Goal: Task Accomplishment & Management: Manage account settings

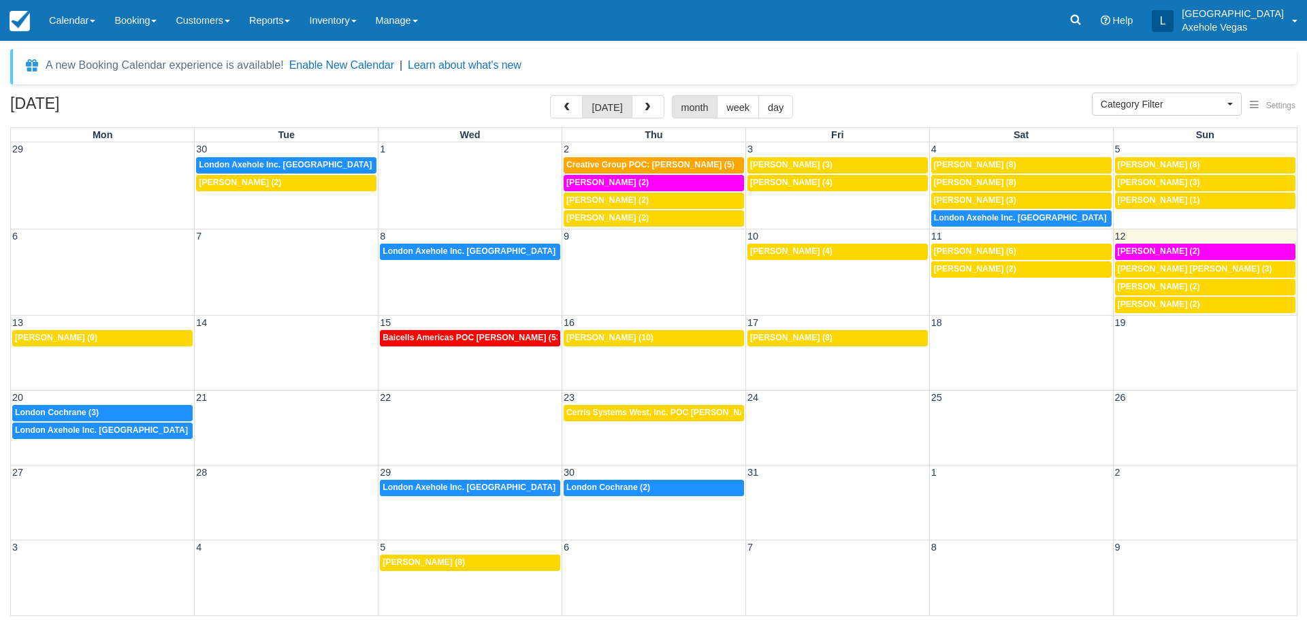
select select
click at [674, 167] on span "Creative Group POC: Stephanie Sorrells (5)" at bounding box center [650, 165] width 168 height 10
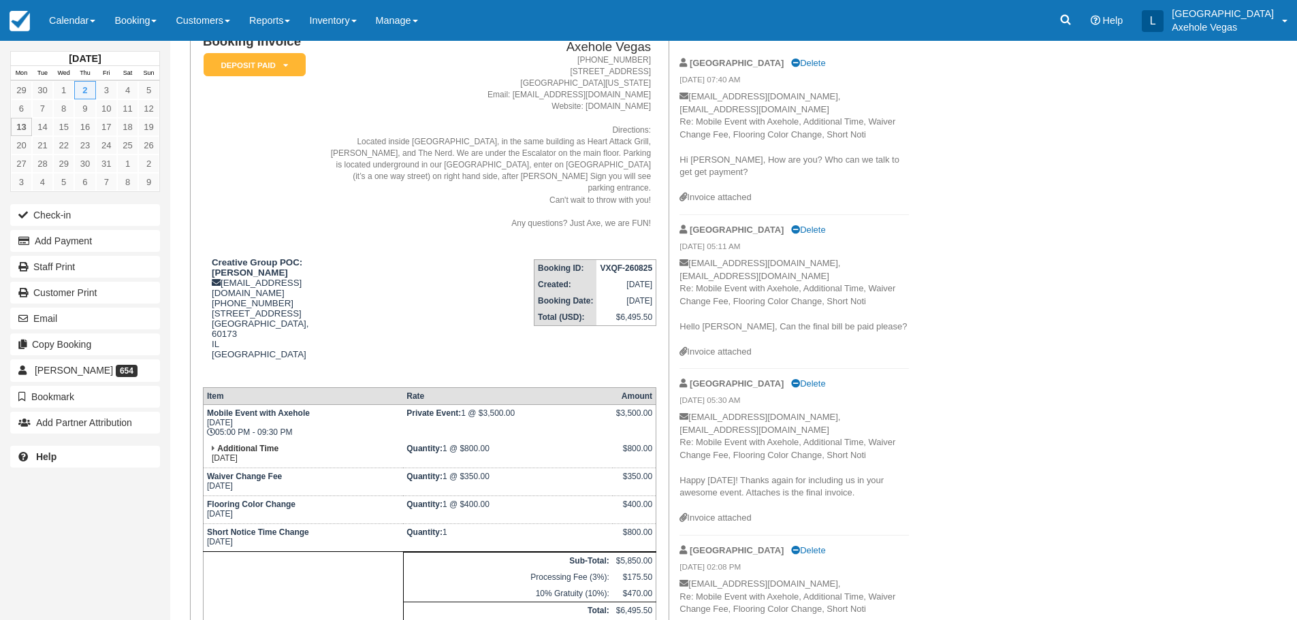
scroll to position [272, 0]
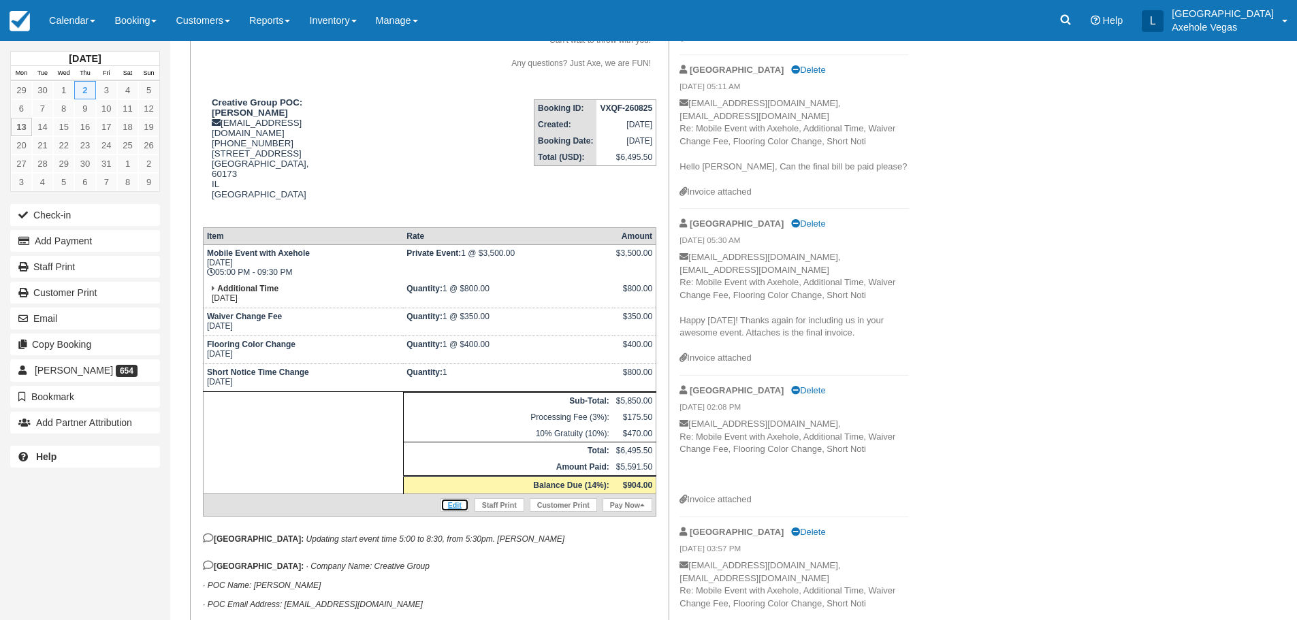
click at [455, 498] on link "Edit" at bounding box center [454, 505] width 29 height 14
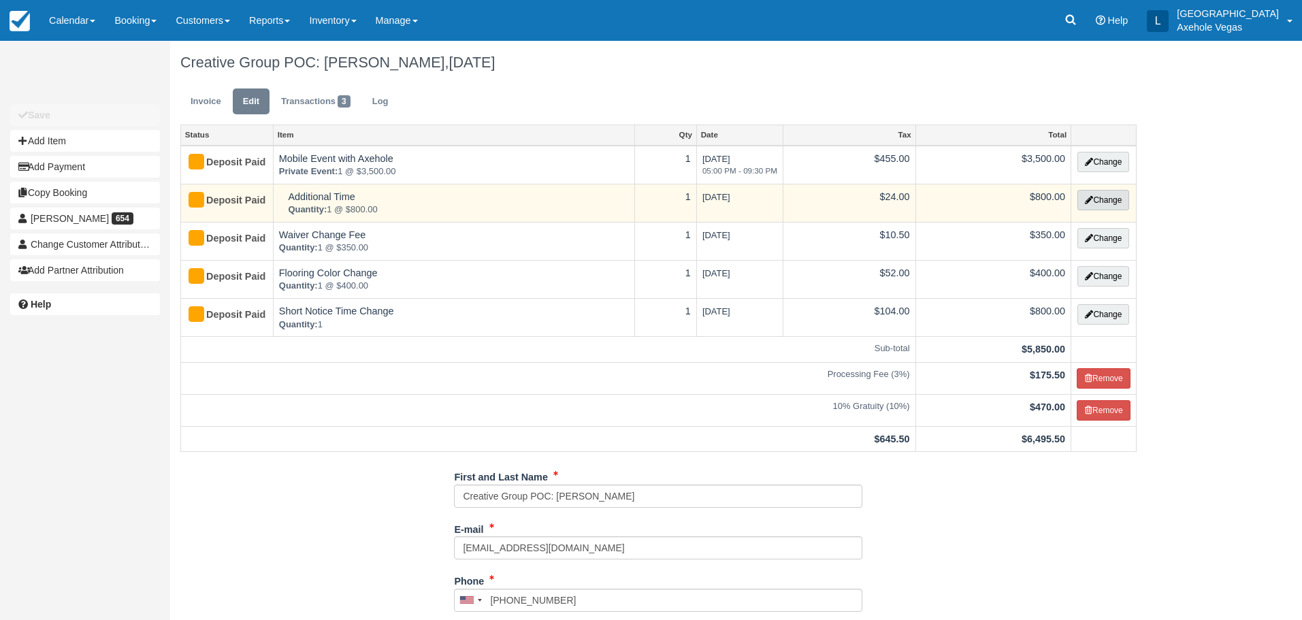
click at [1116, 204] on button "Change" at bounding box center [1103, 200] width 52 height 20
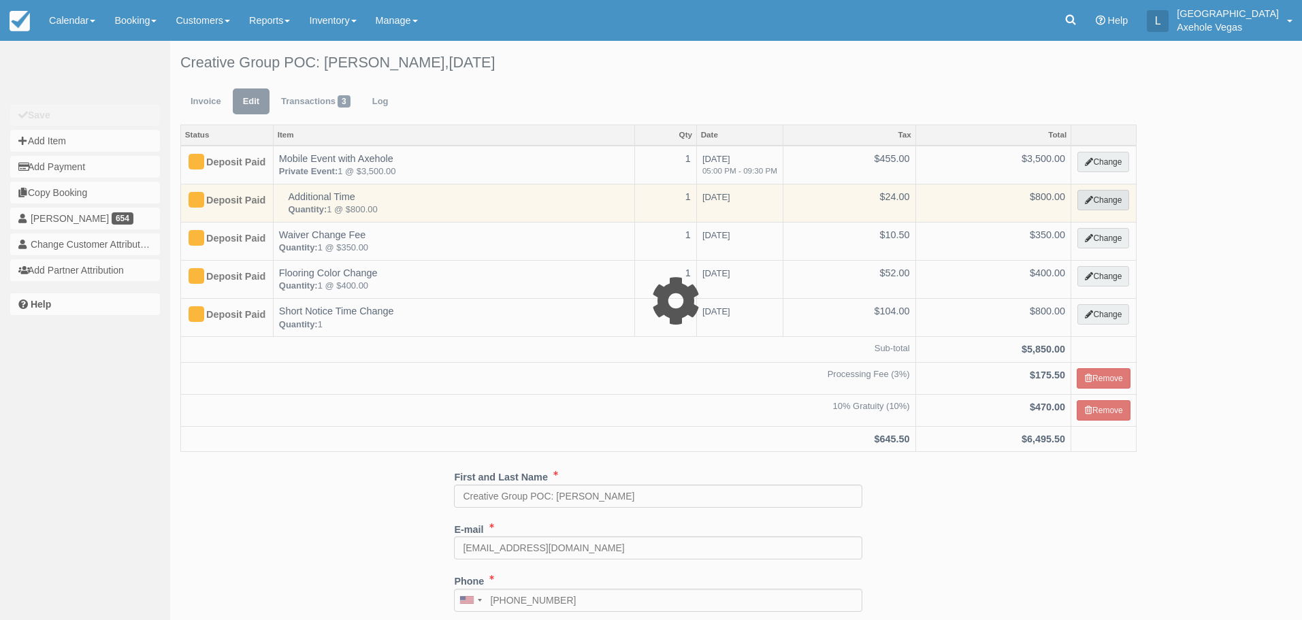
select select "3"
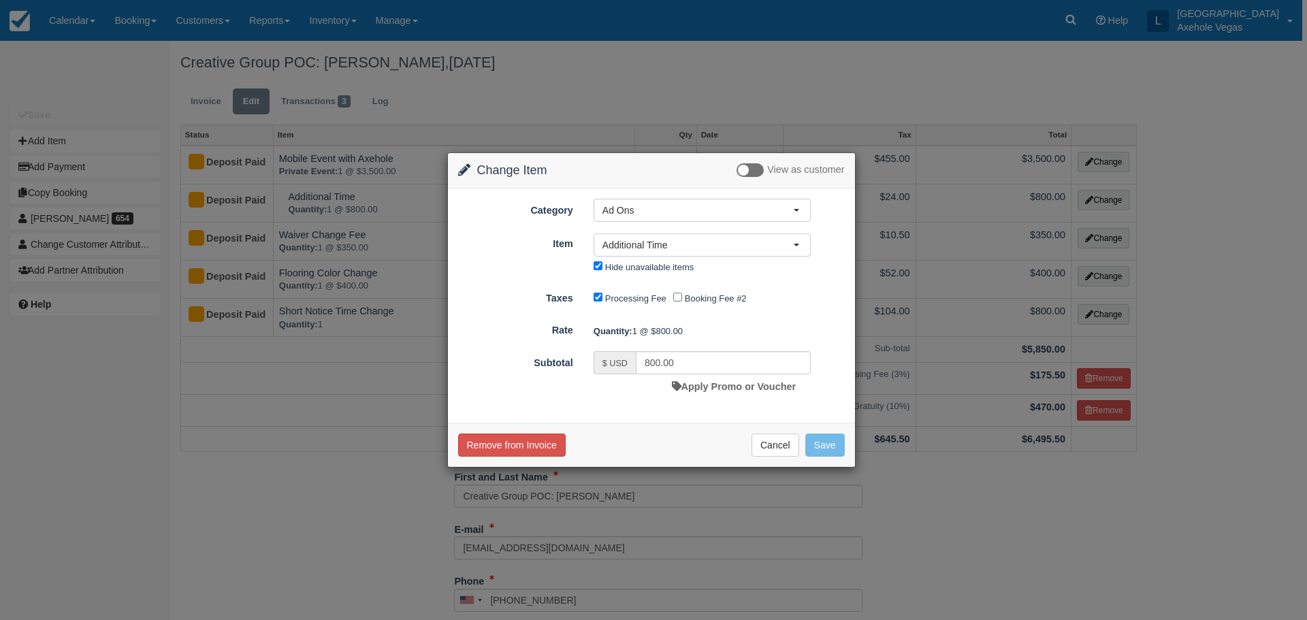
click at [921, 487] on div "Change Item Add Item View as customer Category Ad Ons Basic Axe Throwing VIP Ex…" at bounding box center [653, 310] width 1307 height 620
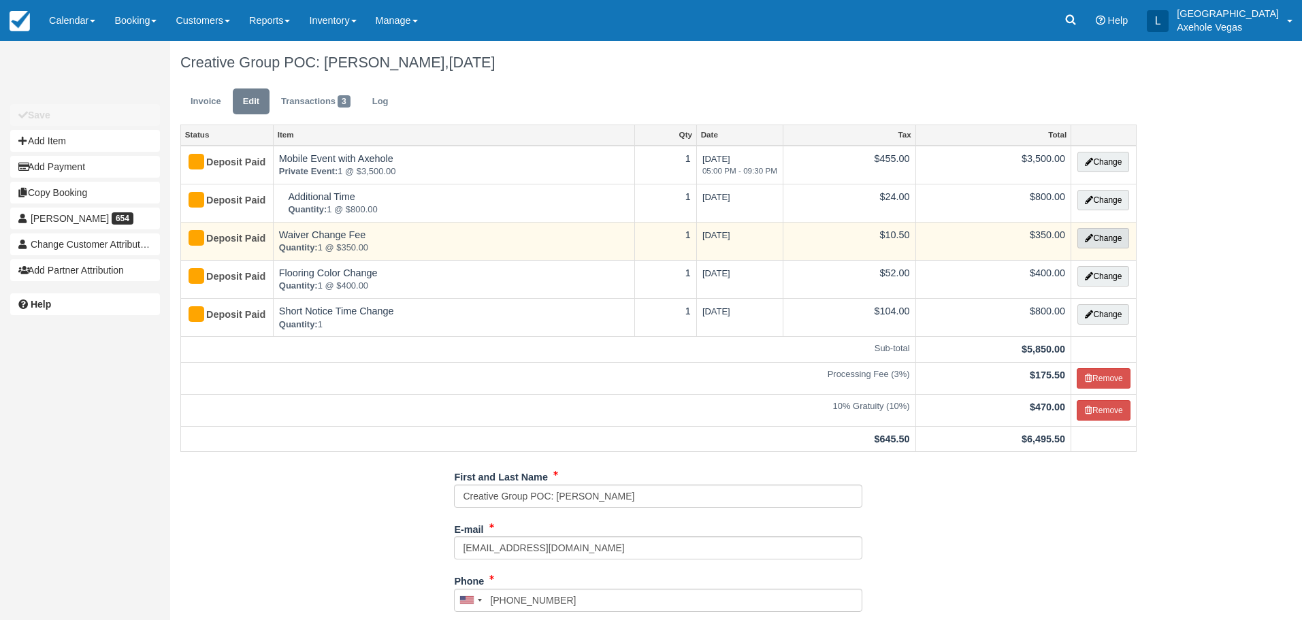
click at [1087, 242] on button "Change" at bounding box center [1103, 238] width 52 height 20
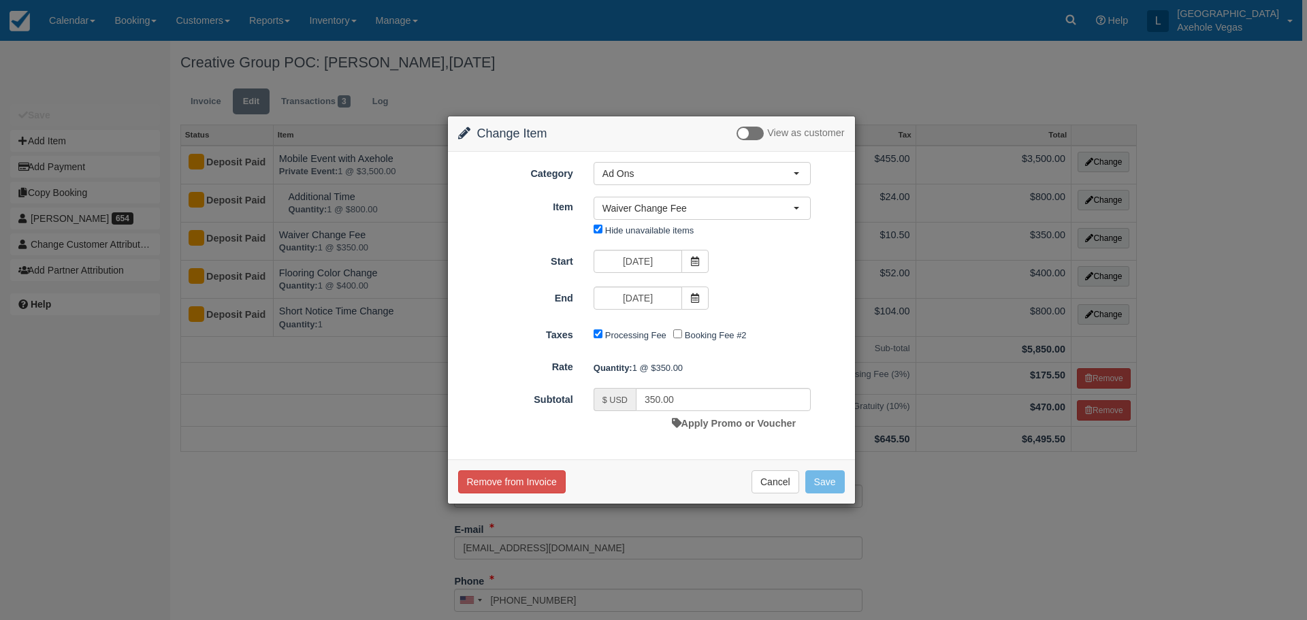
drag, startPoint x: 970, startPoint y: 568, endPoint x: 1071, endPoint y: 305, distance: 281.6
click at [971, 567] on div "Change Item Add Item View as customer Category Ad Ons Basic Axe Throwing VIP Ex…" at bounding box center [653, 310] width 1307 height 620
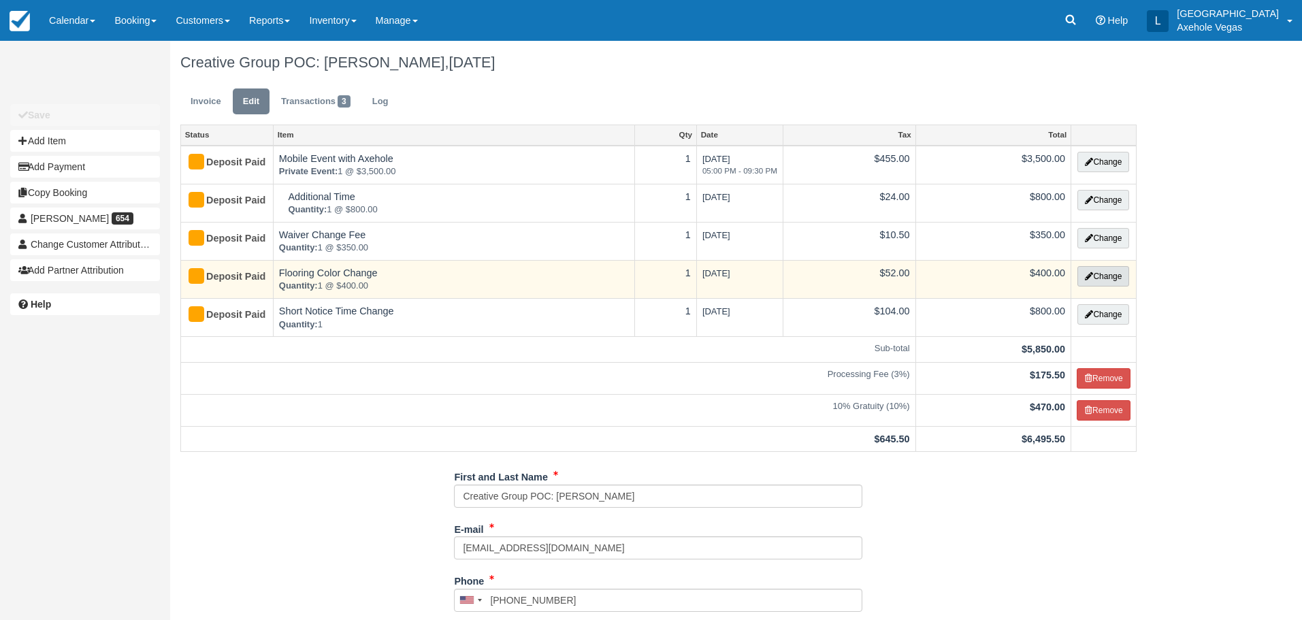
click at [1096, 273] on button "Change" at bounding box center [1103, 276] width 52 height 20
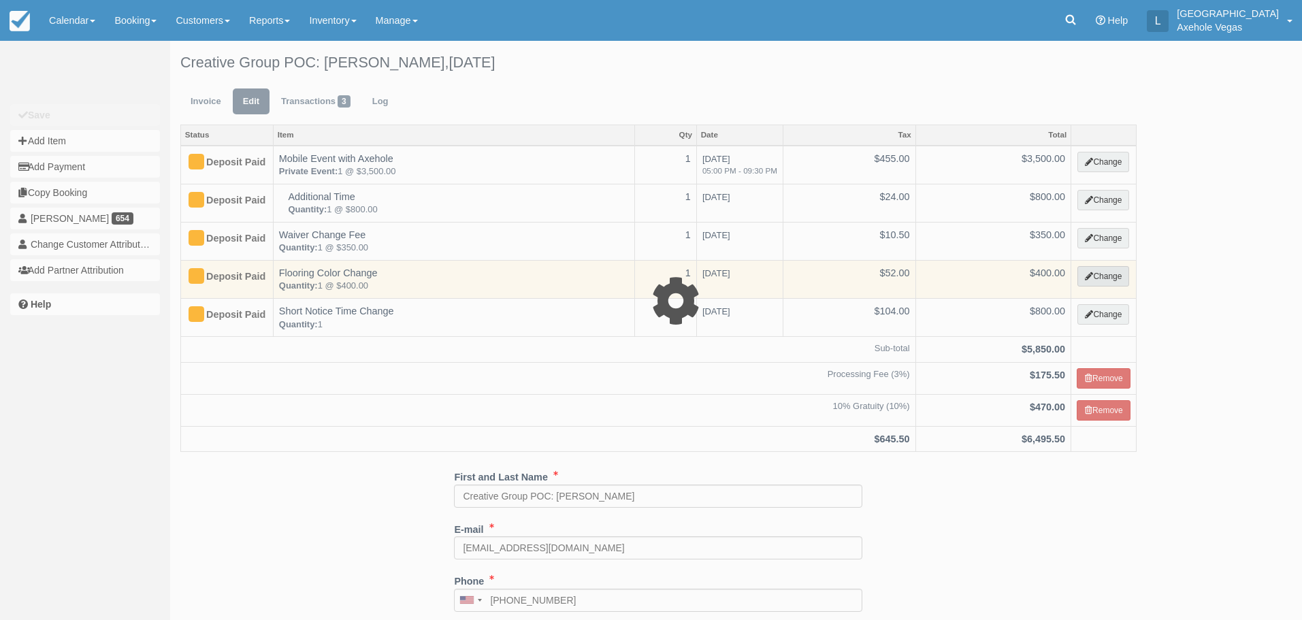
type input "400.00"
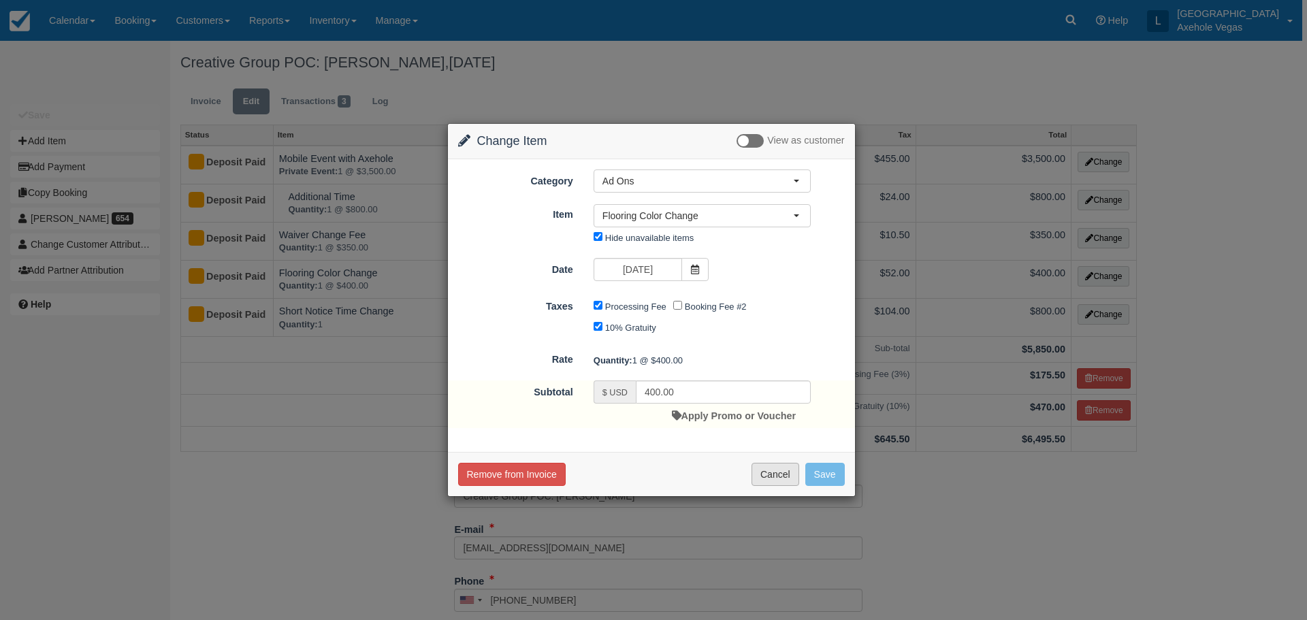
click at [793, 474] on button "Cancel" at bounding box center [775, 474] width 48 height 23
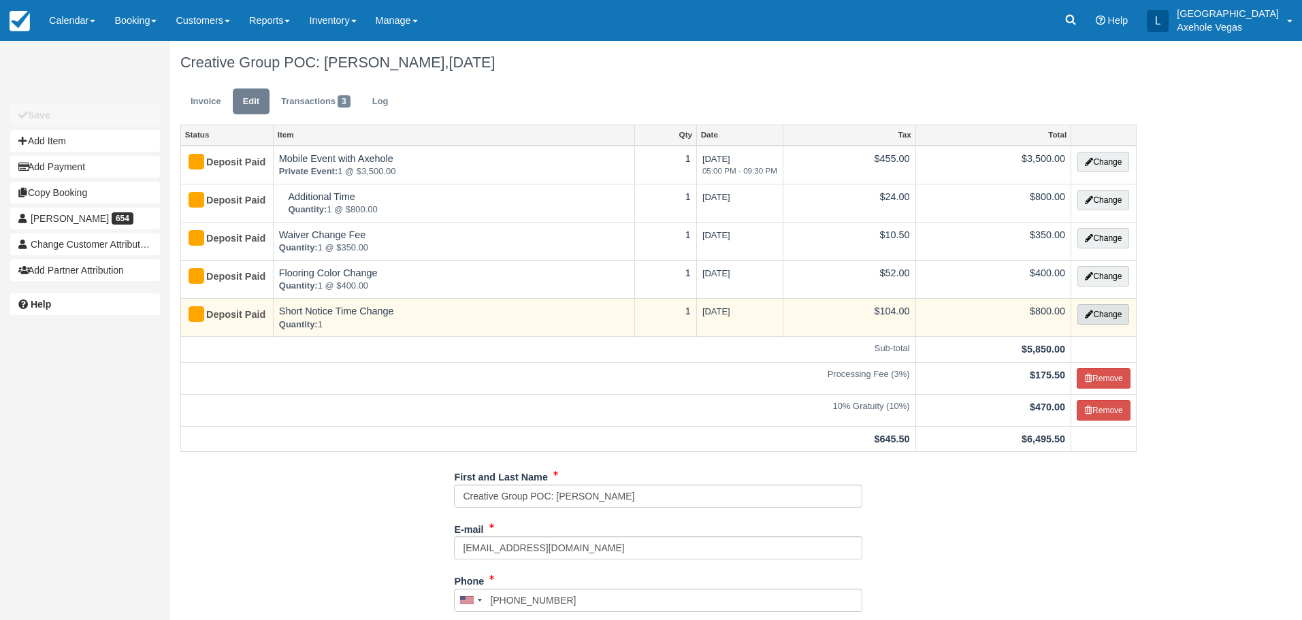
click at [1088, 310] on icon "button" at bounding box center [1089, 314] width 8 height 8
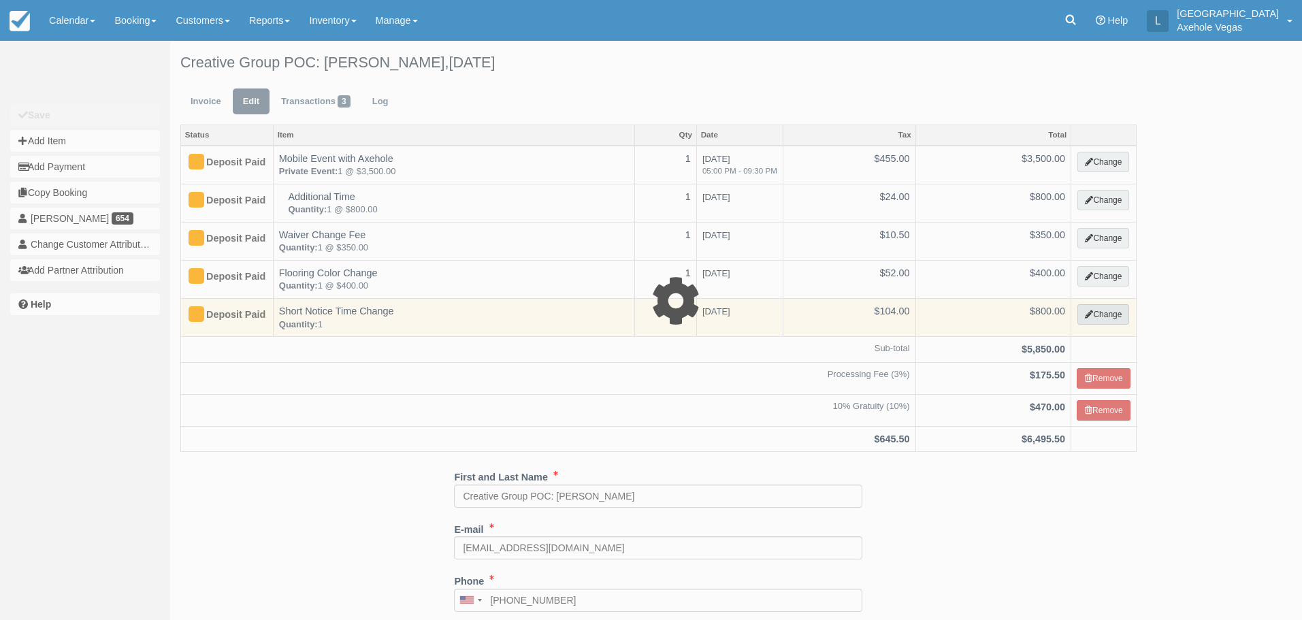
select select "39"
type input "800.00"
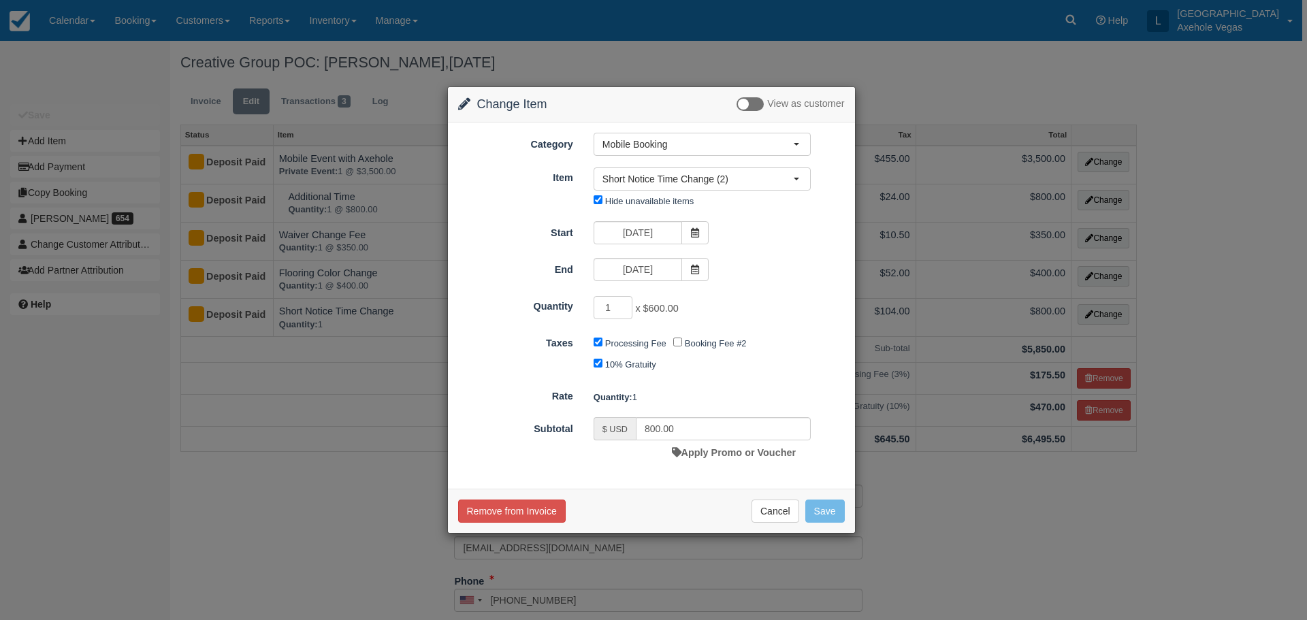
click at [432, 483] on div "Change Item Add Item View as customer Category Mobile Booking Basic Axe Throwin…" at bounding box center [653, 310] width 1307 height 620
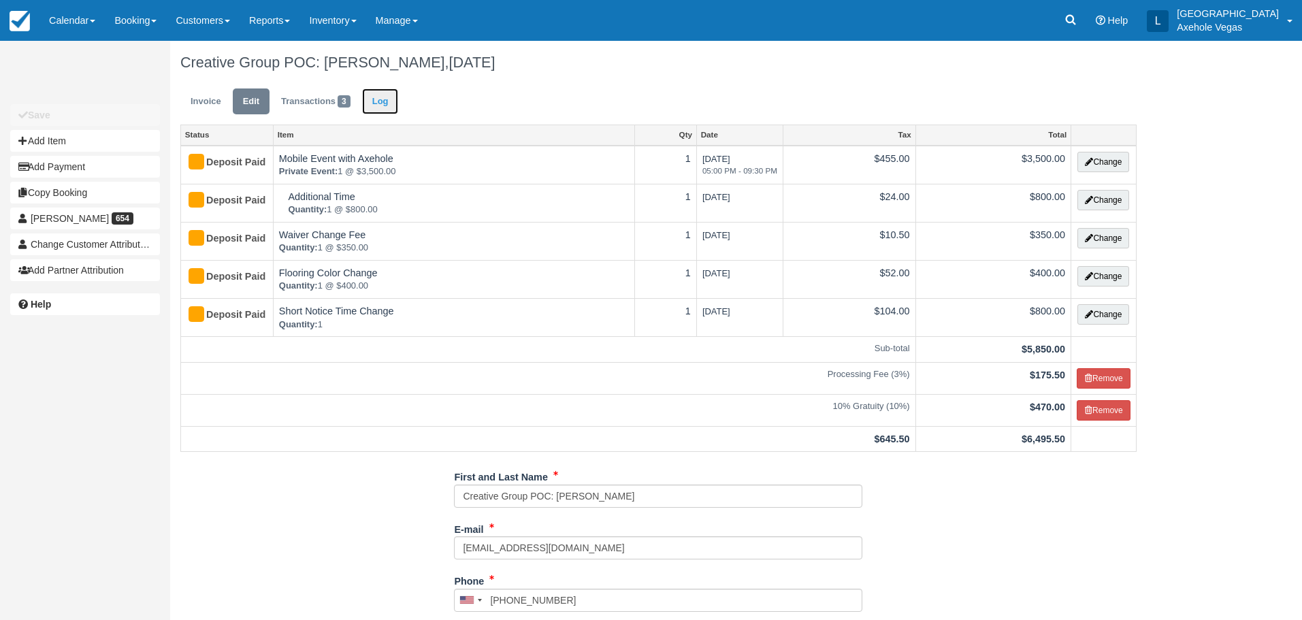
click at [374, 95] on link "Log" at bounding box center [380, 101] width 37 height 27
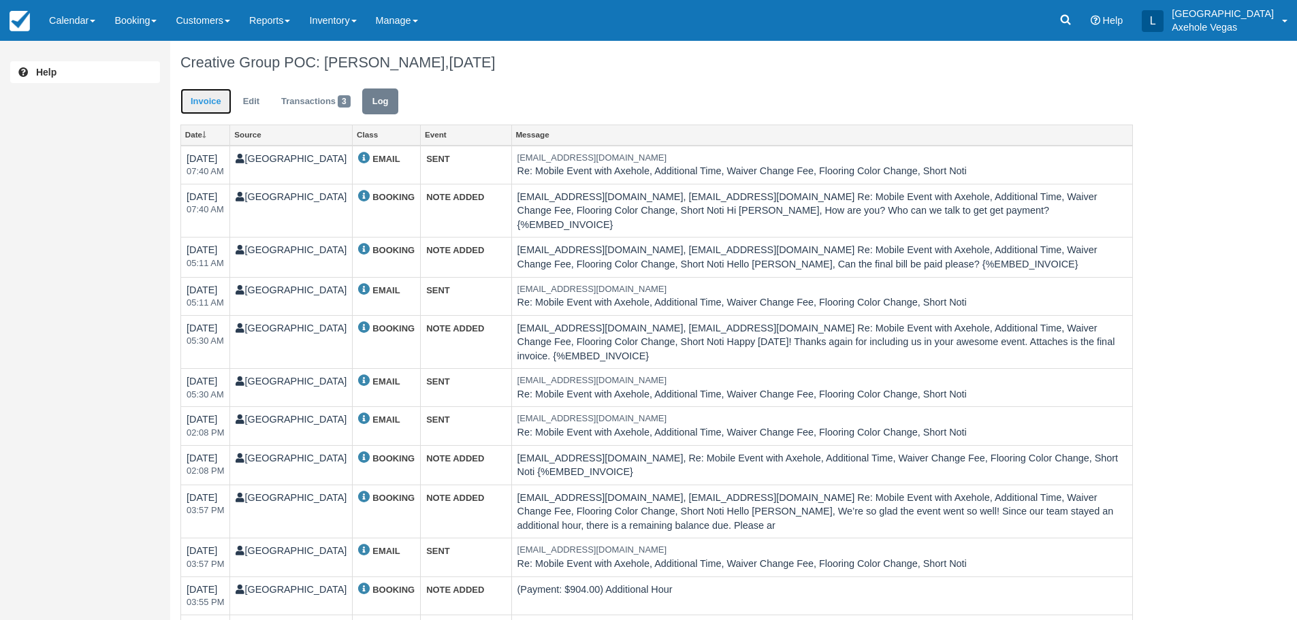
click at [205, 107] on link "Invoice" at bounding box center [205, 101] width 51 height 27
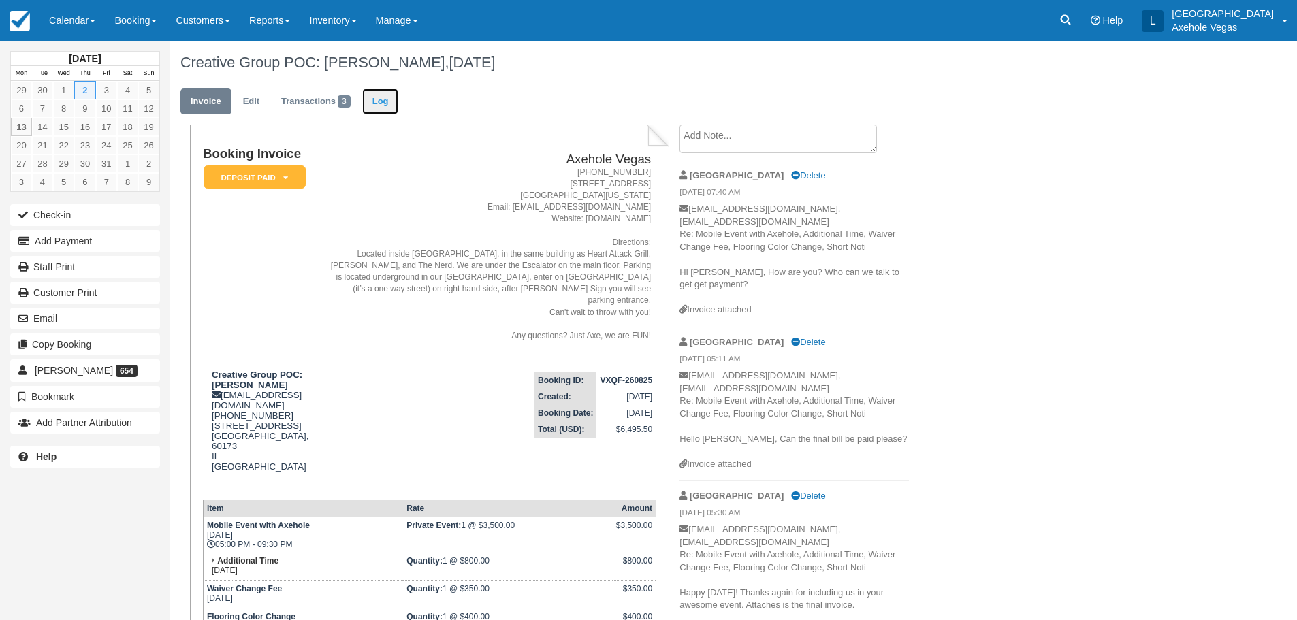
click at [374, 103] on link "Log" at bounding box center [380, 101] width 37 height 27
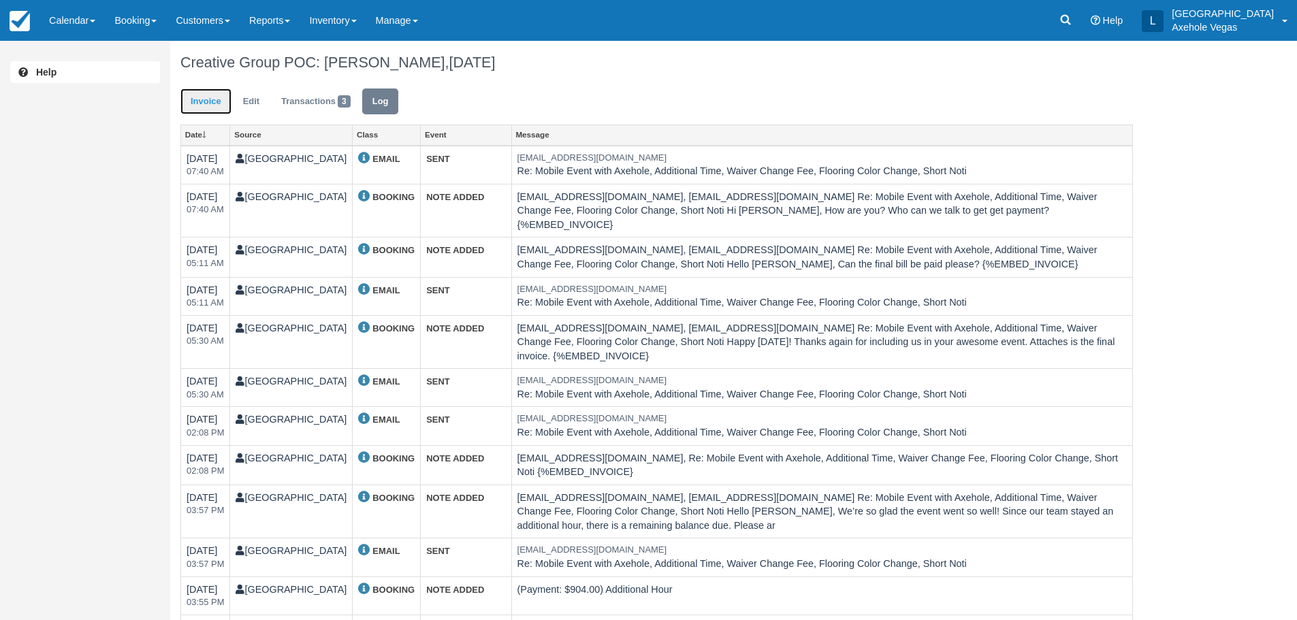
click at [203, 101] on link "Invoice" at bounding box center [205, 101] width 51 height 27
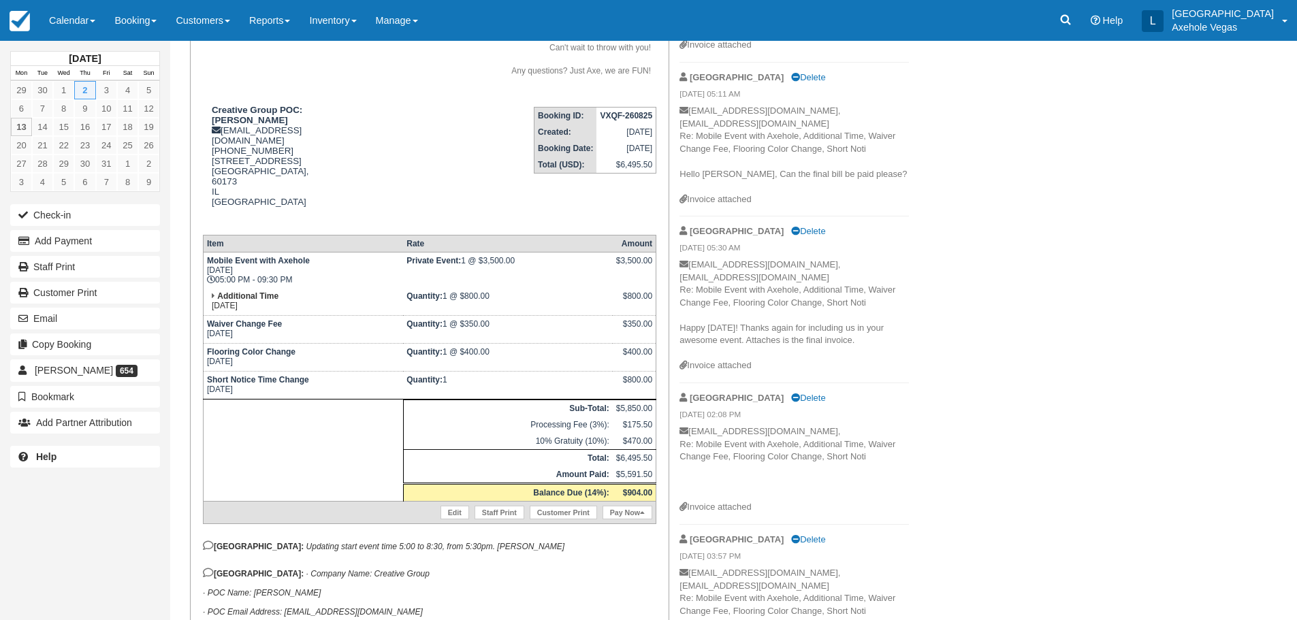
scroll to position [272, 0]
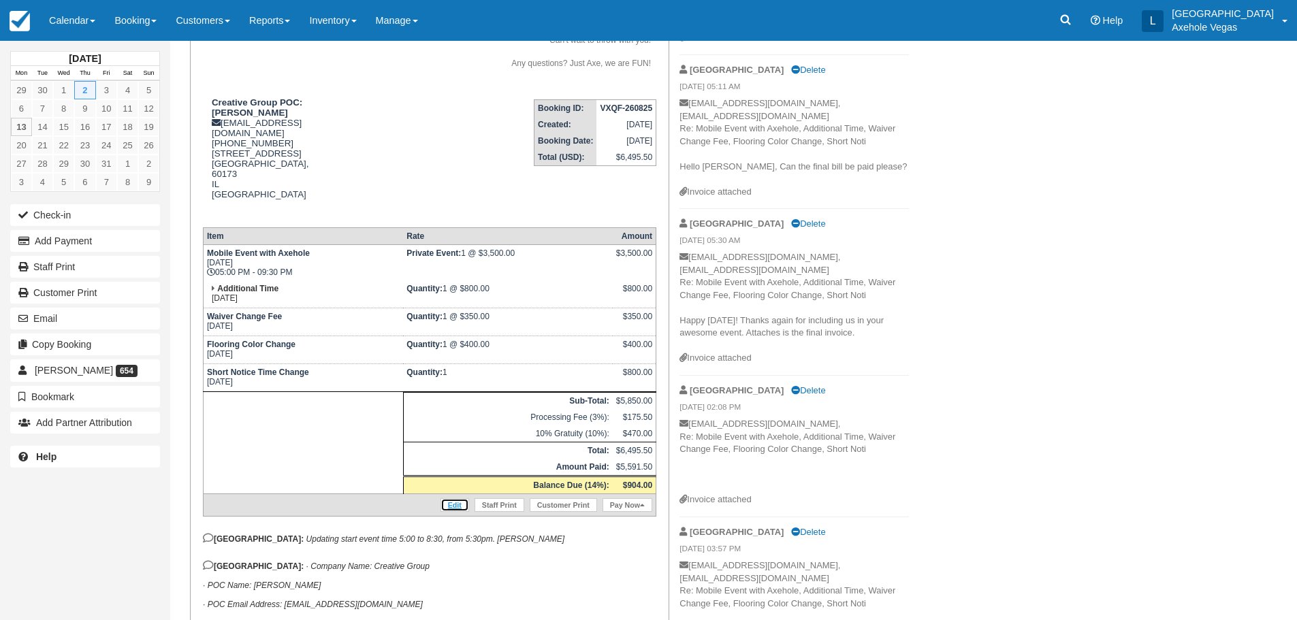
click at [452, 498] on link "Edit" at bounding box center [454, 505] width 29 height 14
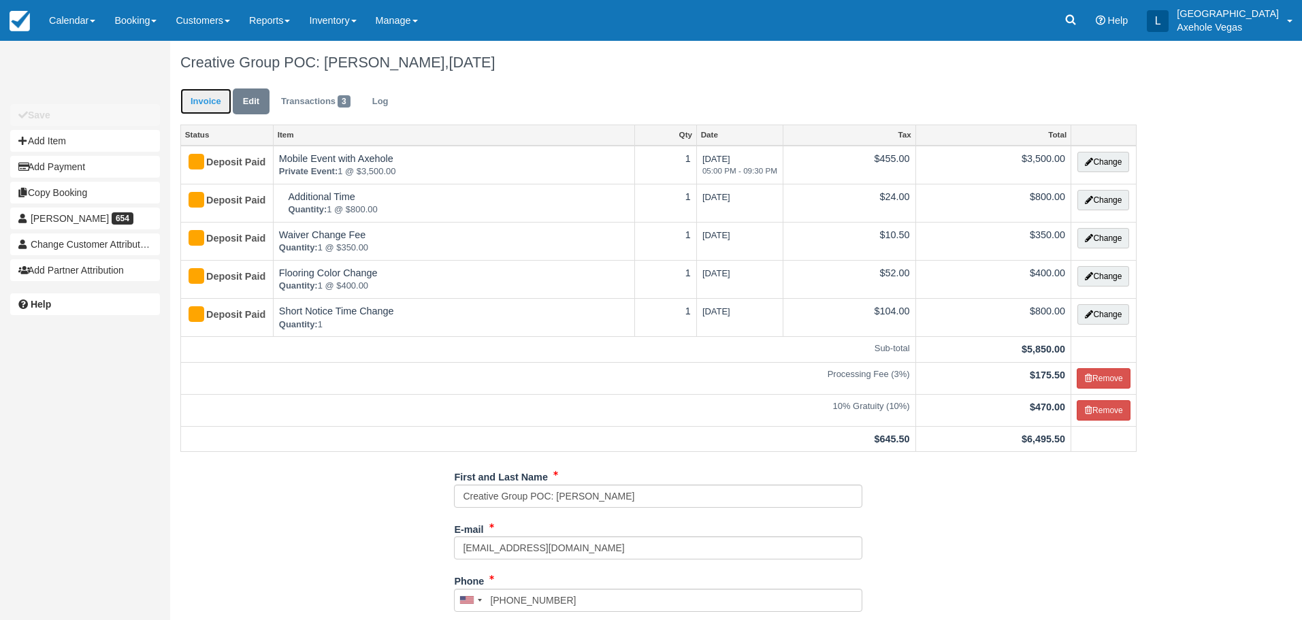
click at [212, 101] on link "Invoice" at bounding box center [205, 101] width 51 height 27
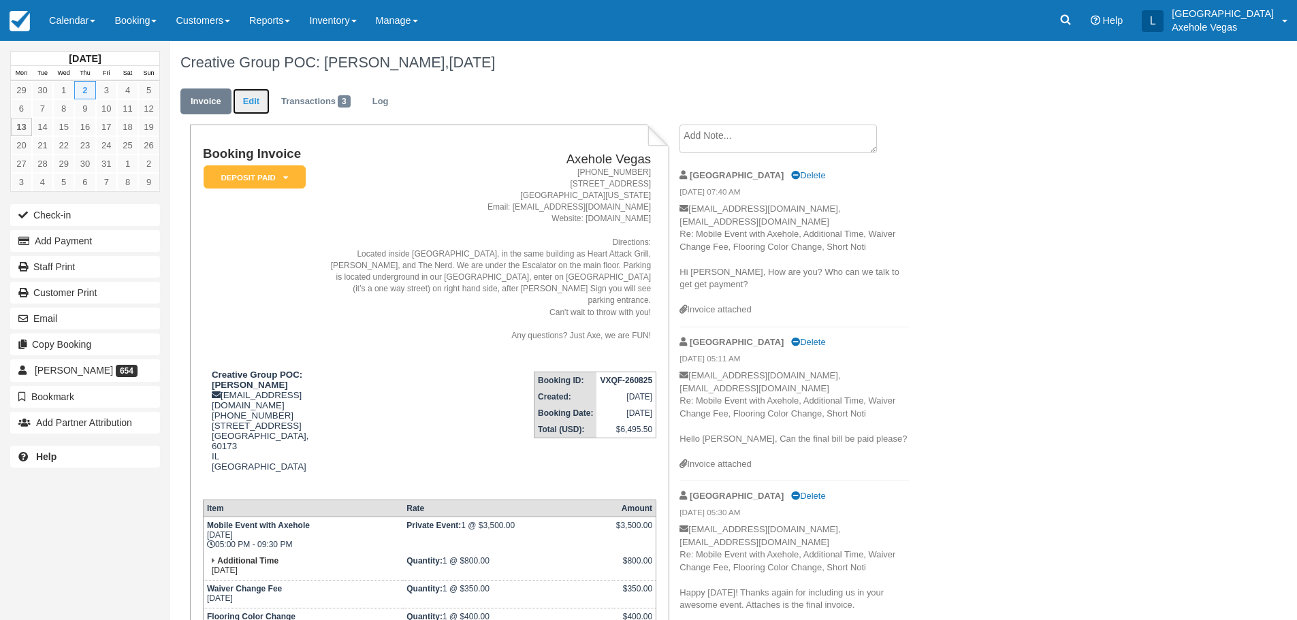
click at [253, 99] on link "Edit" at bounding box center [251, 101] width 37 height 27
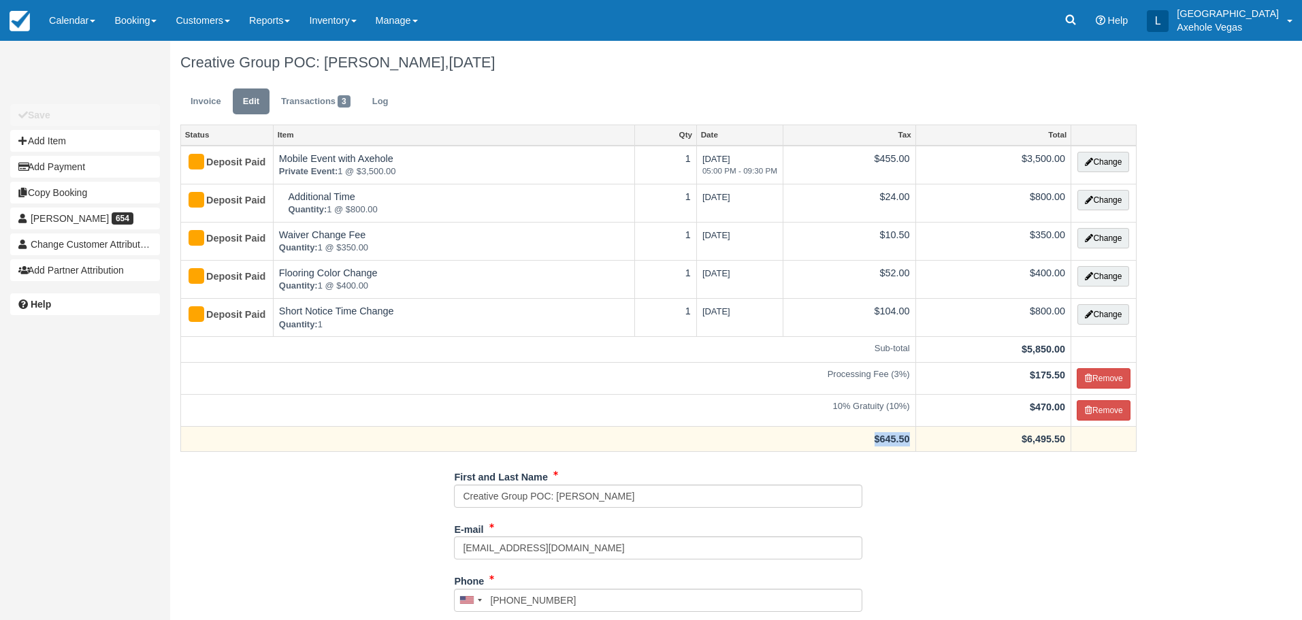
drag, startPoint x: 864, startPoint y: 440, endPoint x: 918, endPoint y: 438, distance: 54.5
click at [918, 438] on tr "$645.50 $6,495.50" at bounding box center [659, 439] width 956 height 26
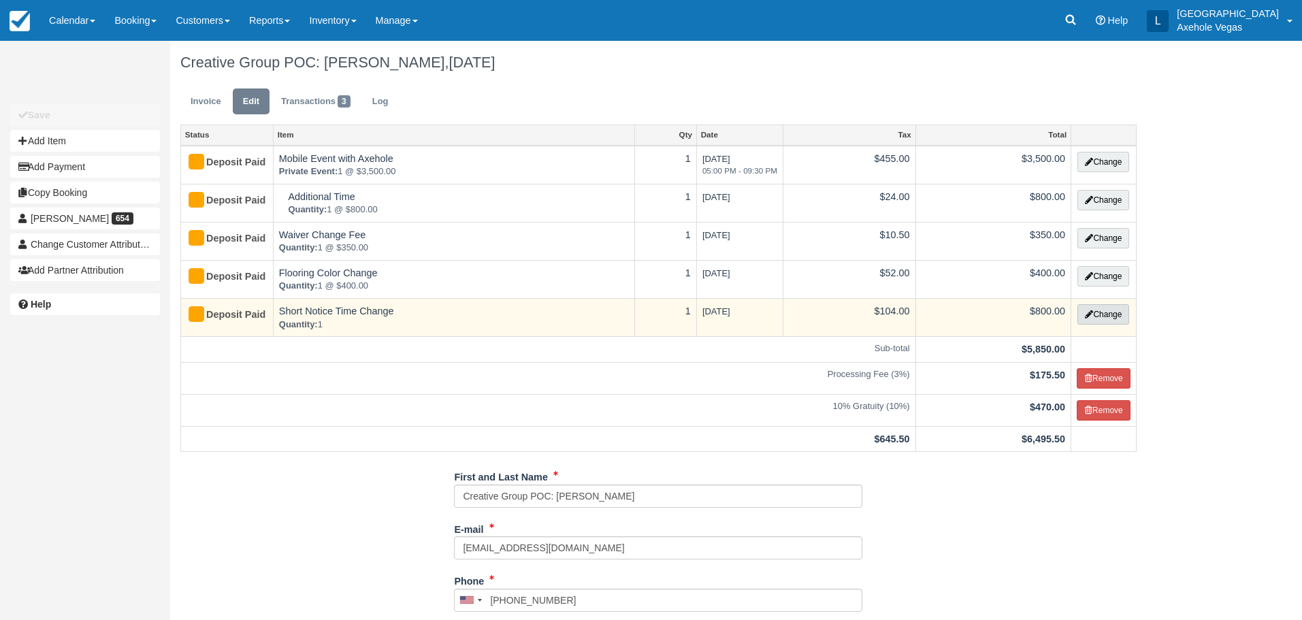
click at [1103, 310] on button "Change" at bounding box center [1103, 314] width 52 height 20
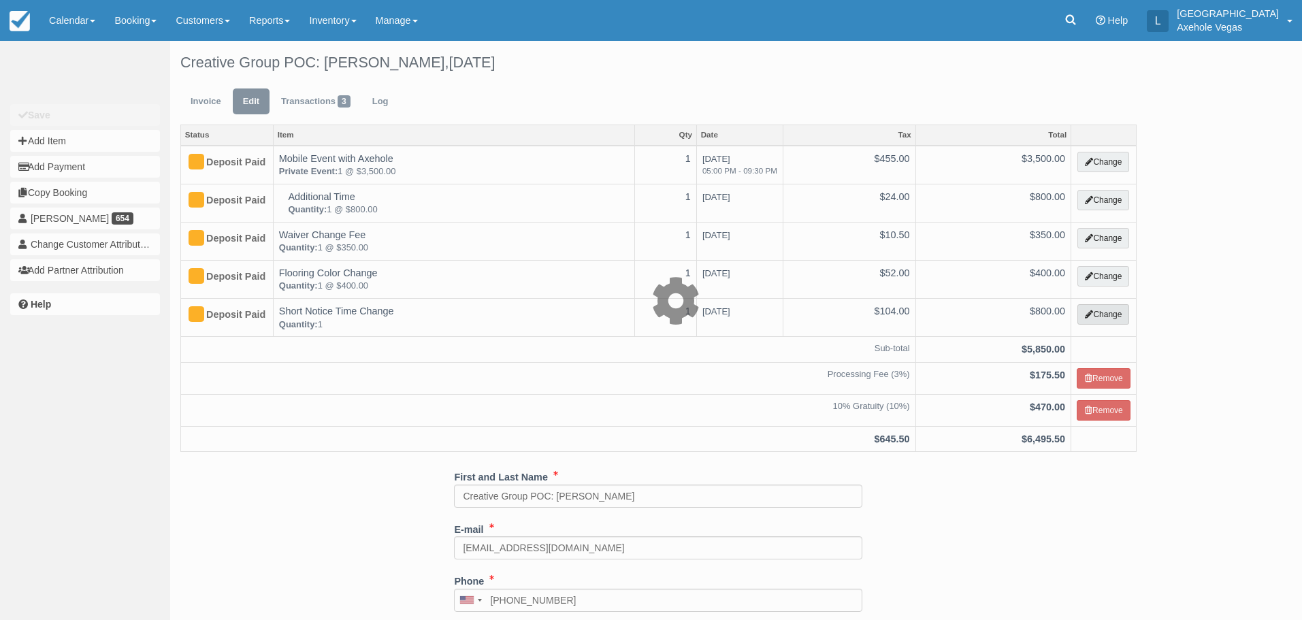
select select "39"
type input "800.00"
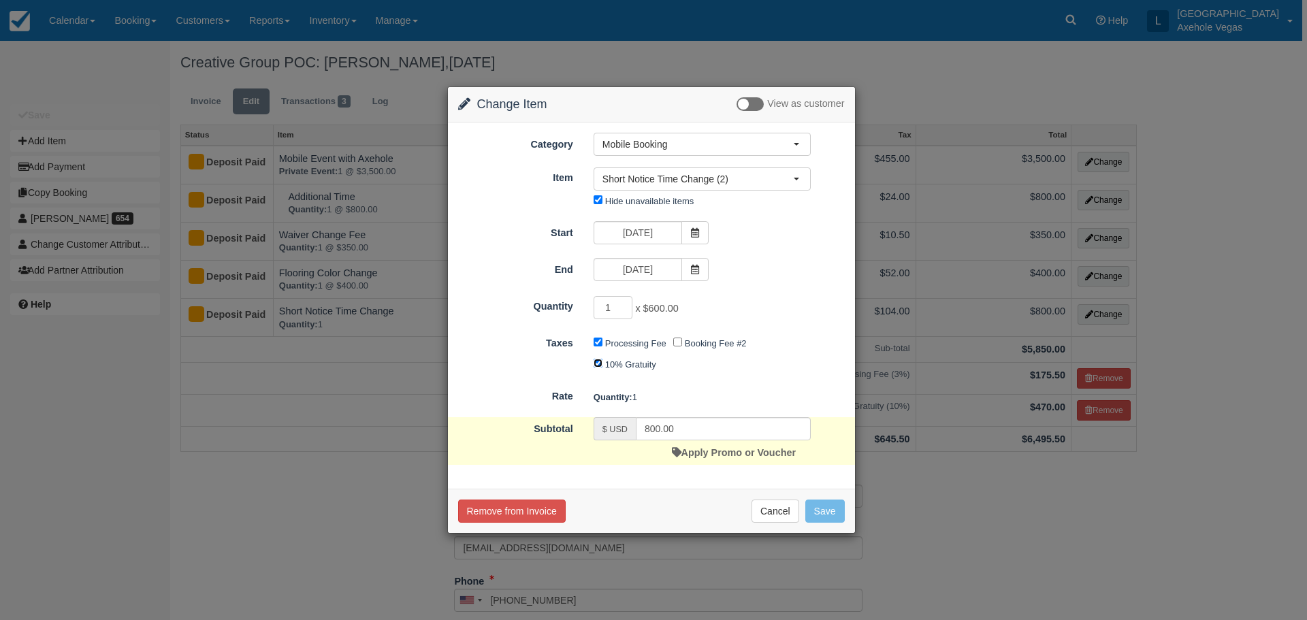
click at [597, 363] on input "10% Gratuity" at bounding box center [597, 363] width 9 height 9
checkbox input "false"
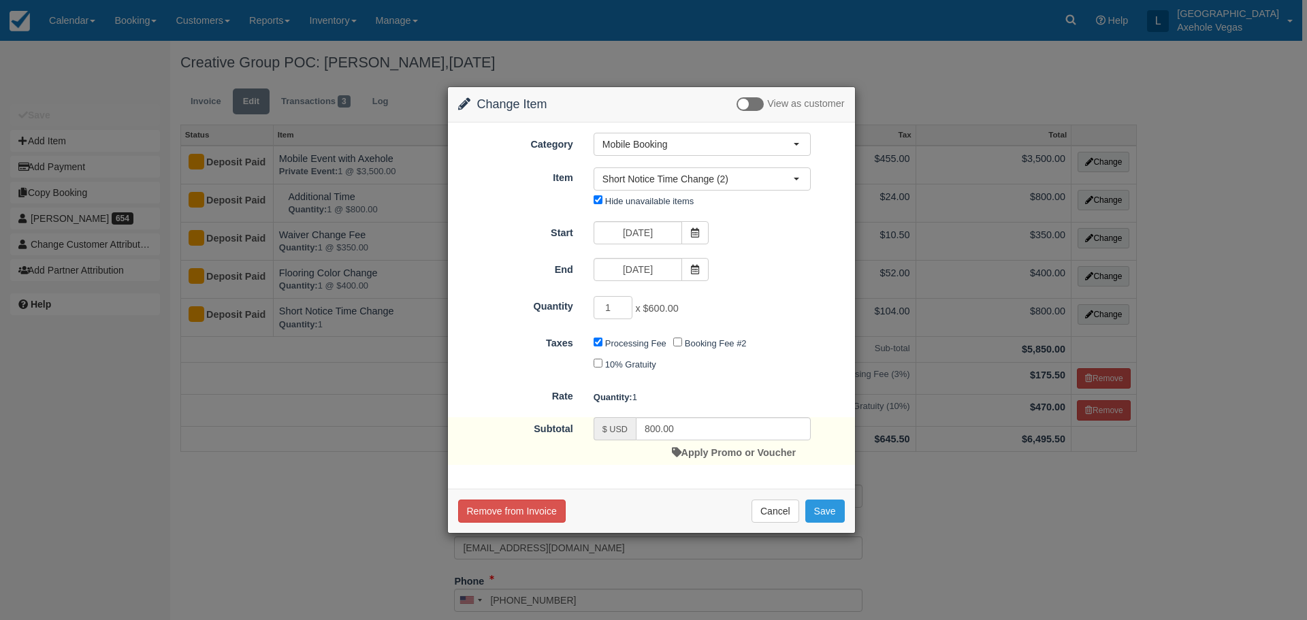
click at [601, 336] on div "Processing Fee" at bounding box center [633, 344] width 80 height 22
click at [601, 340] on input "Processing Fee" at bounding box center [597, 342] width 9 height 9
click at [833, 512] on button "Save" at bounding box center [824, 511] width 39 height 23
checkbox input "false"
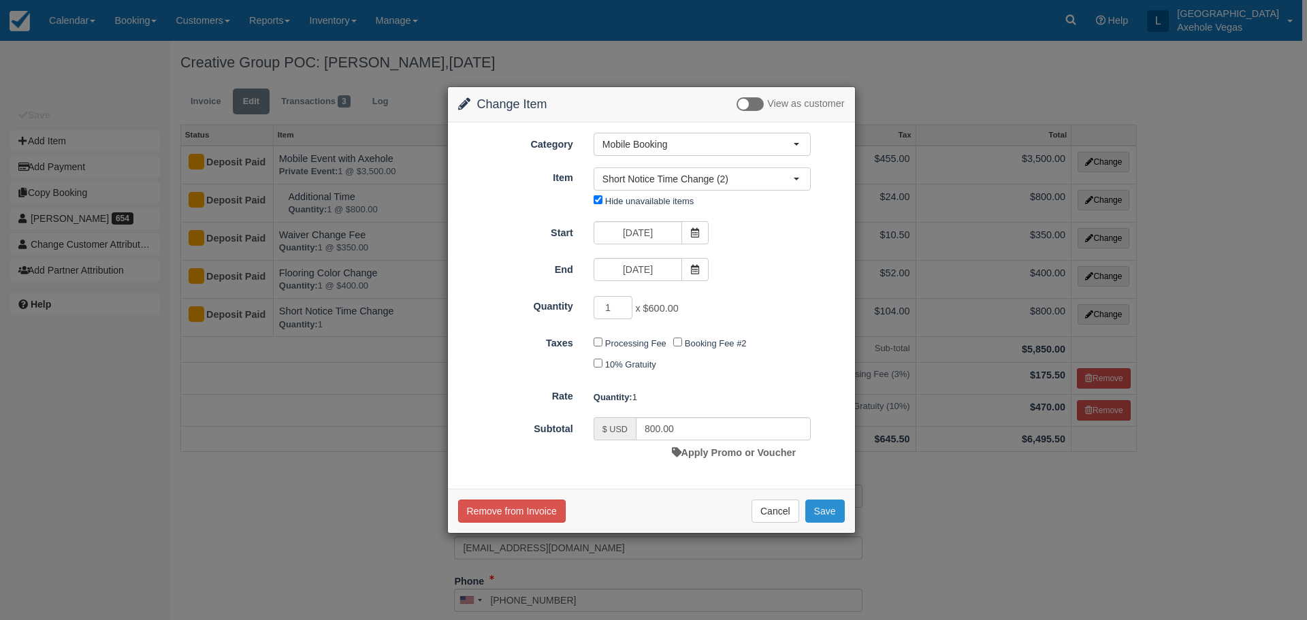
checkbox input "false"
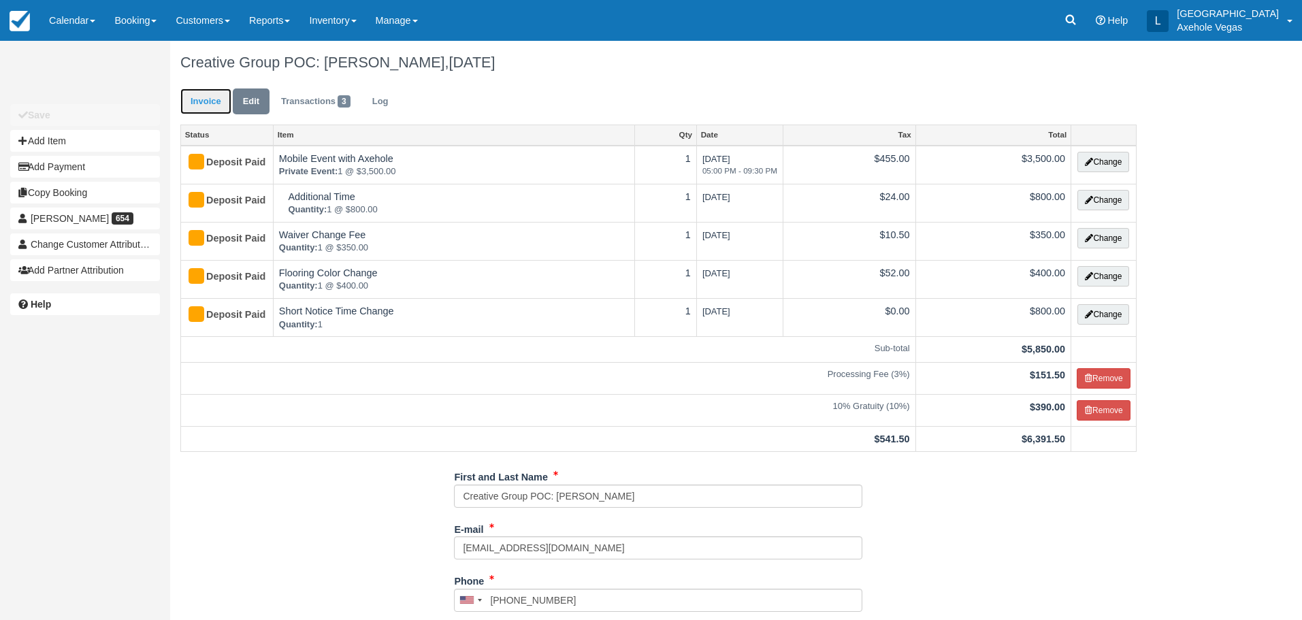
click at [195, 96] on link "Invoice" at bounding box center [205, 101] width 51 height 27
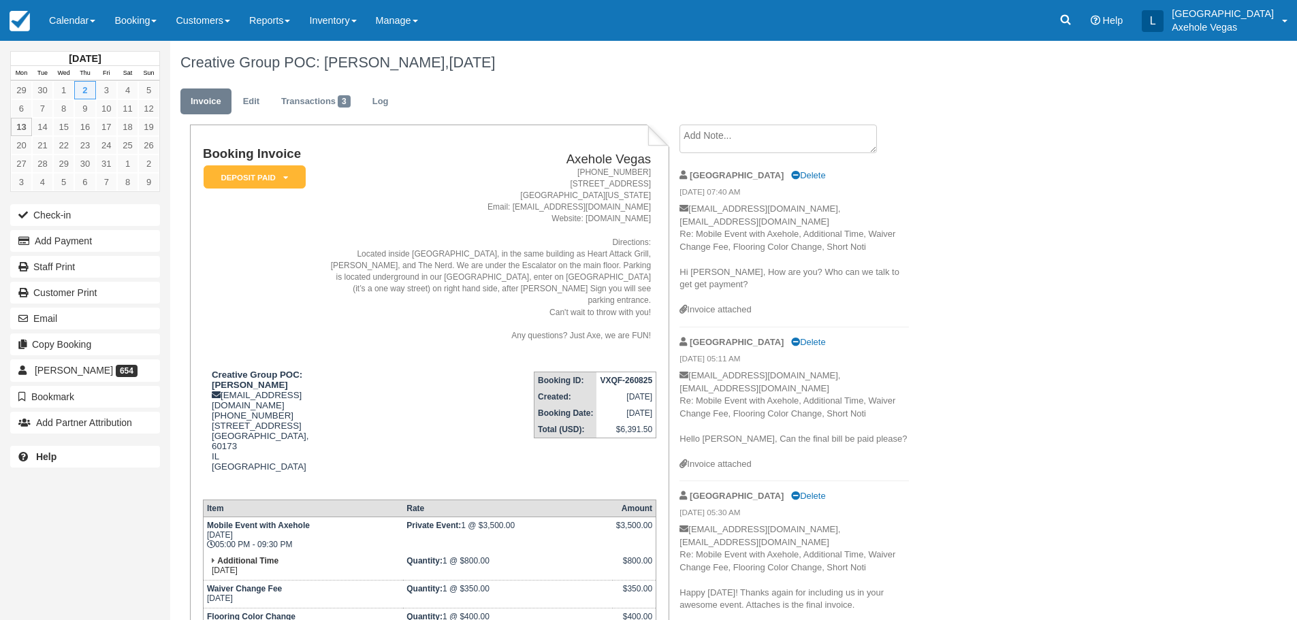
scroll to position [340, 0]
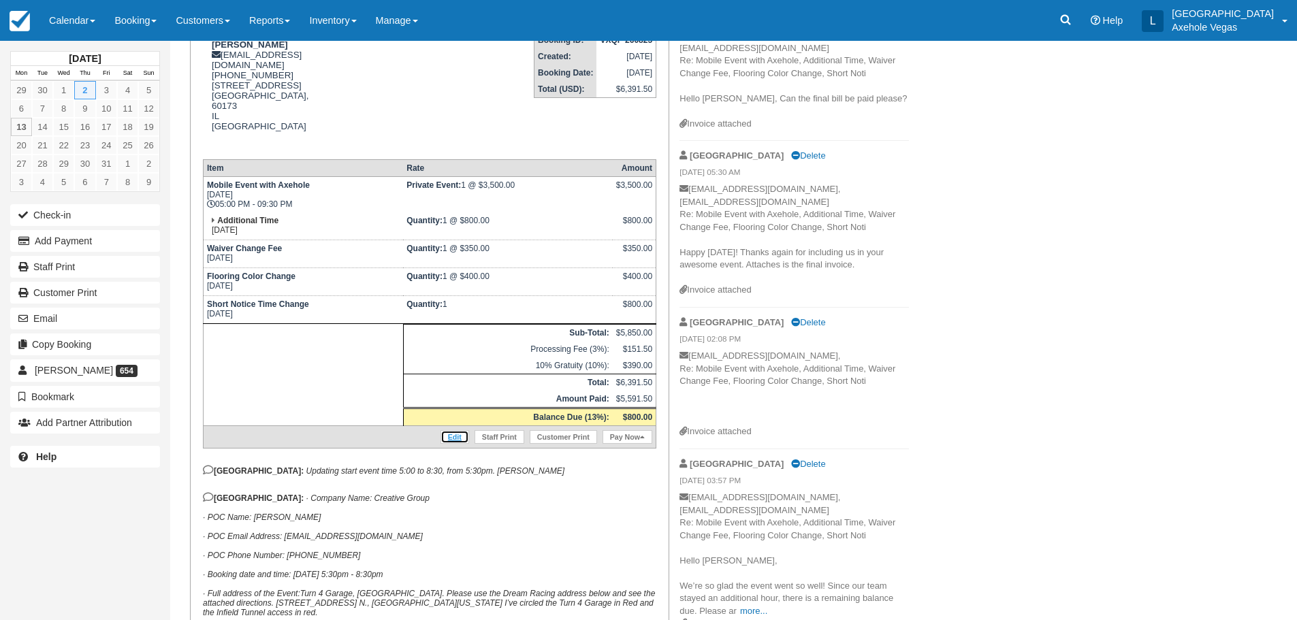
click at [456, 430] on link "Edit" at bounding box center [454, 437] width 29 height 14
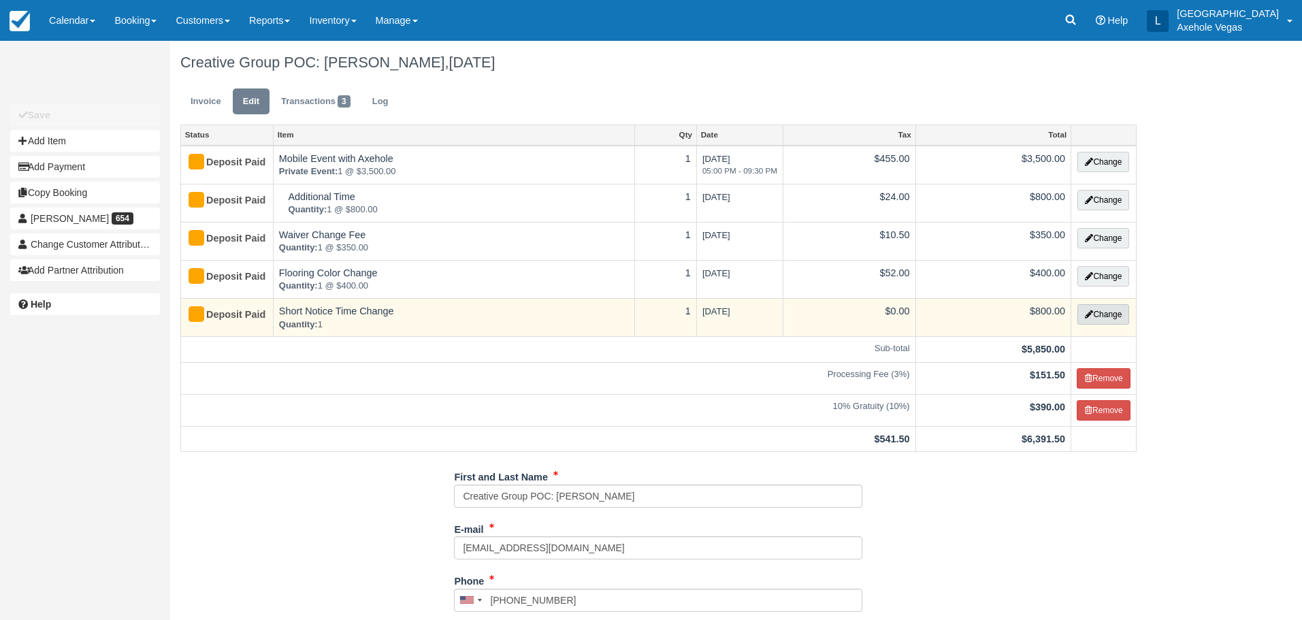
click at [1122, 308] on button "Change" at bounding box center [1103, 314] width 52 height 20
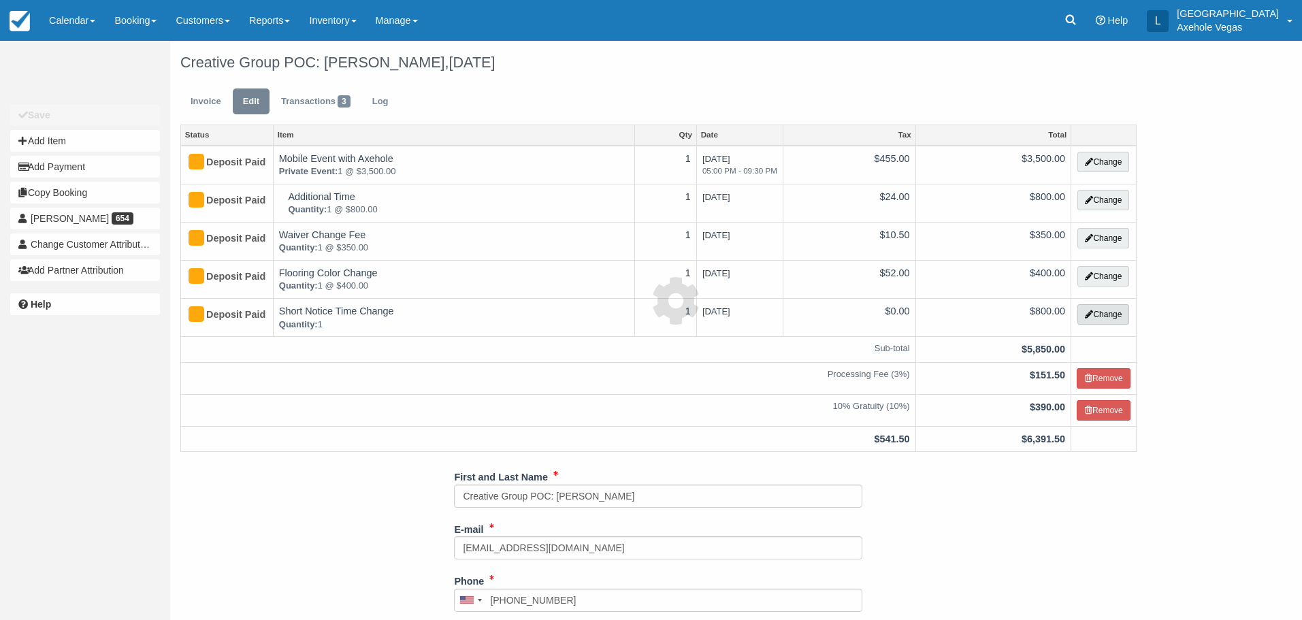
select select "39"
type input "800.00"
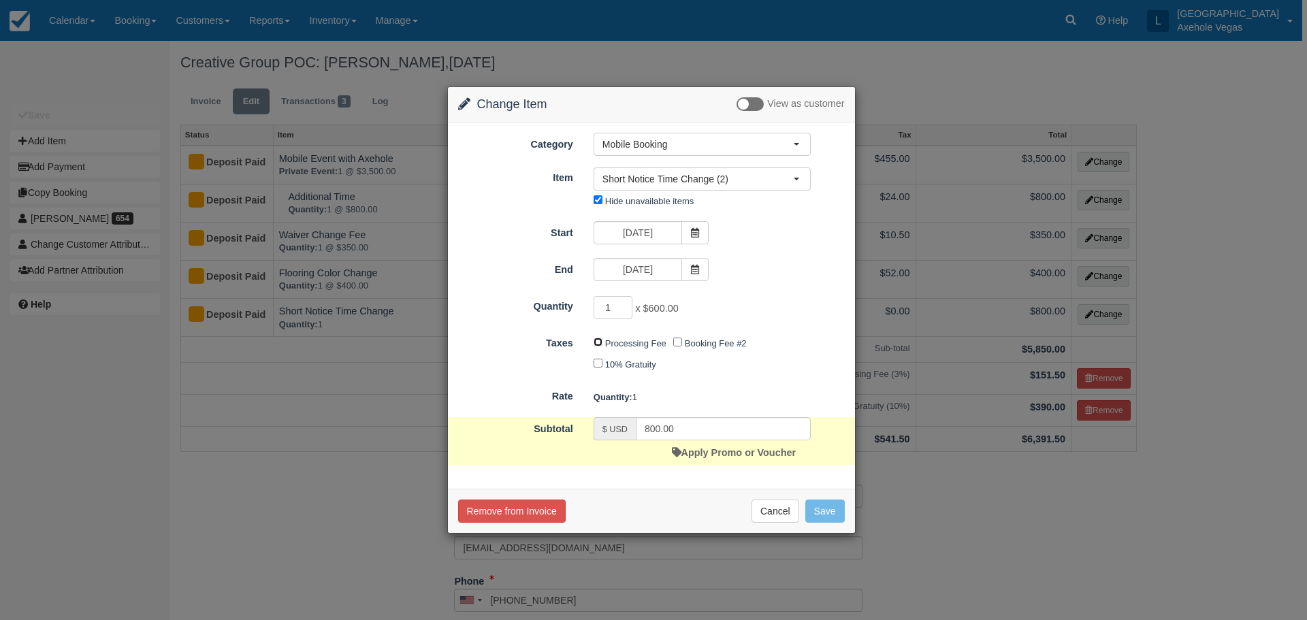
click at [597, 340] on input "Processing Fee" at bounding box center [597, 342] width 9 height 9
checkbox input "true"
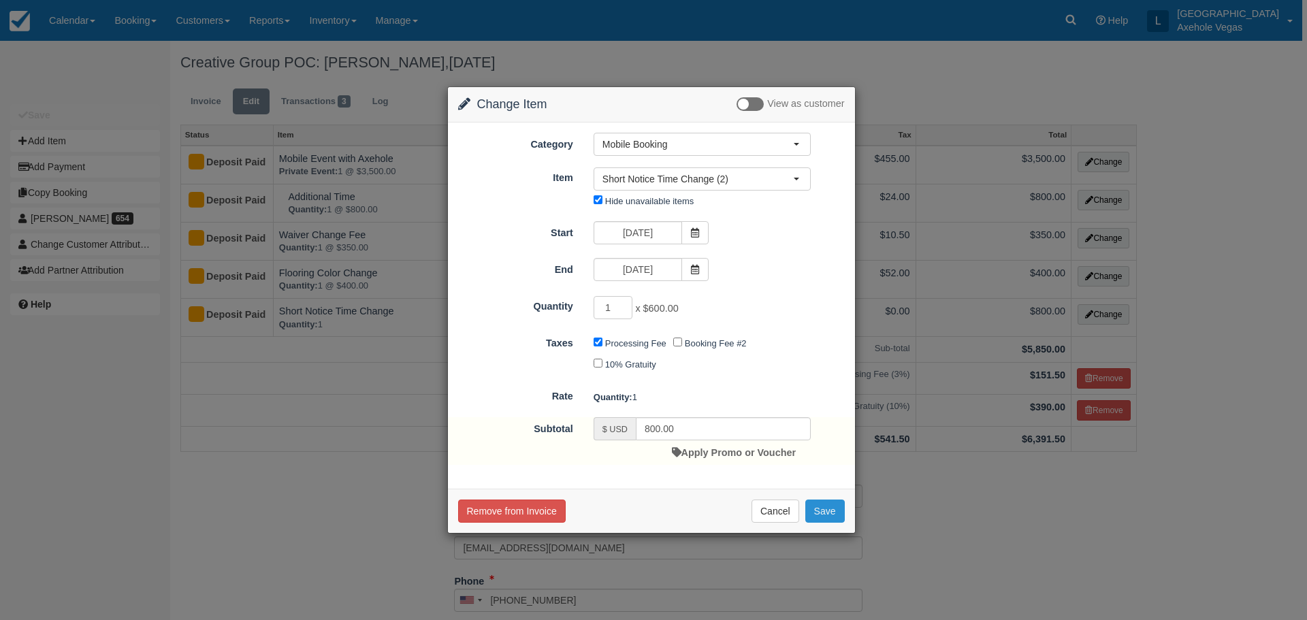
click at [832, 514] on button "Save" at bounding box center [824, 511] width 39 height 23
checkbox input "false"
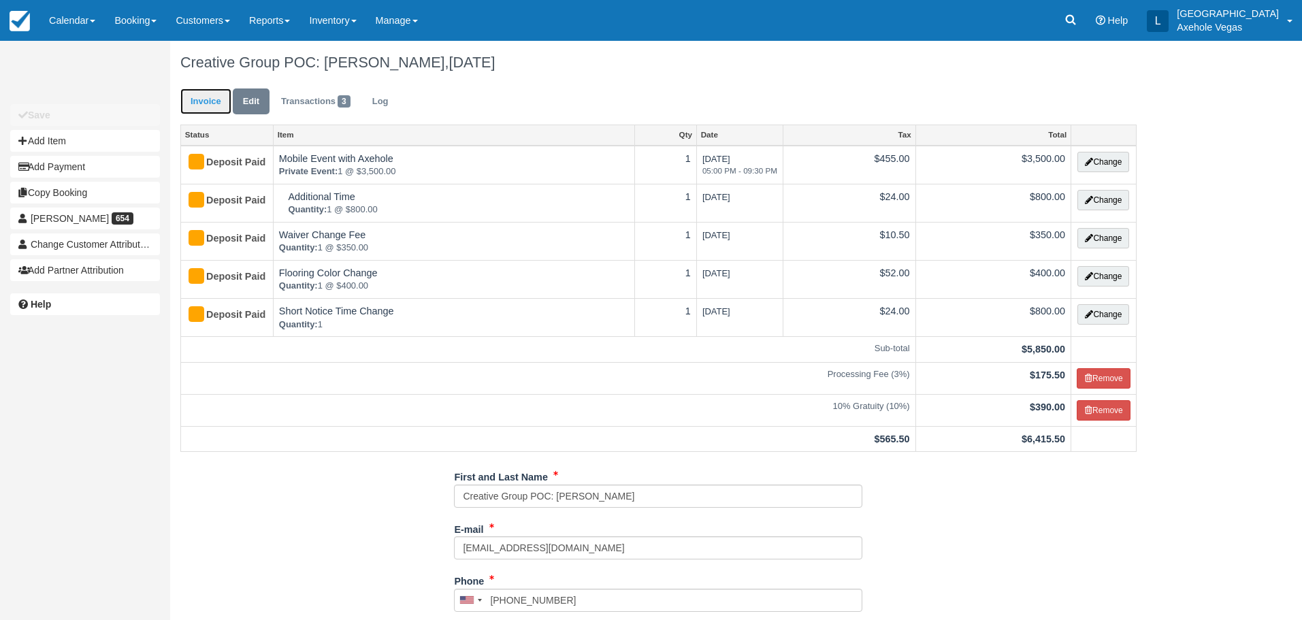
click at [198, 103] on link "Invoice" at bounding box center [205, 101] width 51 height 27
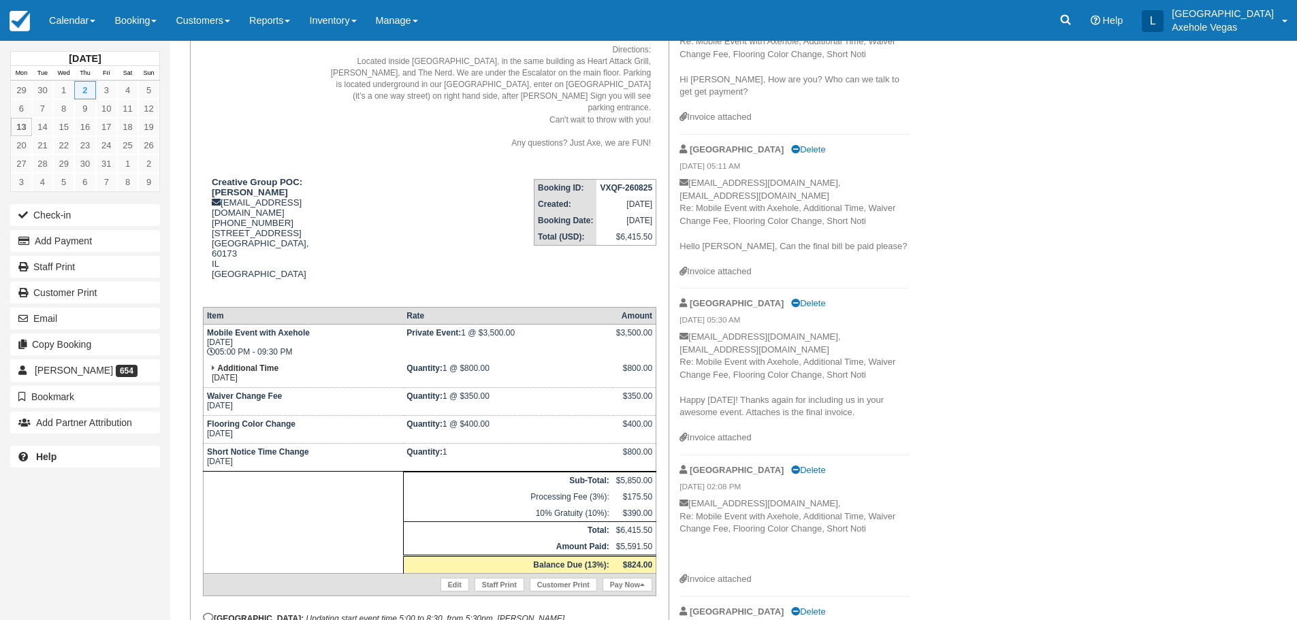
scroll to position [204, 0]
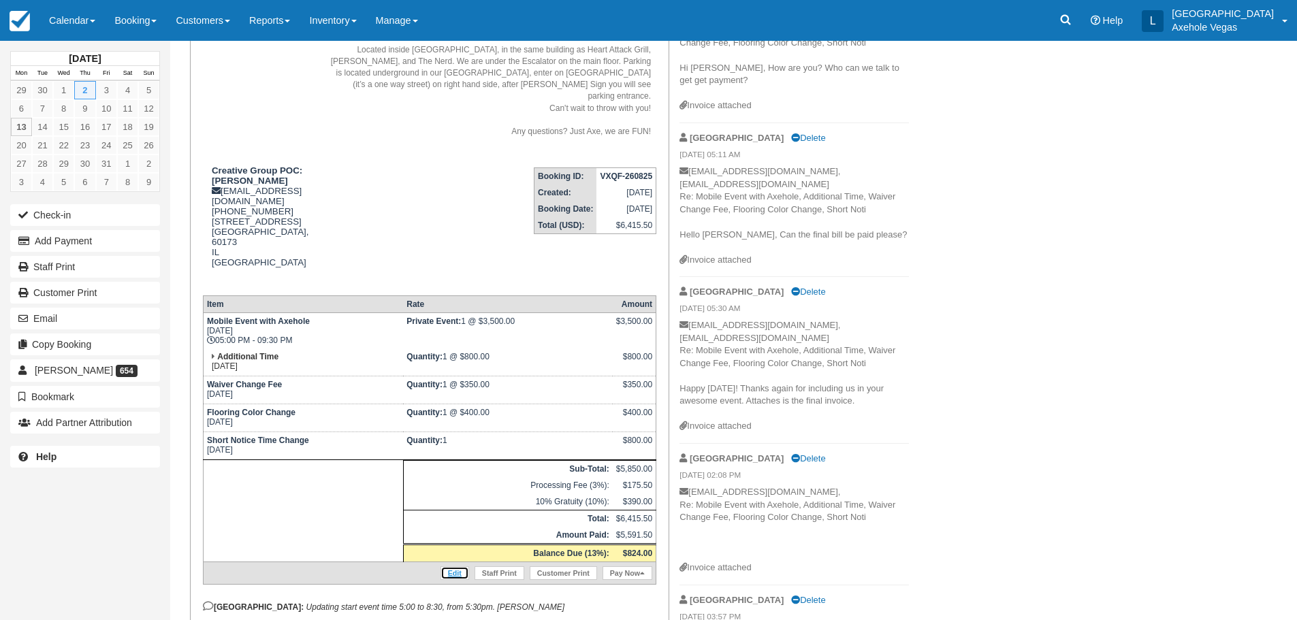
click at [449, 566] on link "Edit" at bounding box center [454, 573] width 29 height 14
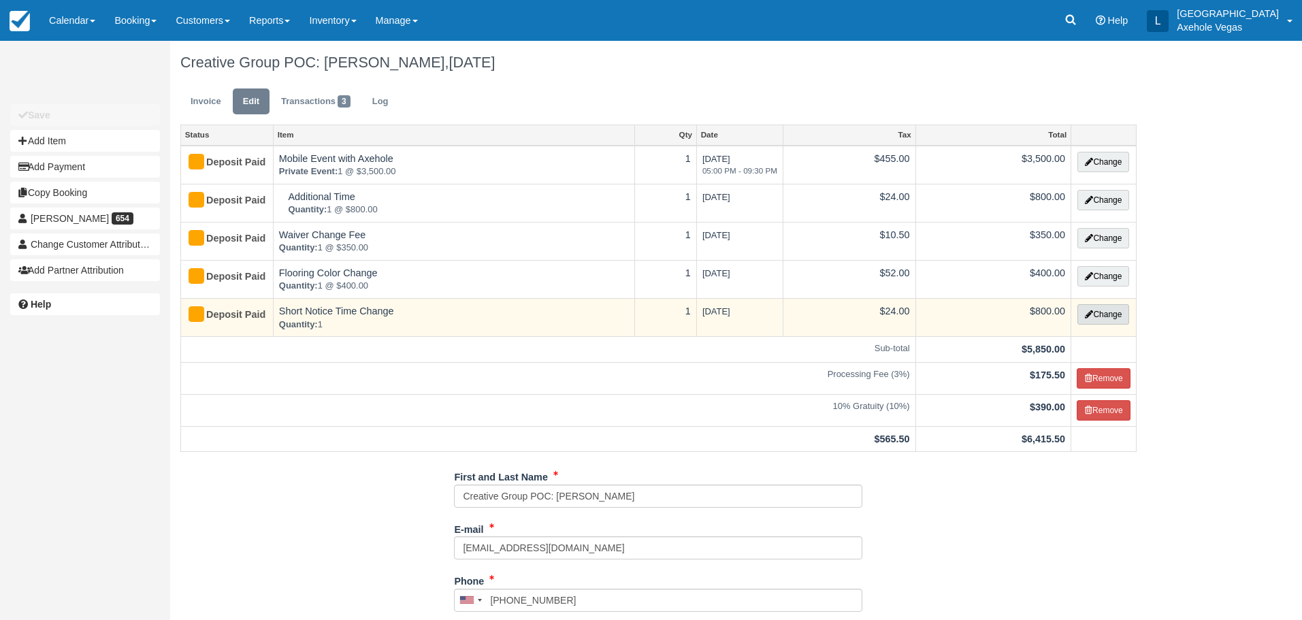
click at [1101, 314] on button "Change" at bounding box center [1103, 314] width 52 height 20
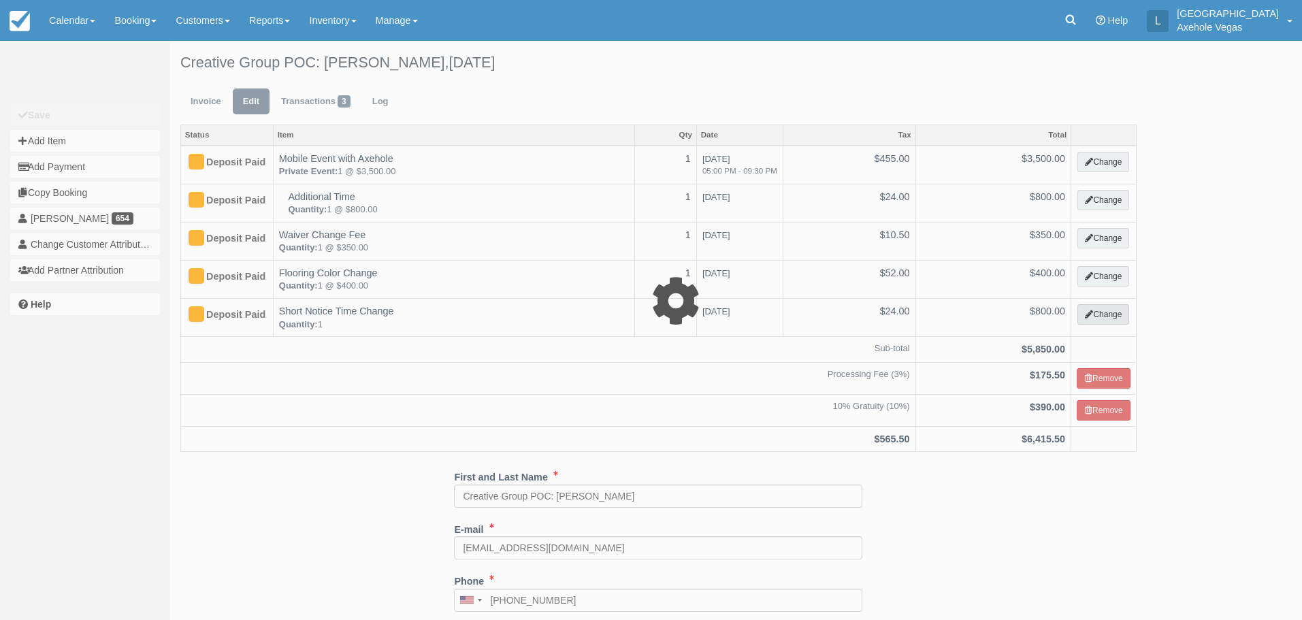
select select "39"
type input "800.00"
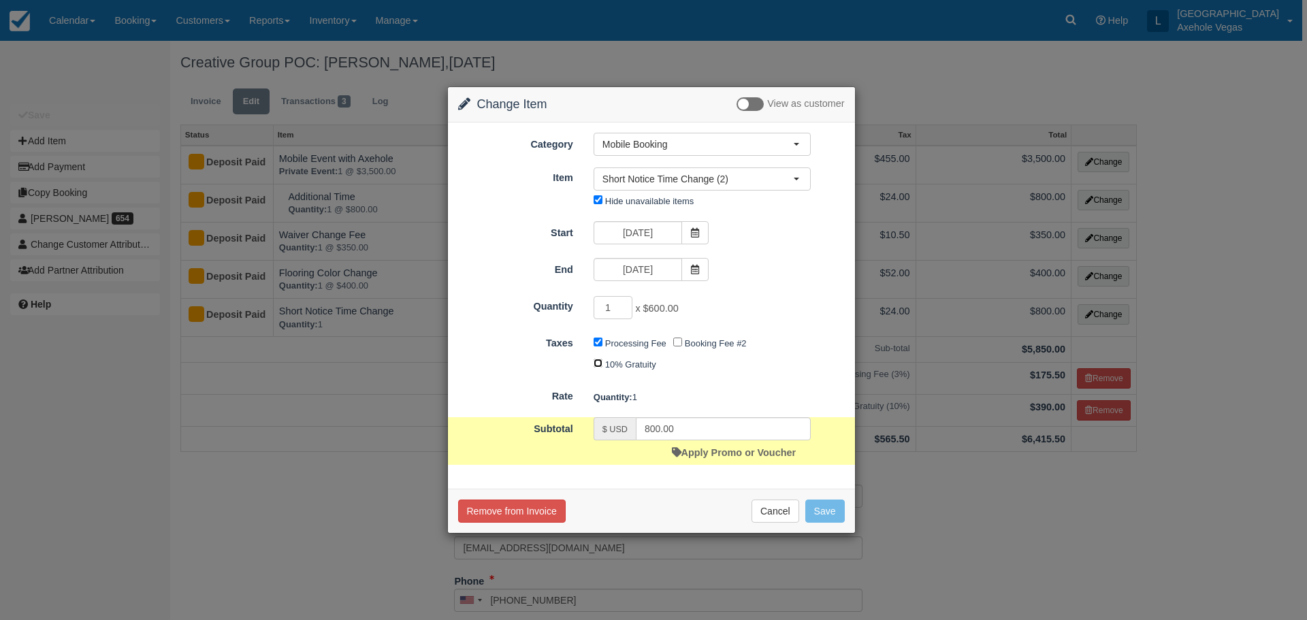
click at [596, 368] on input "10% Gratuity" at bounding box center [597, 363] width 9 height 9
checkbox input "true"
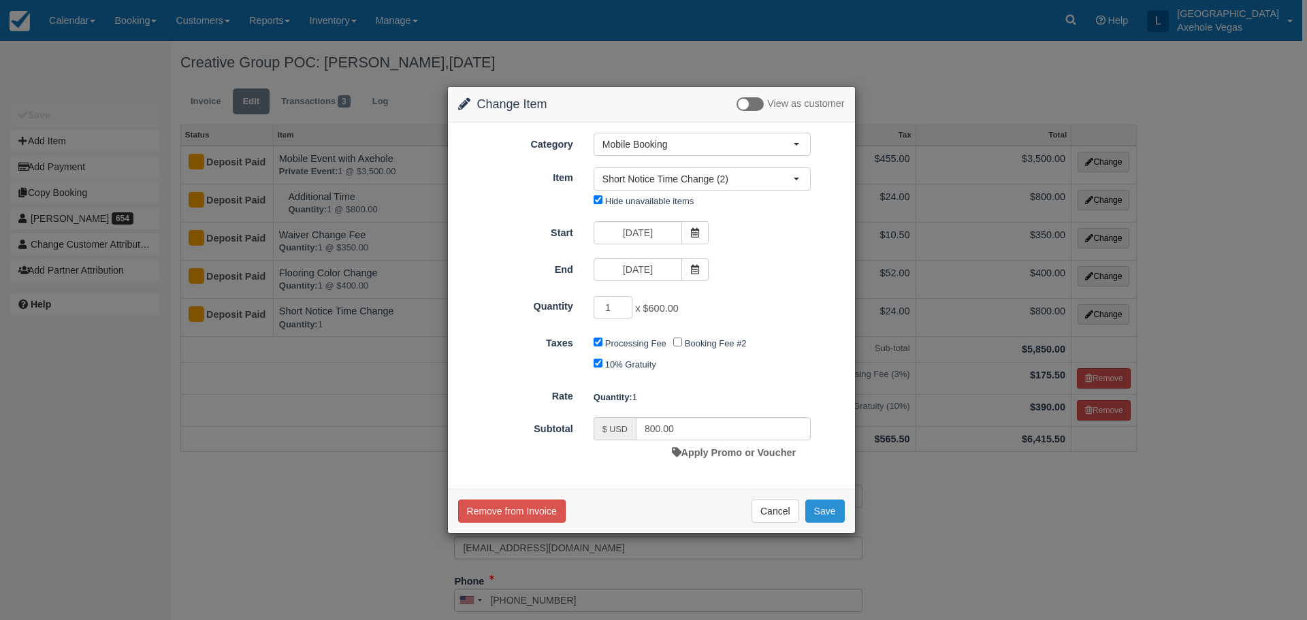
click at [828, 508] on button "Save" at bounding box center [824, 511] width 39 height 23
checkbox input "false"
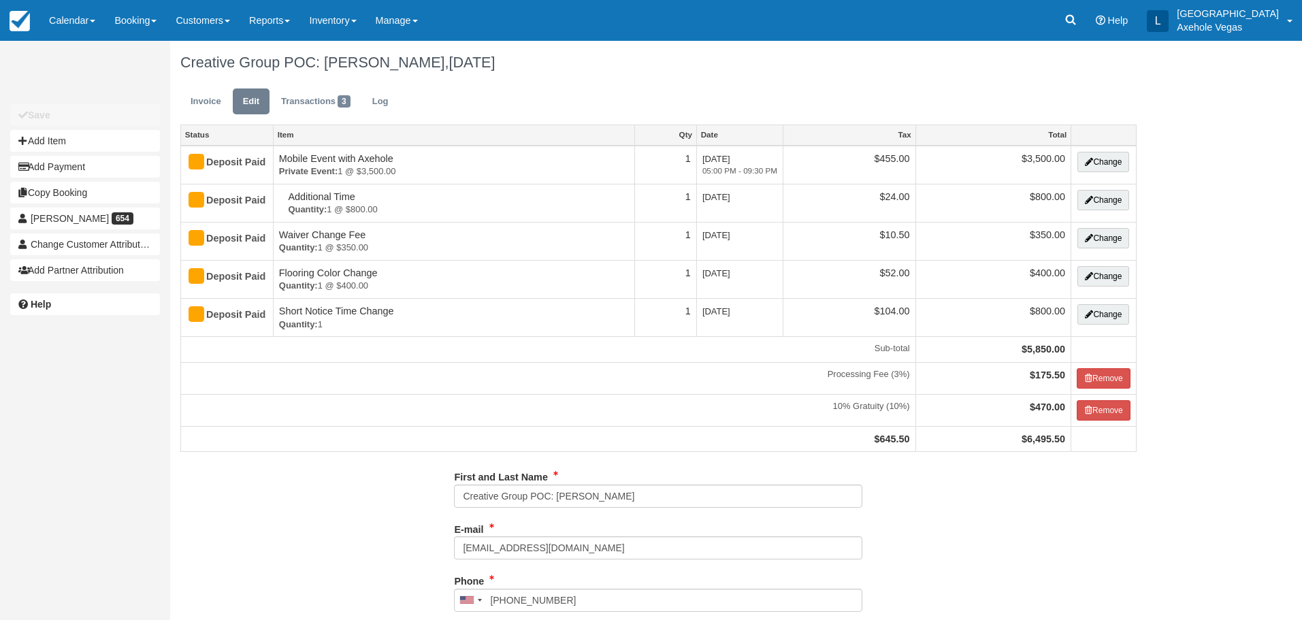
type input "[PHONE_NUMBER]"
click at [210, 102] on link "Invoice" at bounding box center [205, 101] width 51 height 27
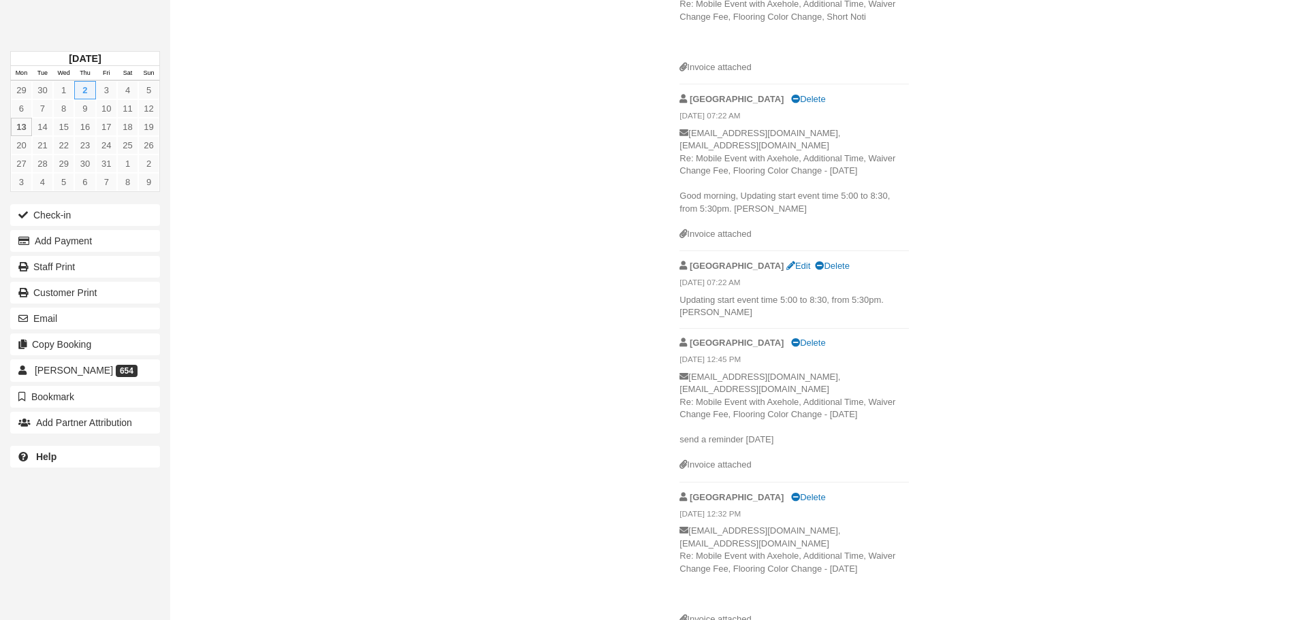
scroll to position [1429, 0]
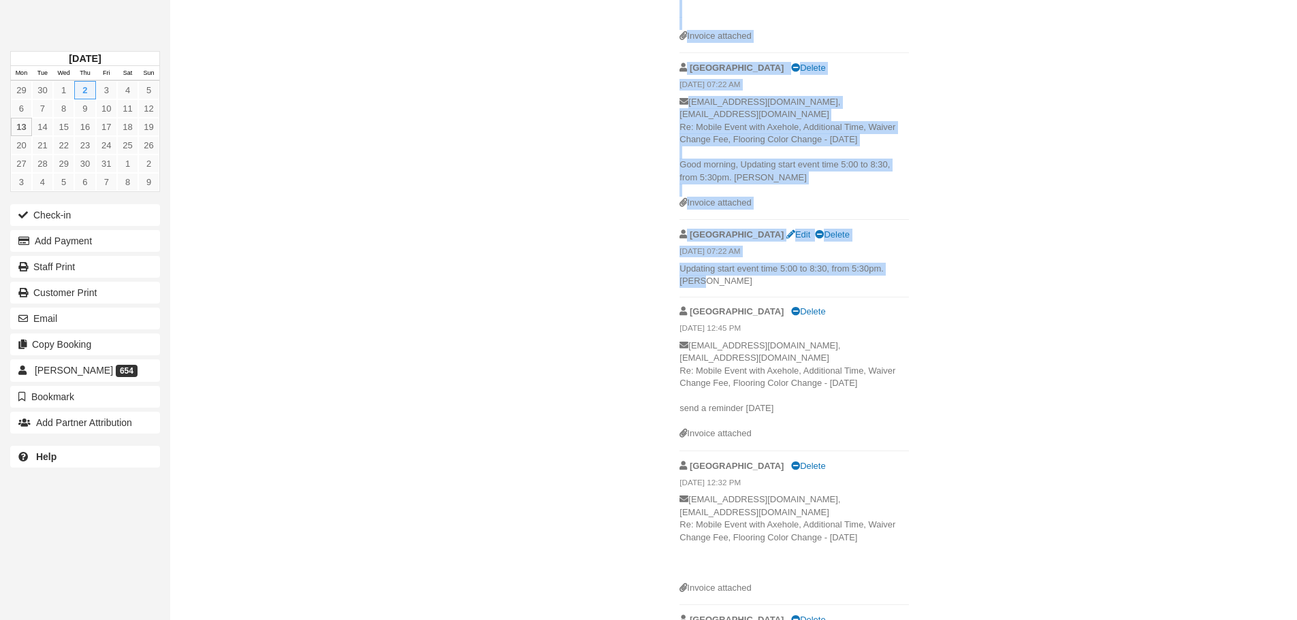
drag, startPoint x: 713, startPoint y: 282, endPoint x: 673, endPoint y: 282, distance: 40.2
click at [673, 282] on div "Create Show on invoice [GEOGRAPHIC_DATA] [GEOGRAPHIC_DATA] [DATE] 07:40 AM [EMA…" at bounding box center [794, 284] width 250 height 3178
click at [717, 282] on p "Updating start event time 5:00 to 8:30, from 5:30pm. [PERSON_NAME]" at bounding box center [793, 275] width 229 height 25
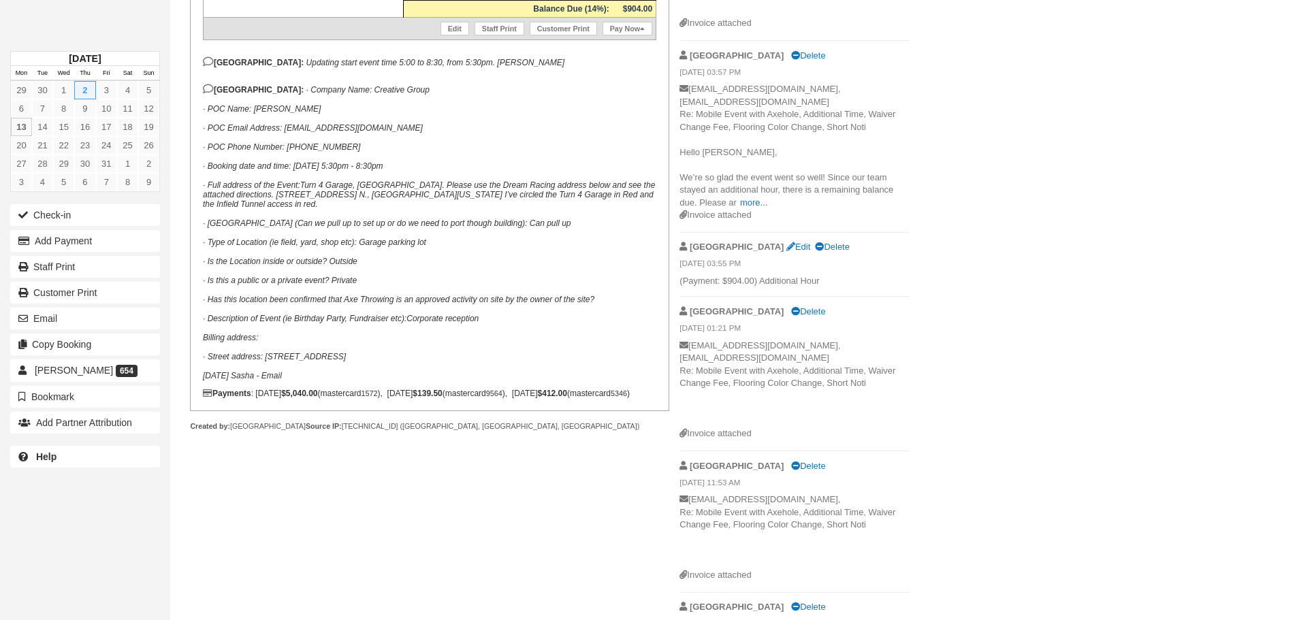
scroll to position [681, 0]
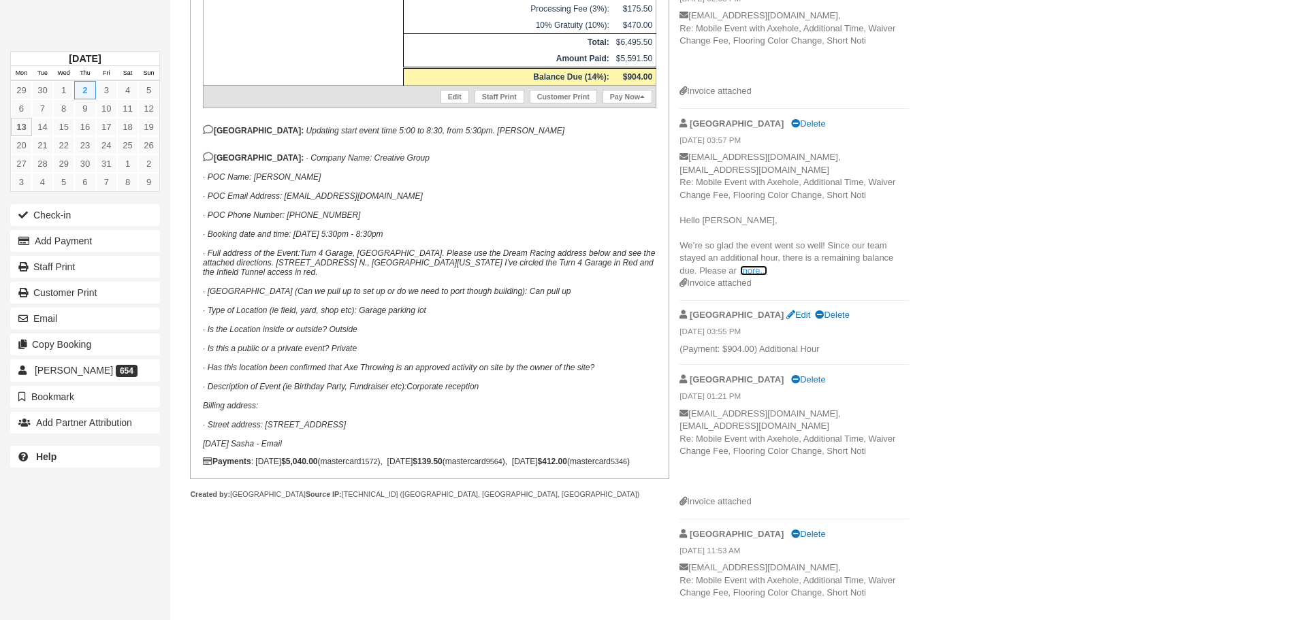
click at [747, 270] on link "more..." at bounding box center [753, 270] width 27 height 10
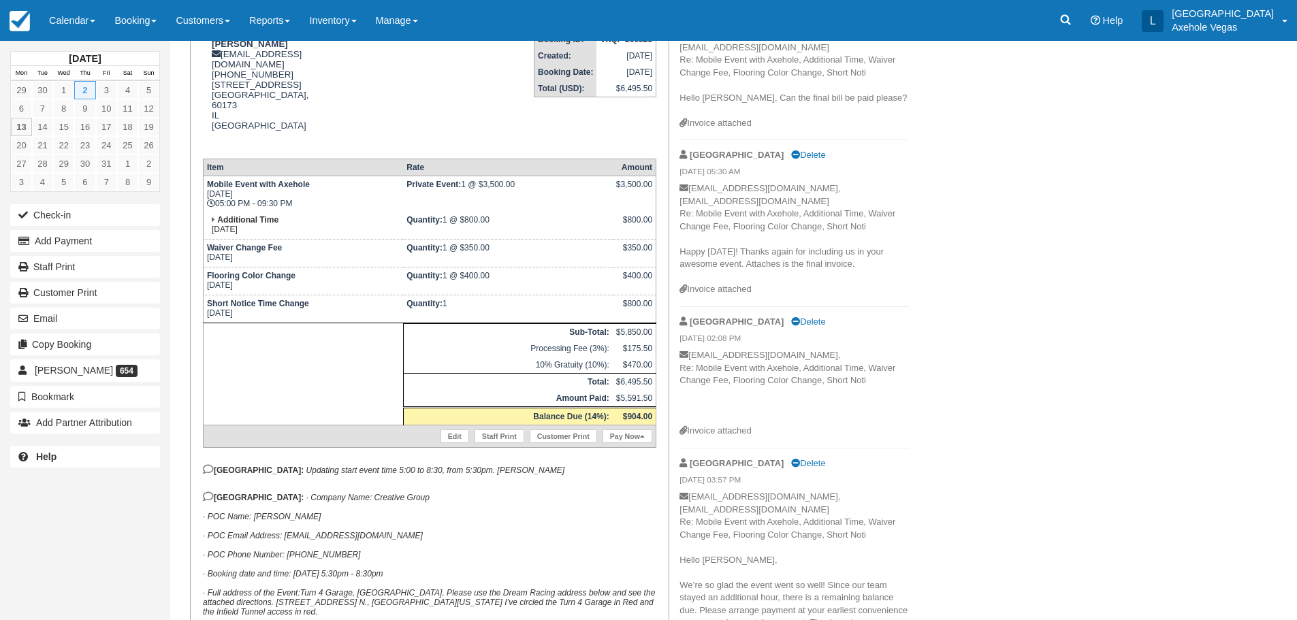
scroll to position [340, 0]
drag, startPoint x: 511, startPoint y: 199, endPoint x: 405, endPoint y: 195, distance: 106.3
click at [405, 212] on td "Quantity: 1 @ $800.00" at bounding box center [508, 226] width 210 height 28
click at [212, 216] on icon at bounding box center [213, 220] width 3 height 8
click at [459, 430] on link "Edit" at bounding box center [454, 437] width 29 height 14
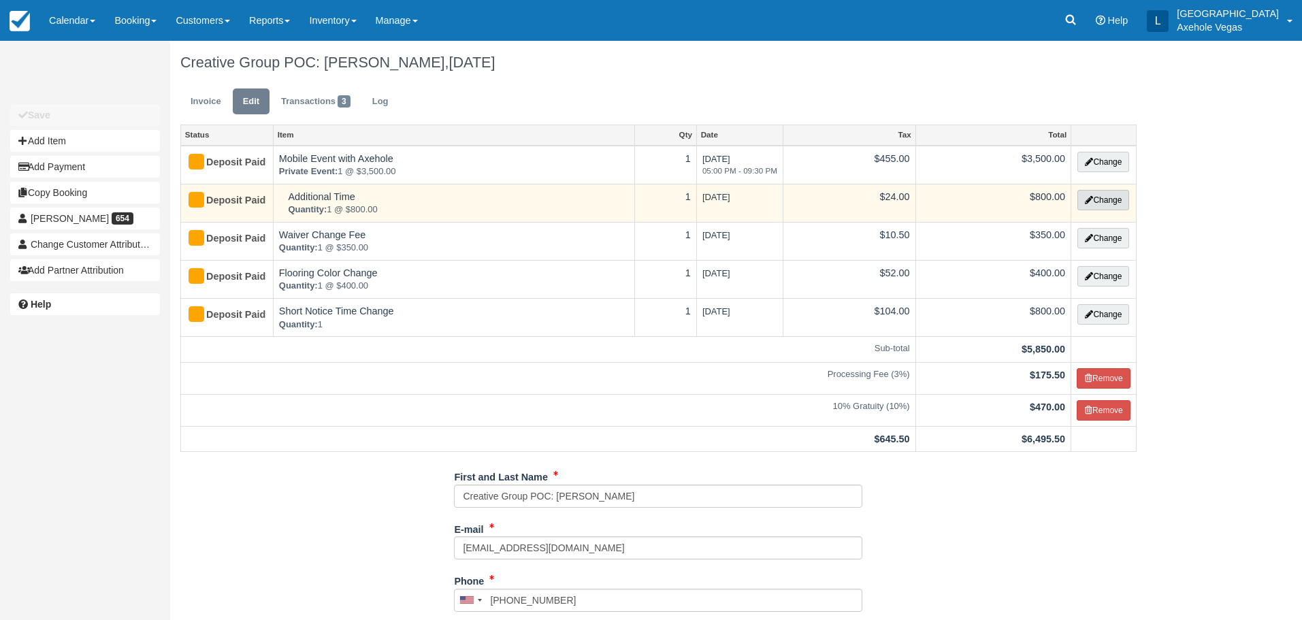
click at [1088, 207] on button "Change" at bounding box center [1103, 200] width 52 height 20
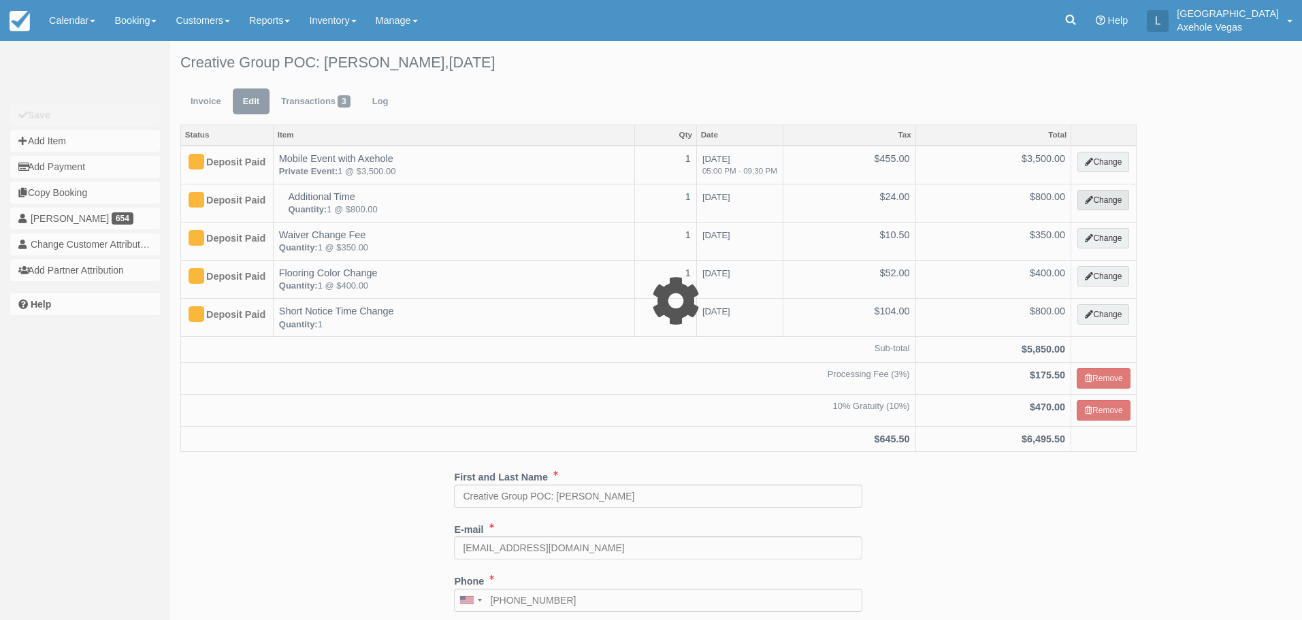
select select "3"
type input "800.00"
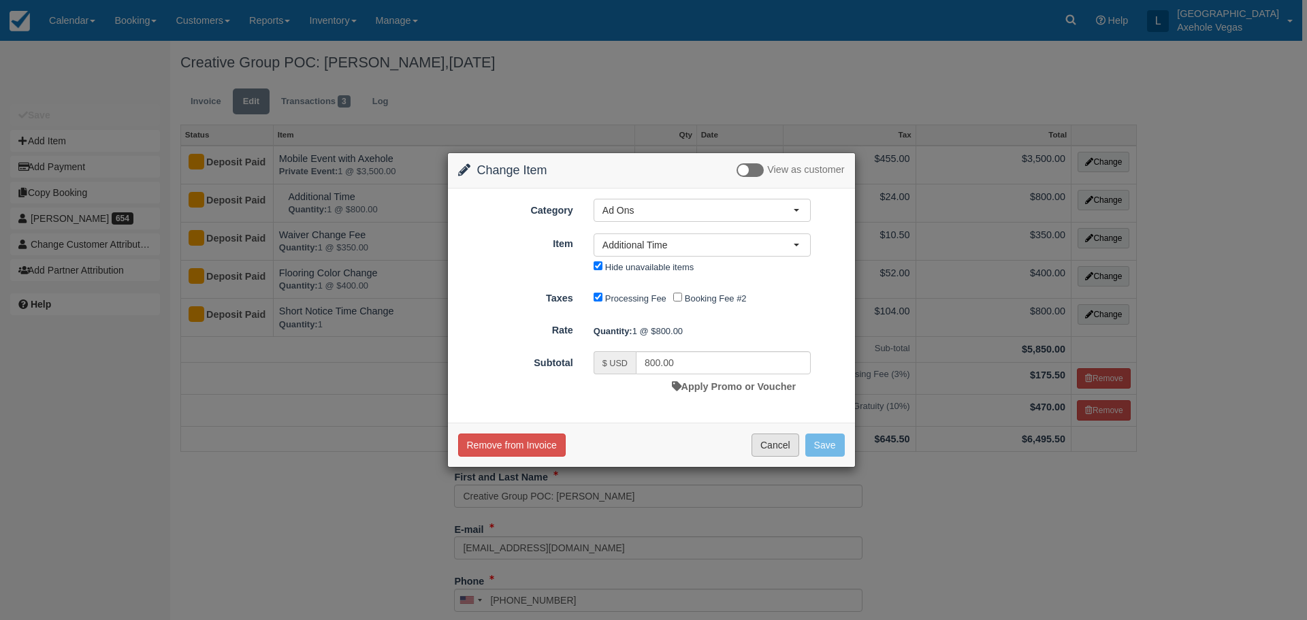
click at [764, 446] on button "Cancel" at bounding box center [775, 445] width 48 height 23
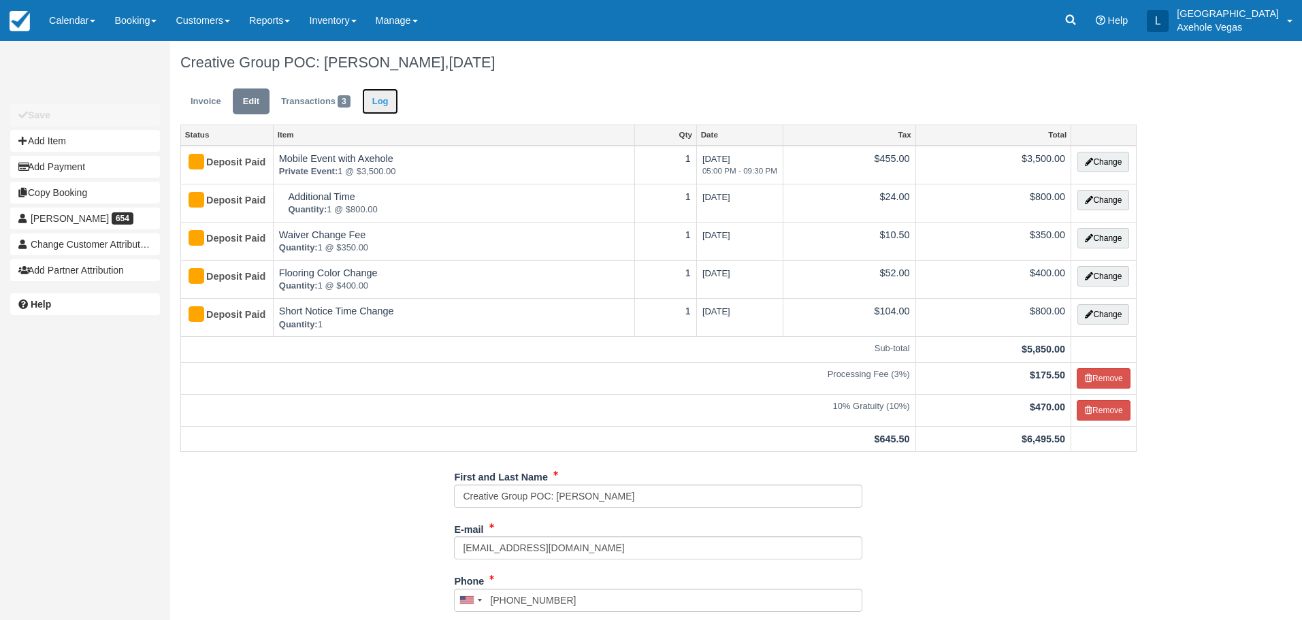
click at [376, 104] on link "Log" at bounding box center [380, 101] width 37 height 27
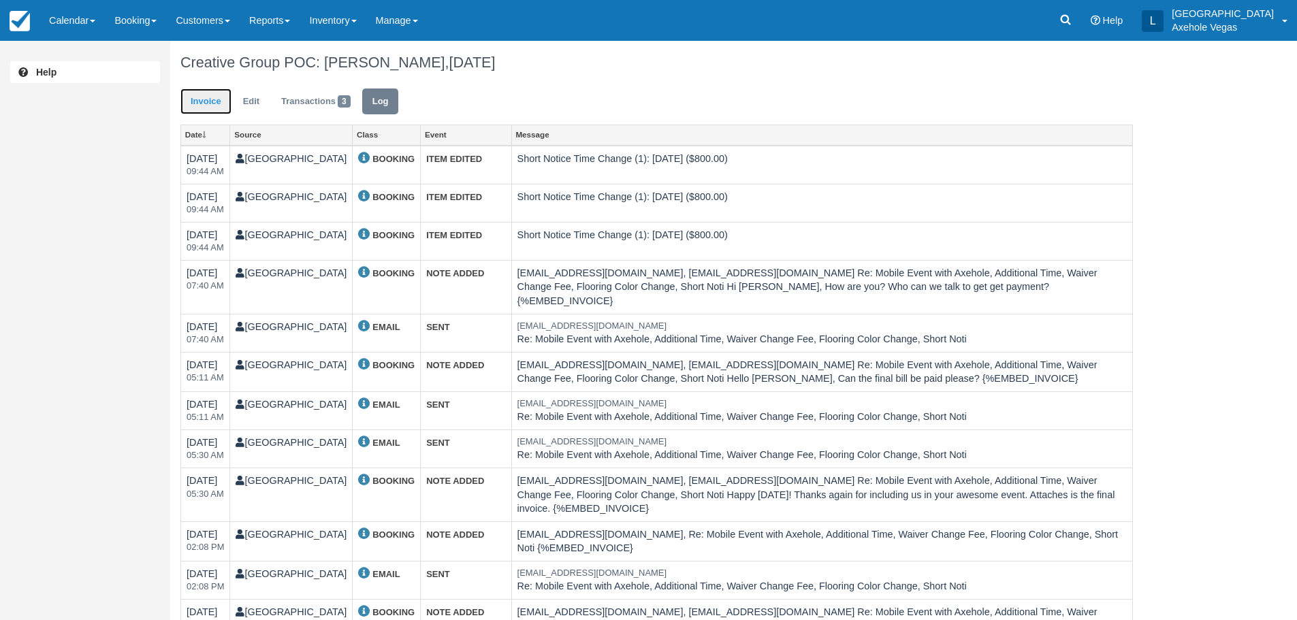
click at [203, 98] on link "Invoice" at bounding box center [205, 101] width 51 height 27
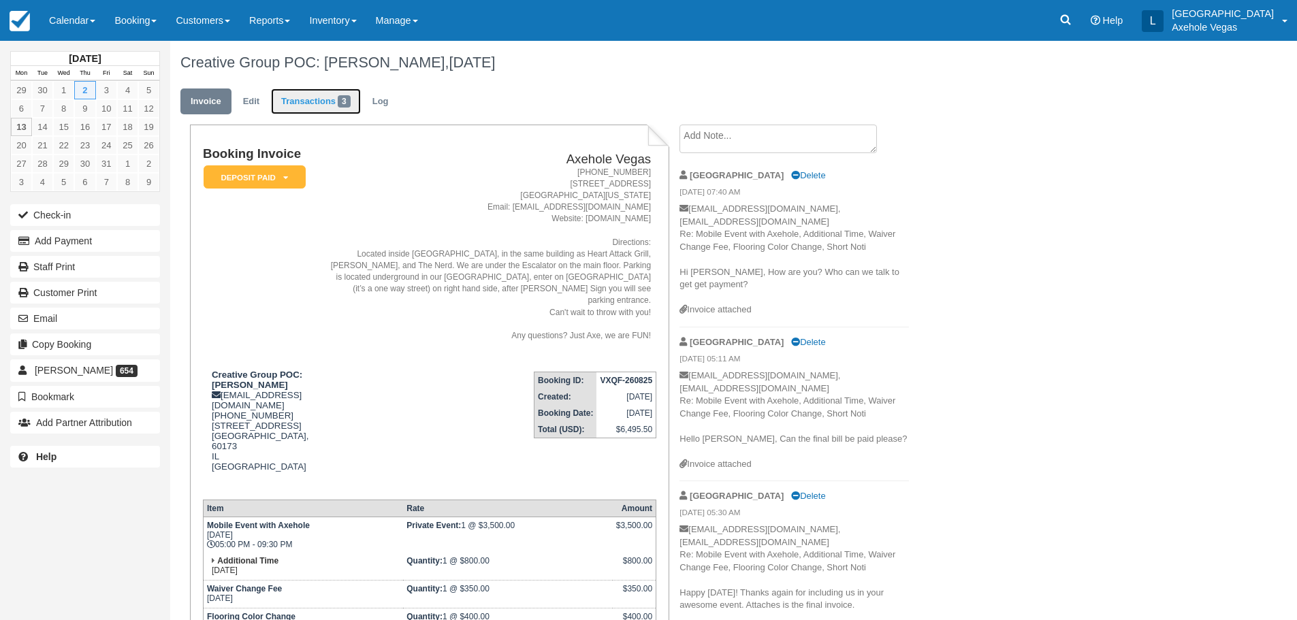
click at [329, 110] on link "Transactions 3" at bounding box center [316, 101] width 90 height 27
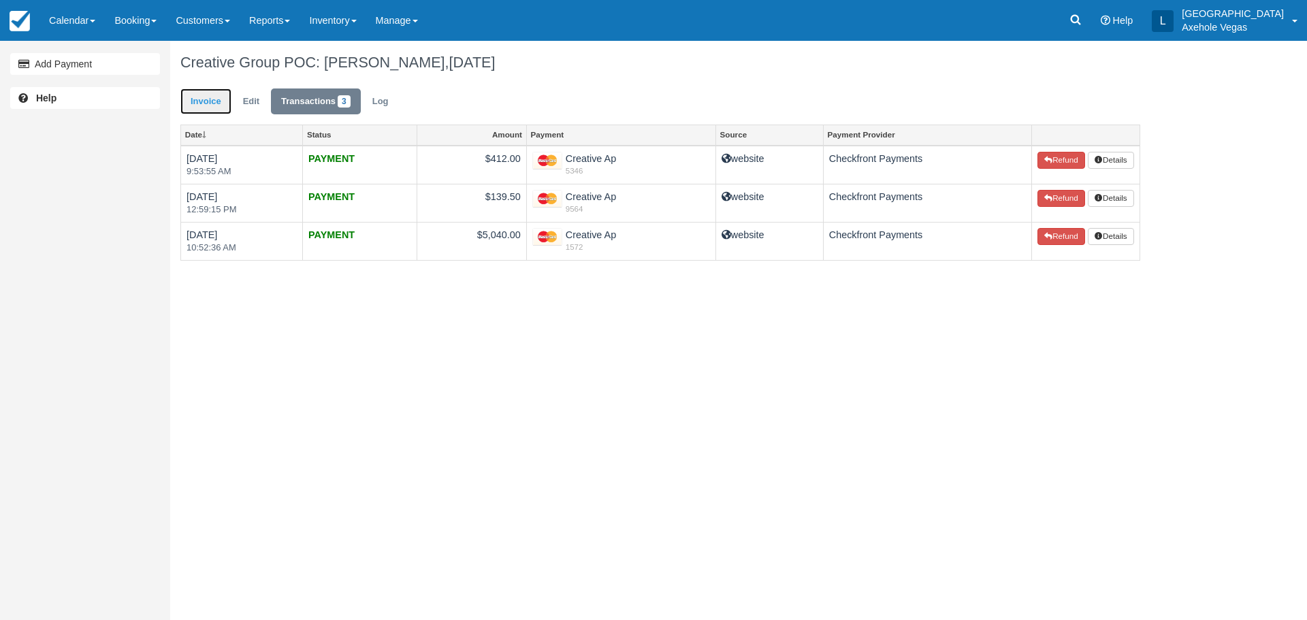
click at [210, 93] on link "Invoice" at bounding box center [205, 101] width 51 height 27
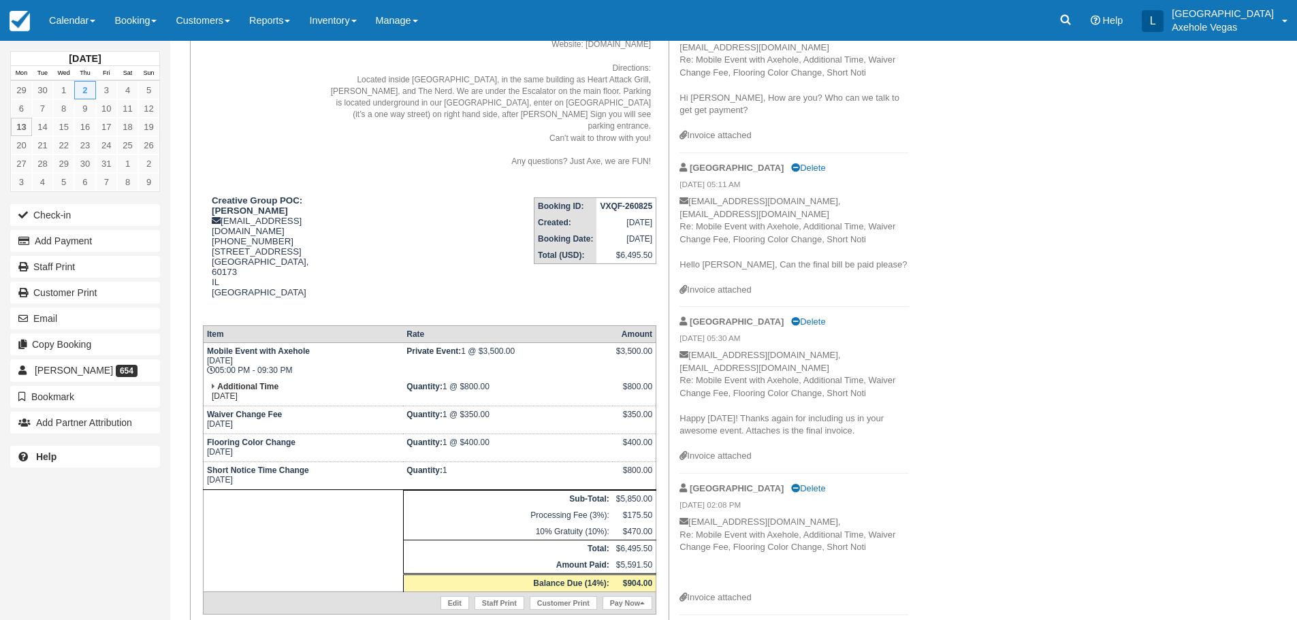
scroll to position [204, 0]
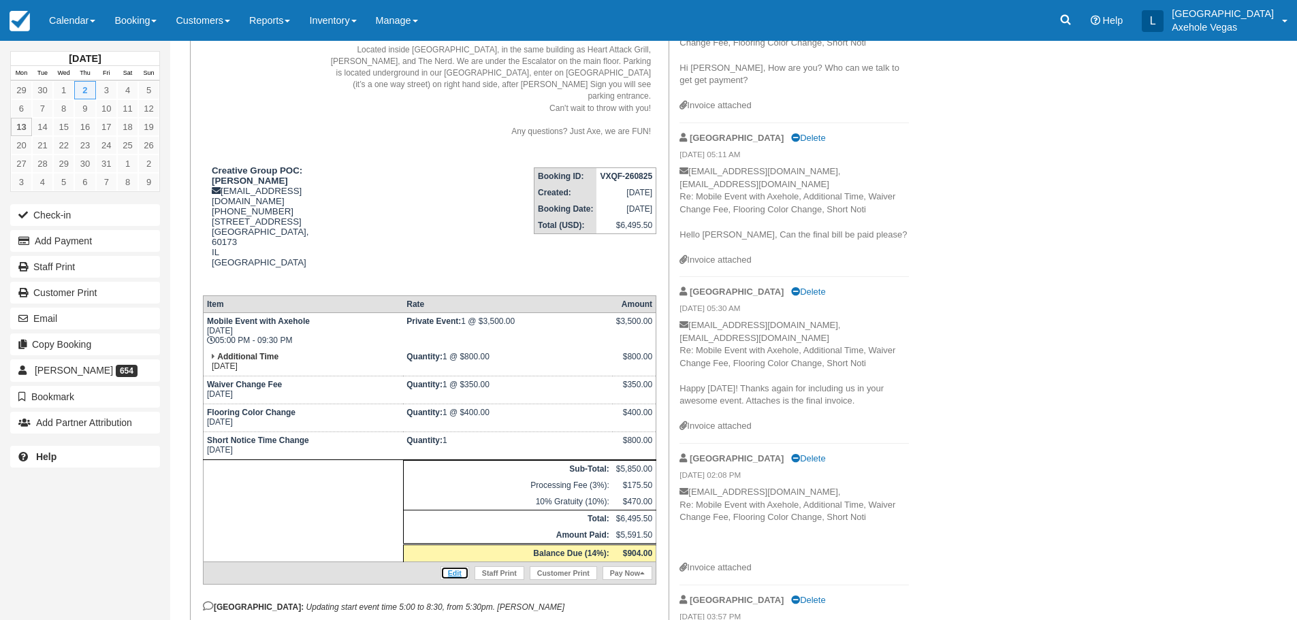
click at [460, 566] on link "Edit" at bounding box center [454, 573] width 29 height 14
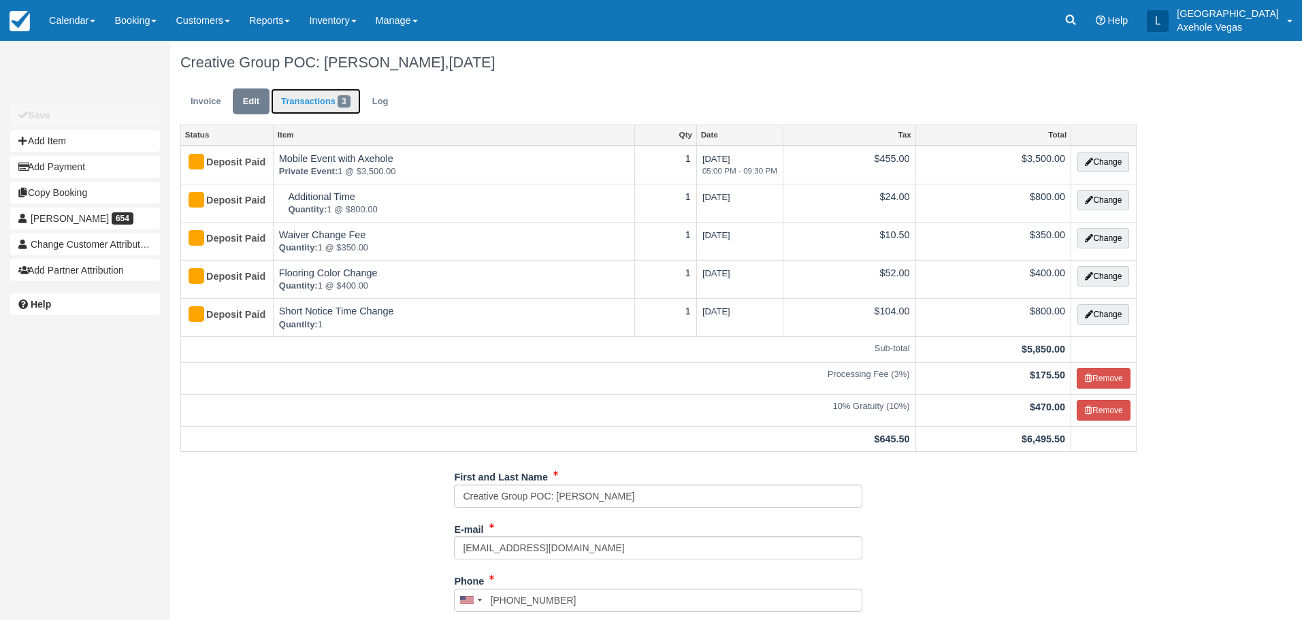
click at [295, 112] on link "Transactions 3" at bounding box center [316, 101] width 90 height 27
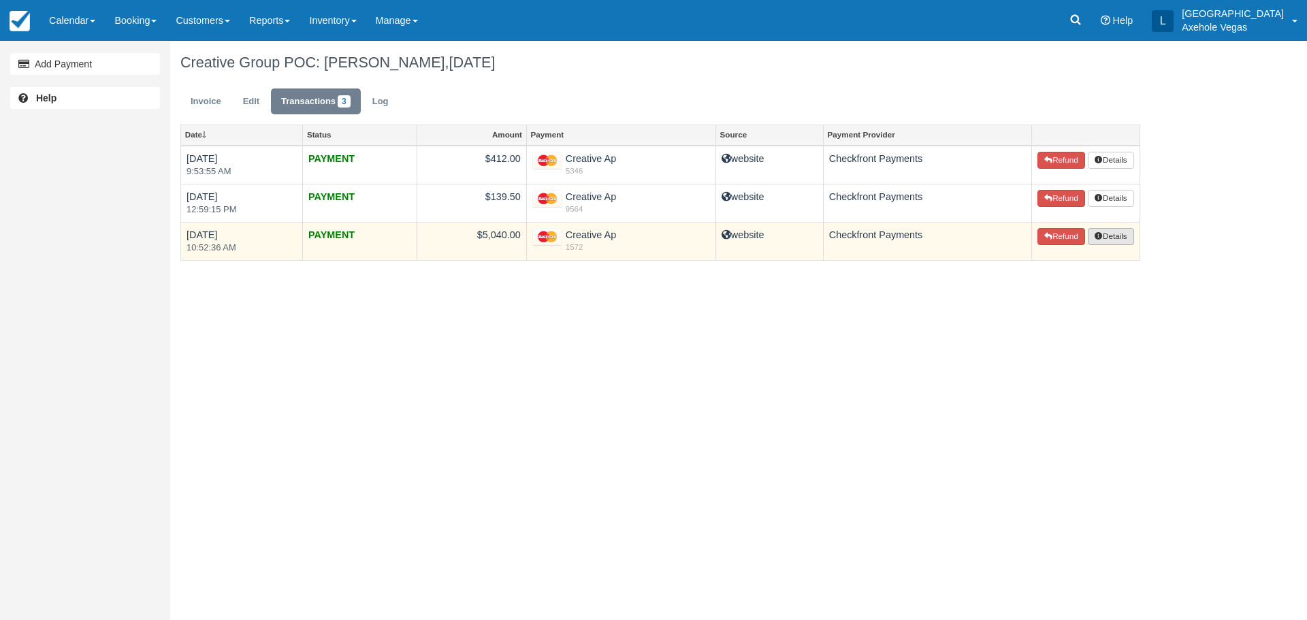
click at [1109, 239] on button "Details" at bounding box center [1111, 237] width 46 height 18
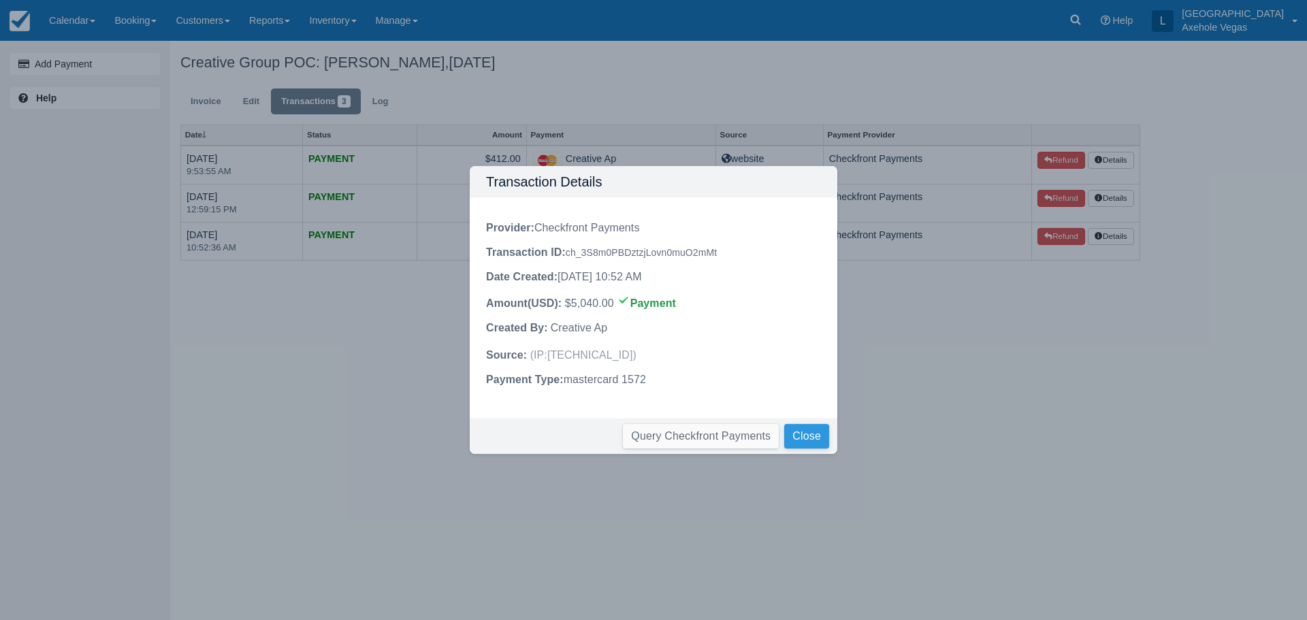
click at [817, 436] on button "Close" at bounding box center [806, 436] width 45 height 25
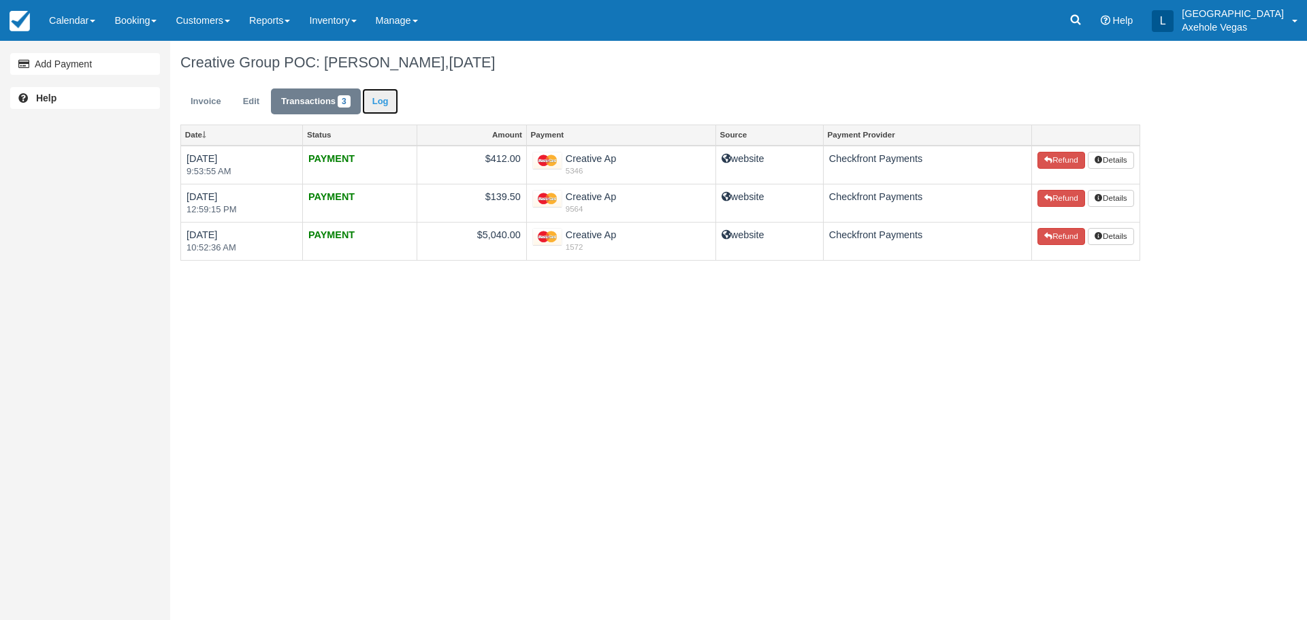
click at [388, 103] on link "Log" at bounding box center [380, 101] width 37 height 27
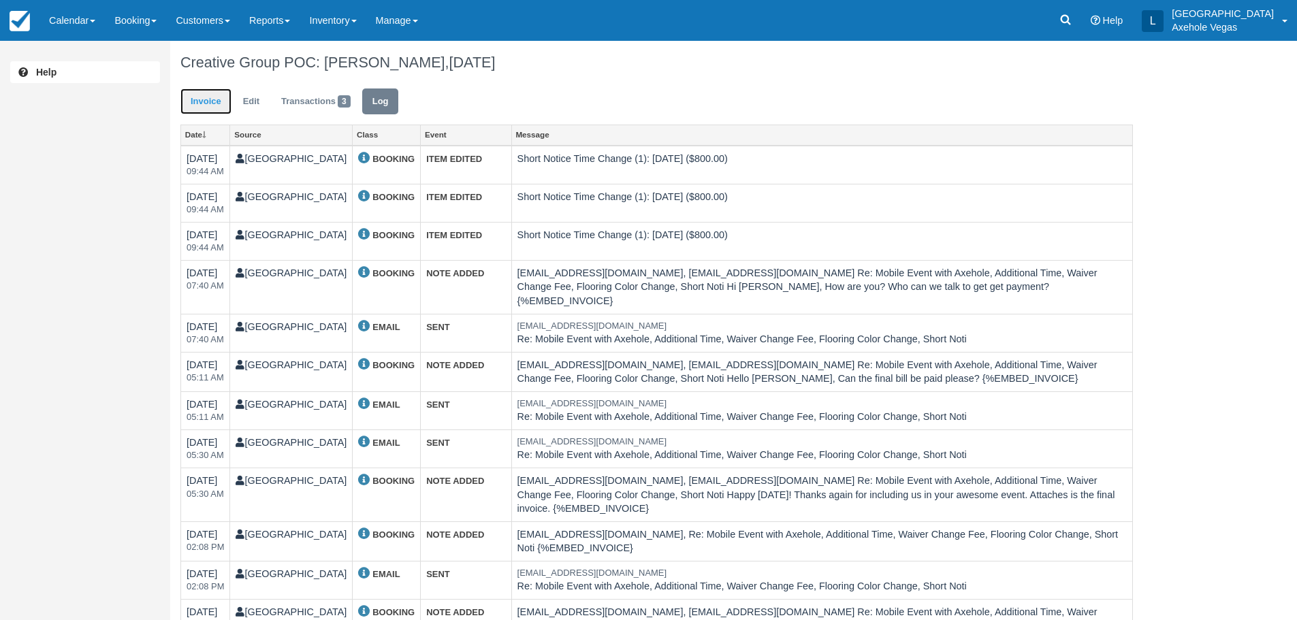
click at [214, 103] on link "Invoice" at bounding box center [205, 101] width 51 height 27
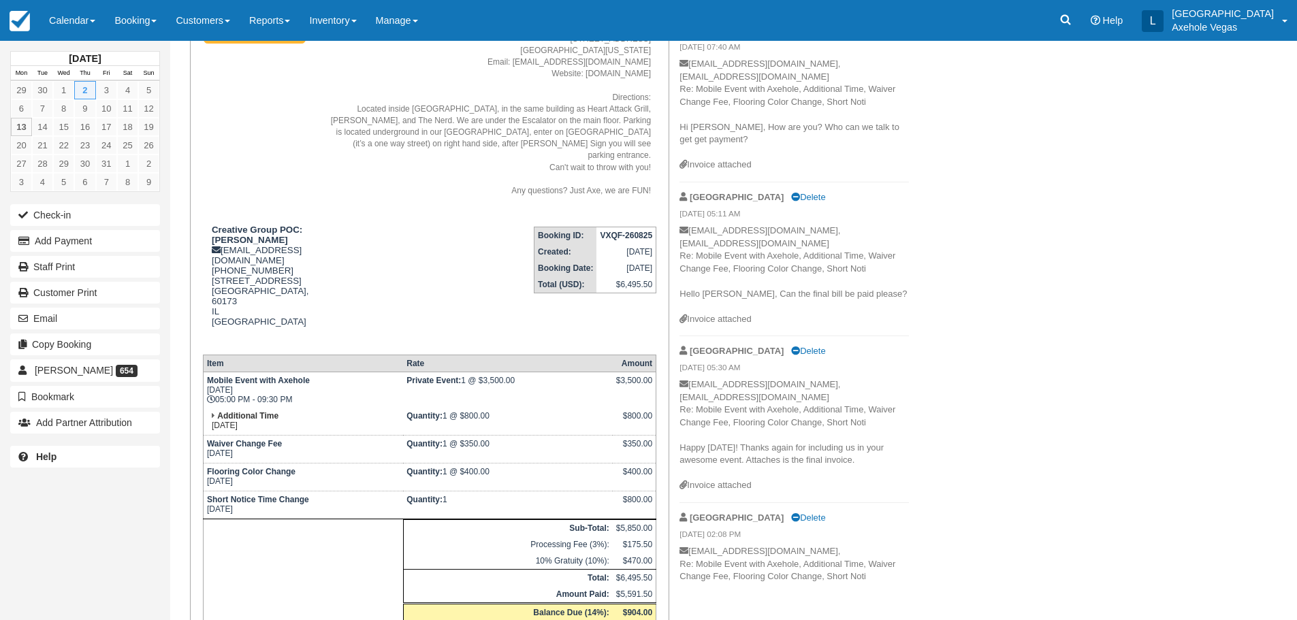
scroll to position [204, 0]
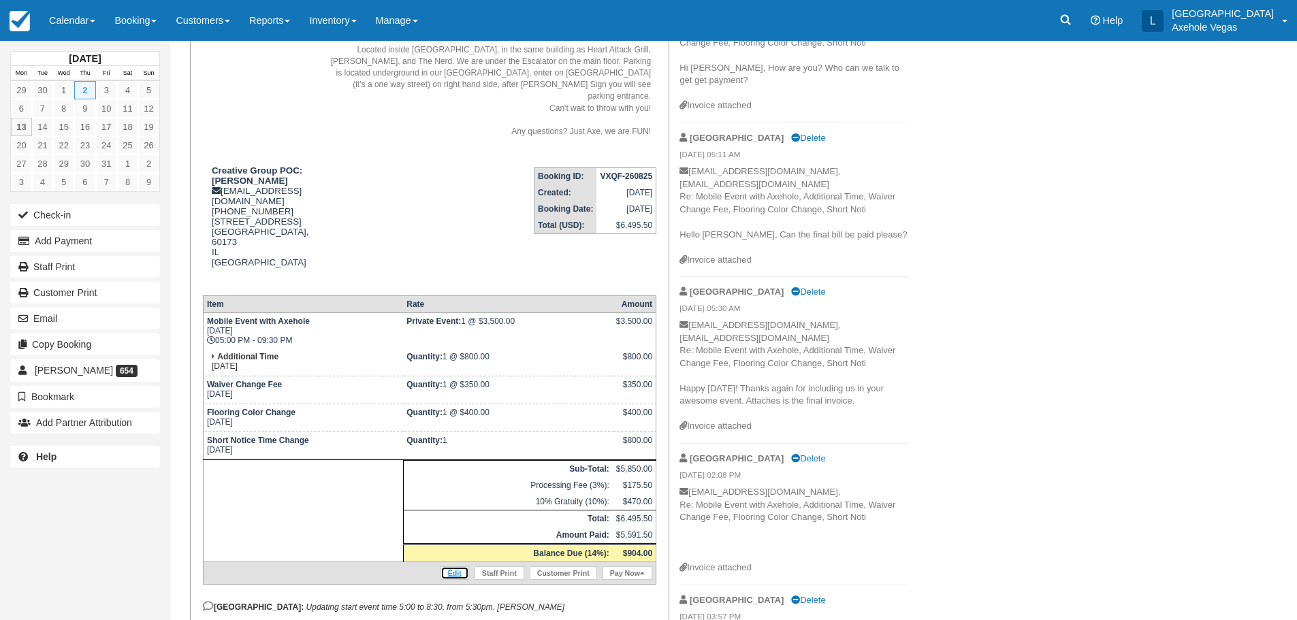
click at [455, 566] on link "Edit" at bounding box center [454, 573] width 29 height 14
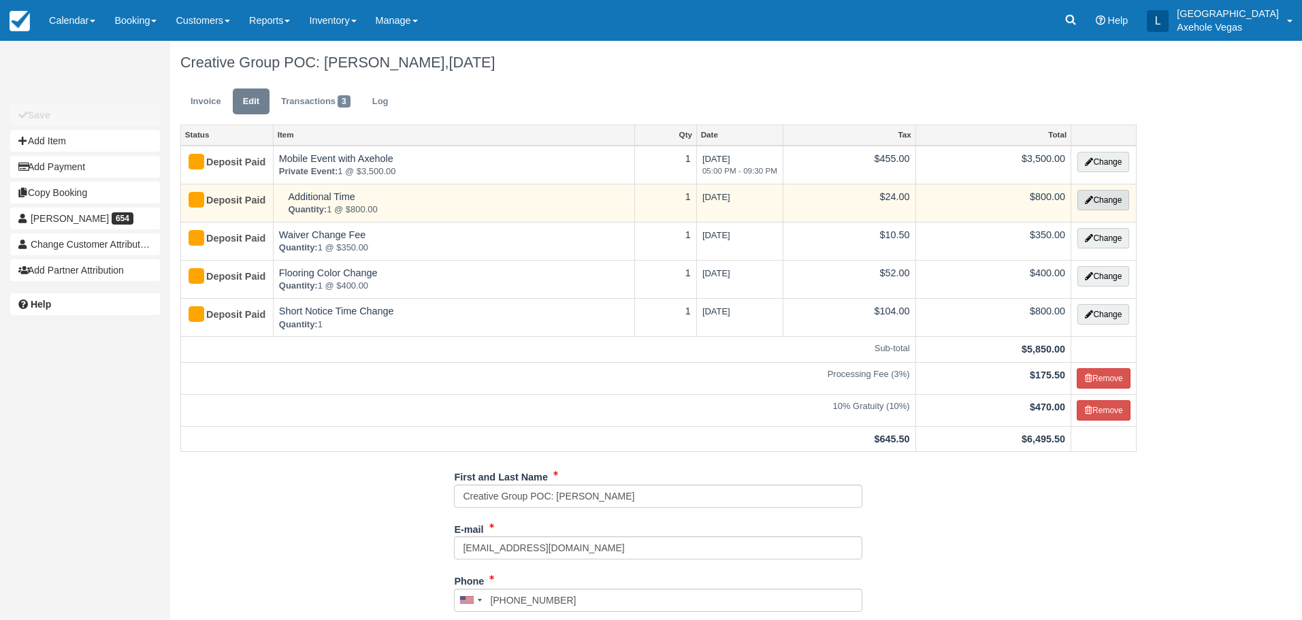
click at [1086, 208] on button "Change" at bounding box center [1103, 200] width 52 height 20
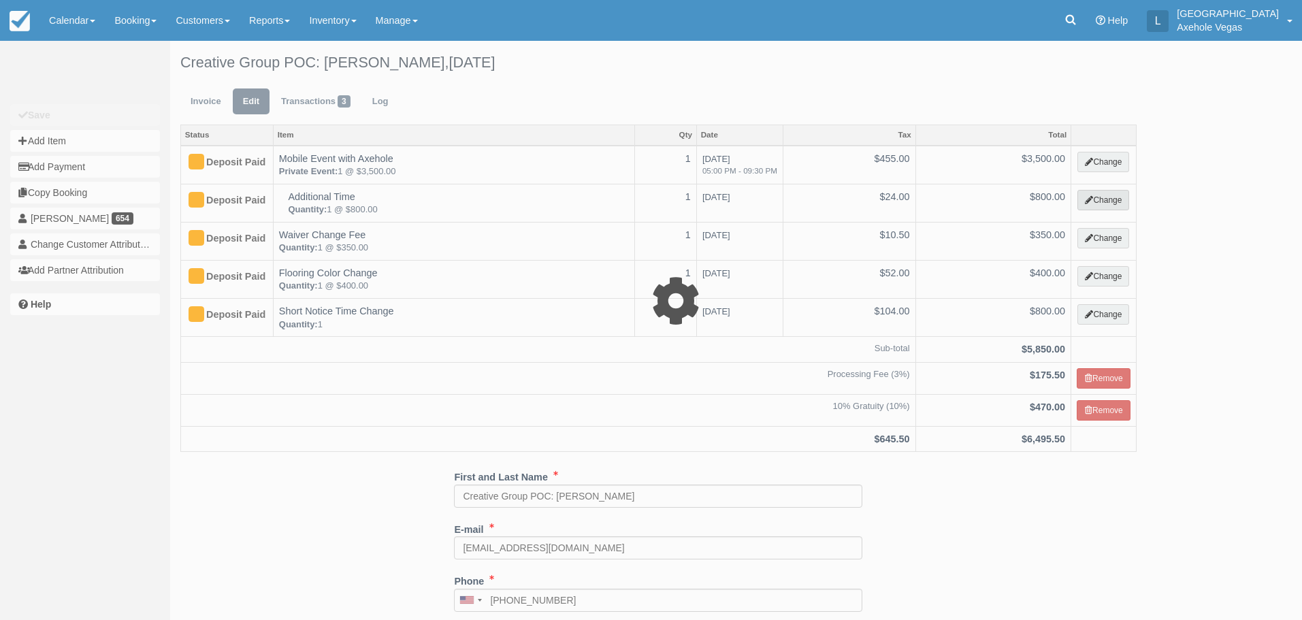
select select "3"
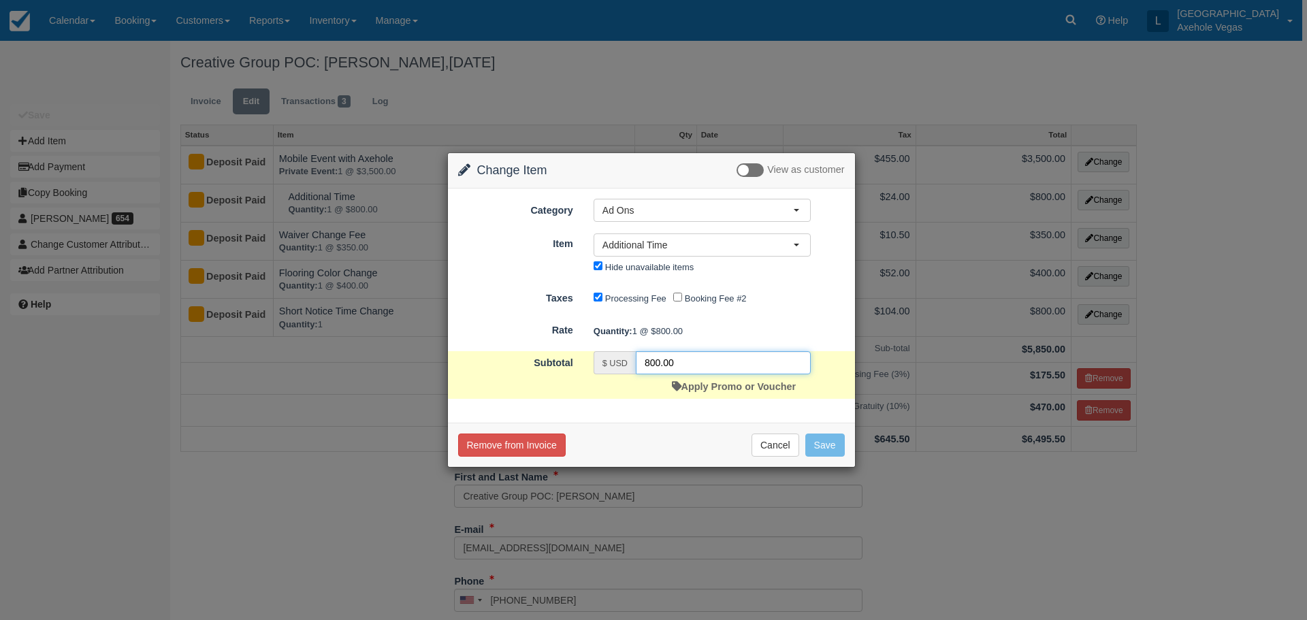
click at [649, 361] on input "800.00" at bounding box center [723, 362] width 175 height 23
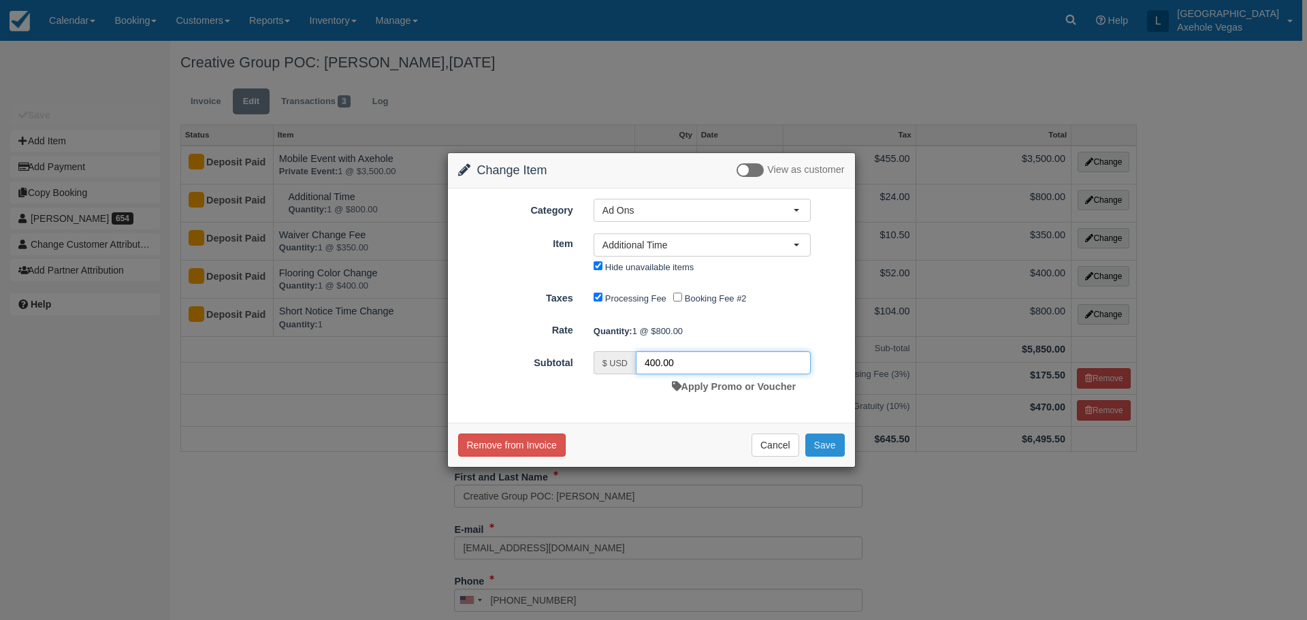
type input "400.00"
click at [824, 437] on button "Save" at bounding box center [824, 445] width 39 height 23
checkbox input "false"
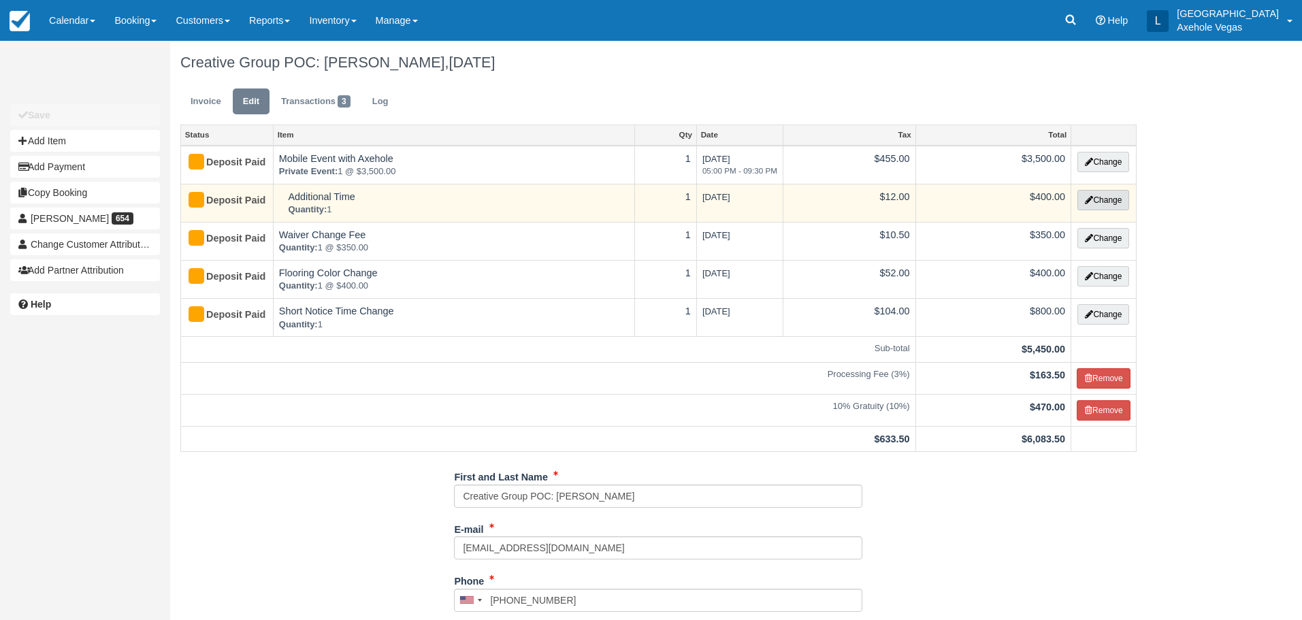
click at [1107, 202] on button "Change" at bounding box center [1103, 200] width 52 height 20
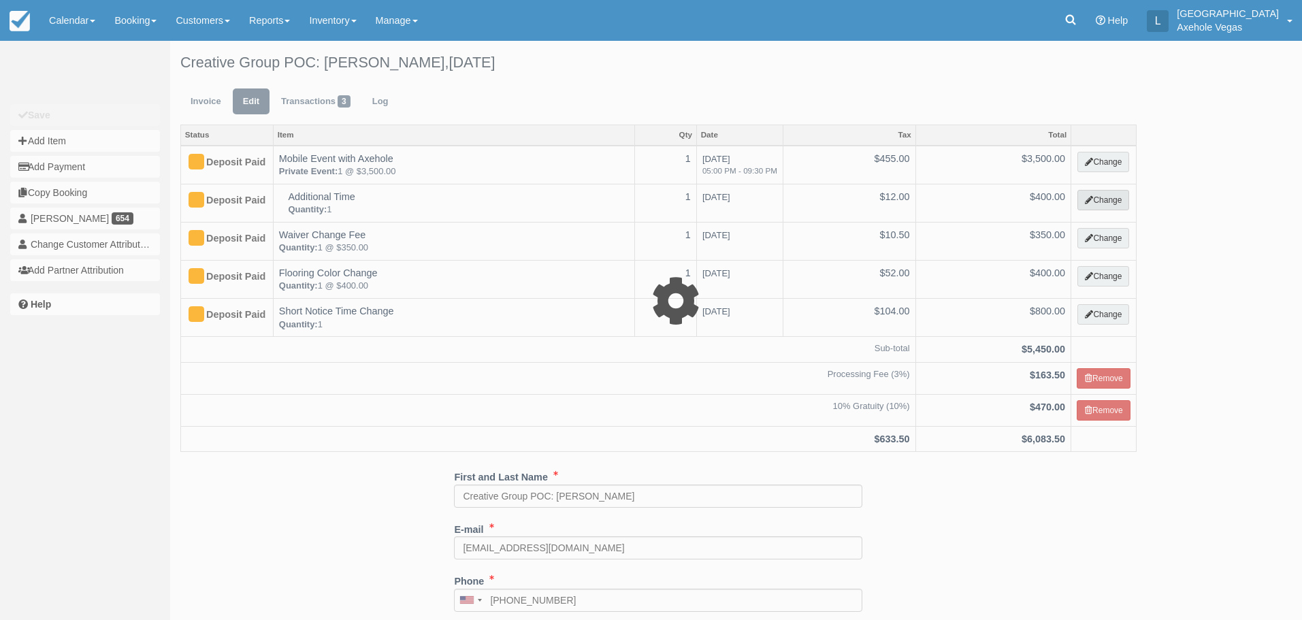
select select "3"
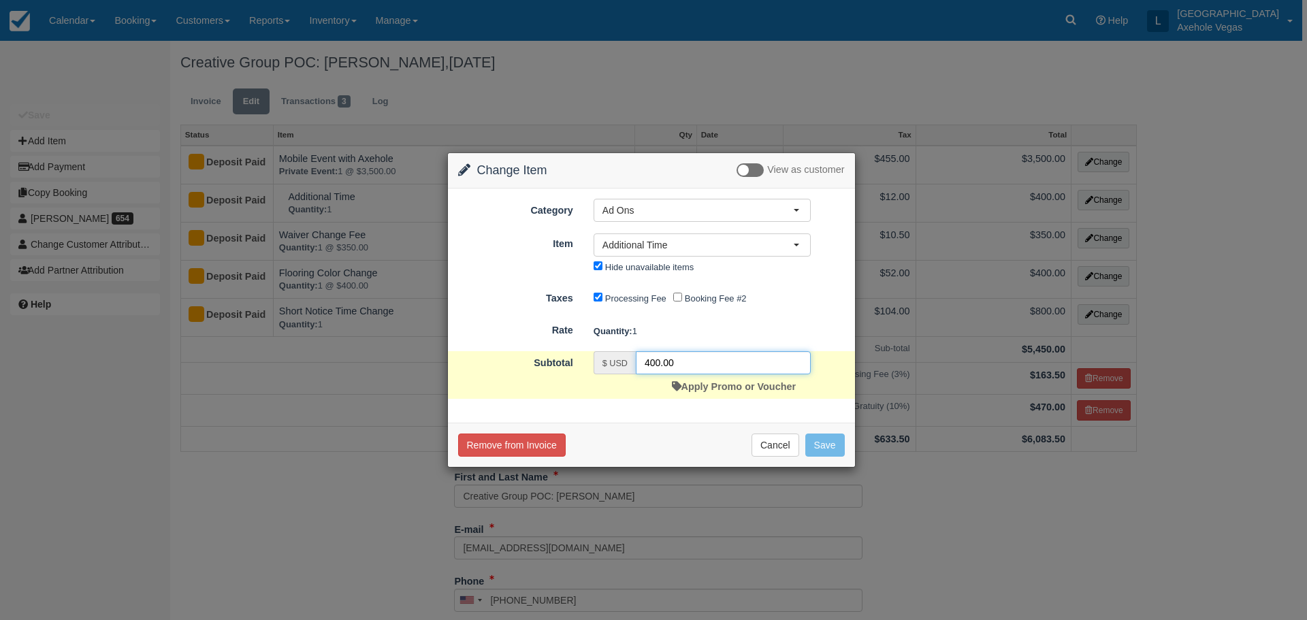
click at [649, 360] on input "400.00" at bounding box center [723, 362] width 175 height 23
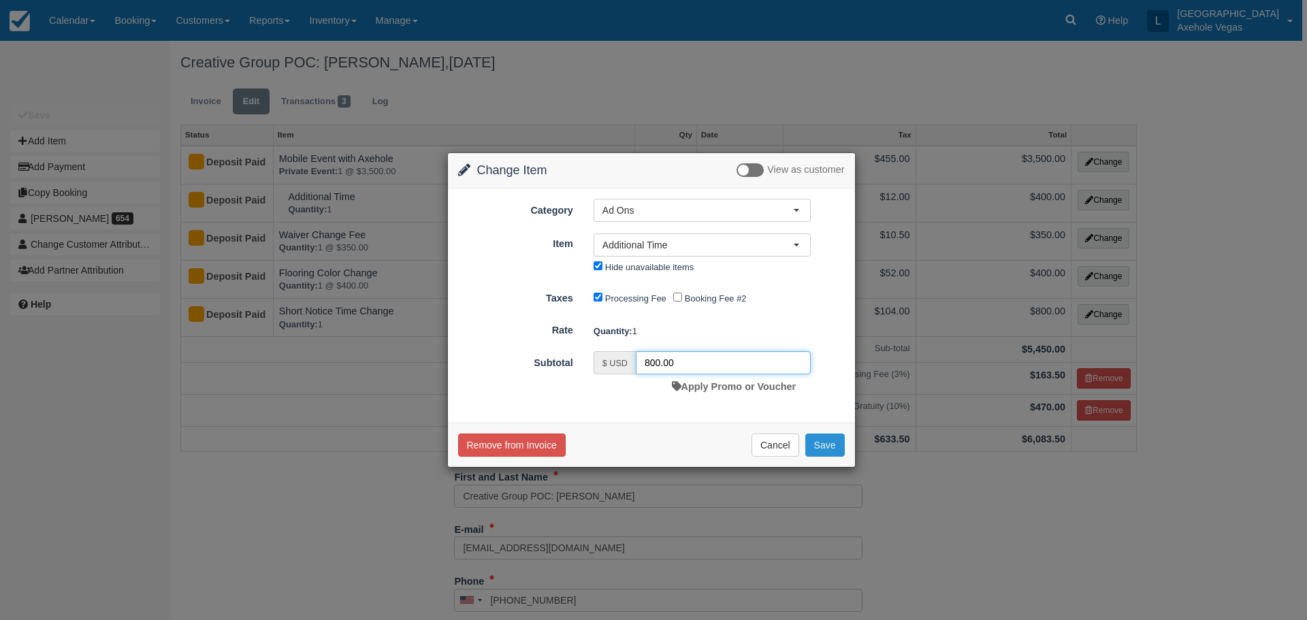
type input "800.00"
click at [826, 447] on button "Save" at bounding box center [824, 445] width 39 height 23
checkbox input "false"
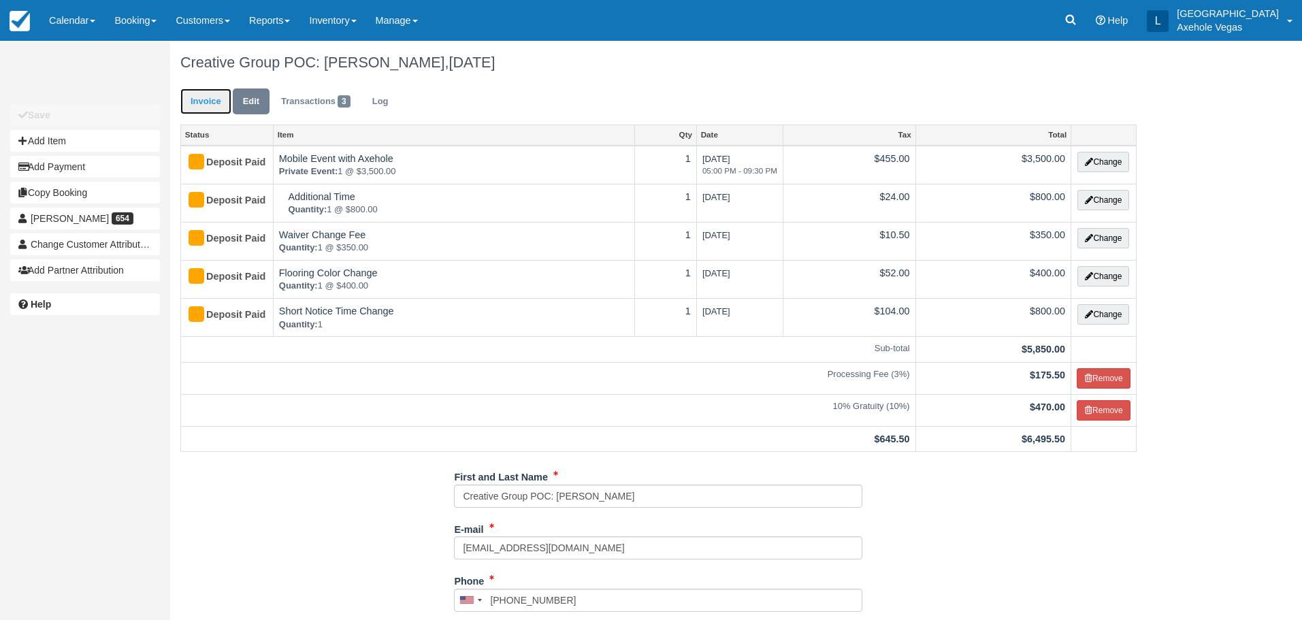
click at [210, 97] on link "Invoice" at bounding box center [205, 101] width 51 height 27
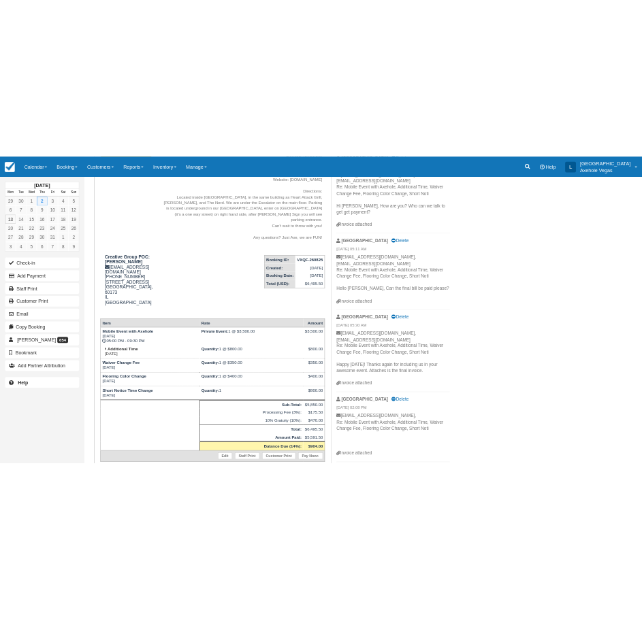
scroll to position [204, 0]
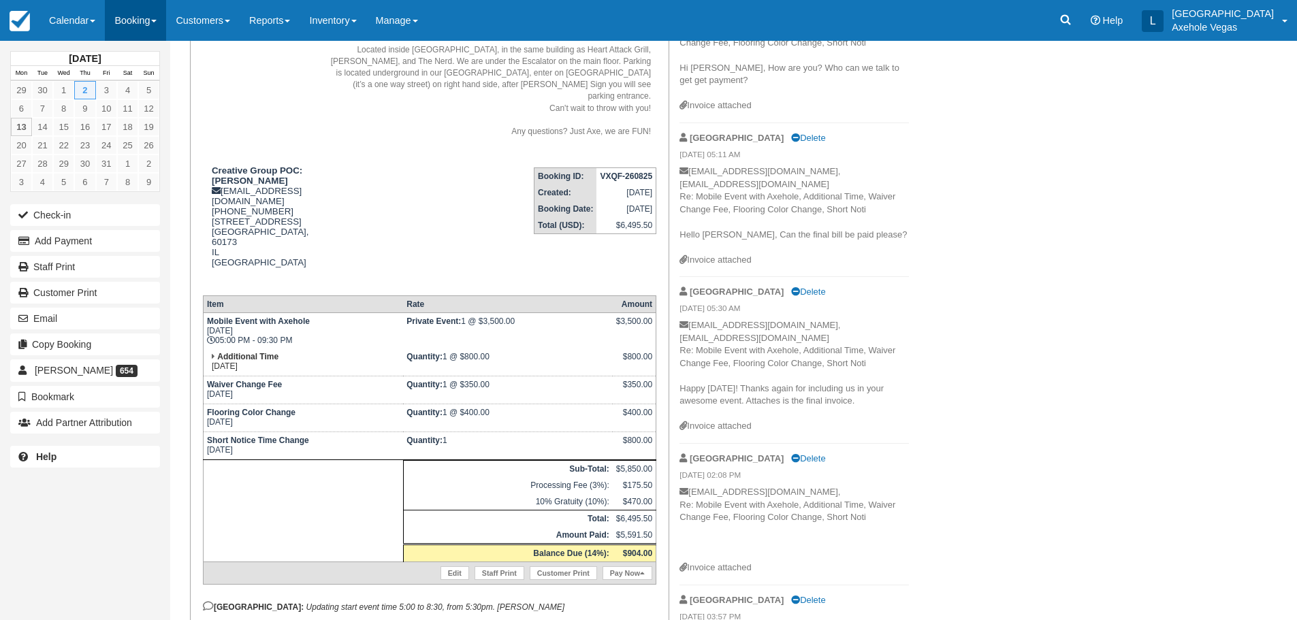
click at [166, 26] on link "Booking" at bounding box center [135, 20] width 61 height 41
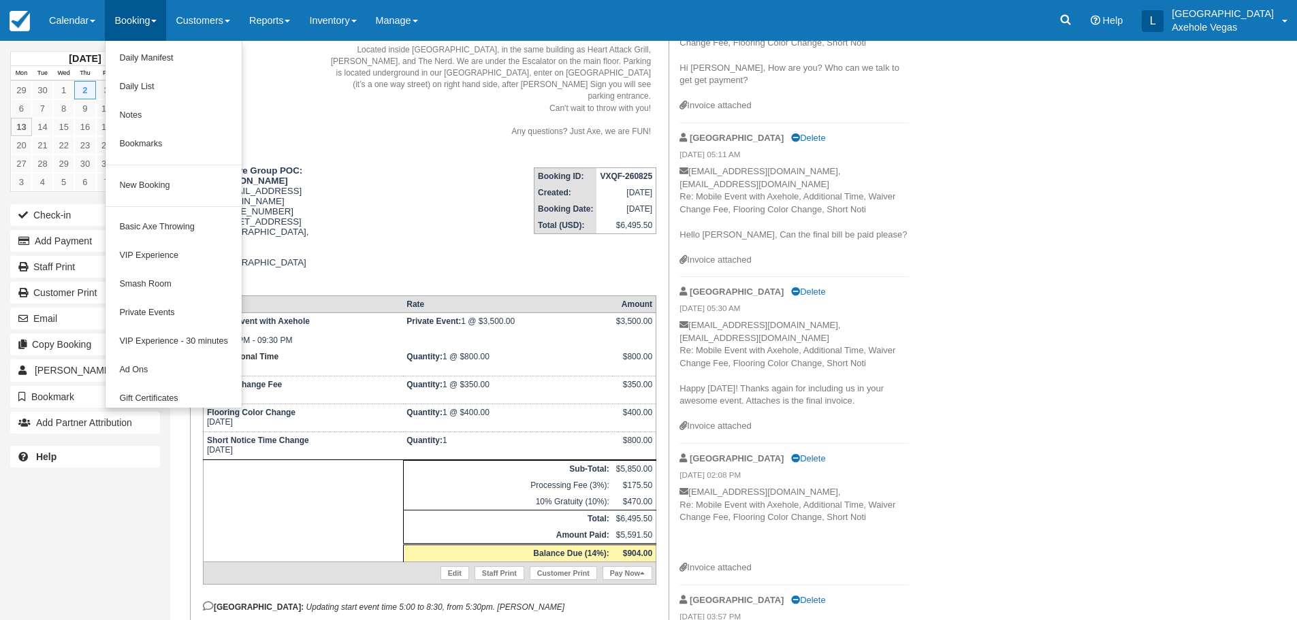
click at [449, 140] on td "Axehole Vegas 1-888-876-9293 450 East Fremont Street, Suite 163 Las Vegas, Neva…" at bounding box center [490, 50] width 332 height 214
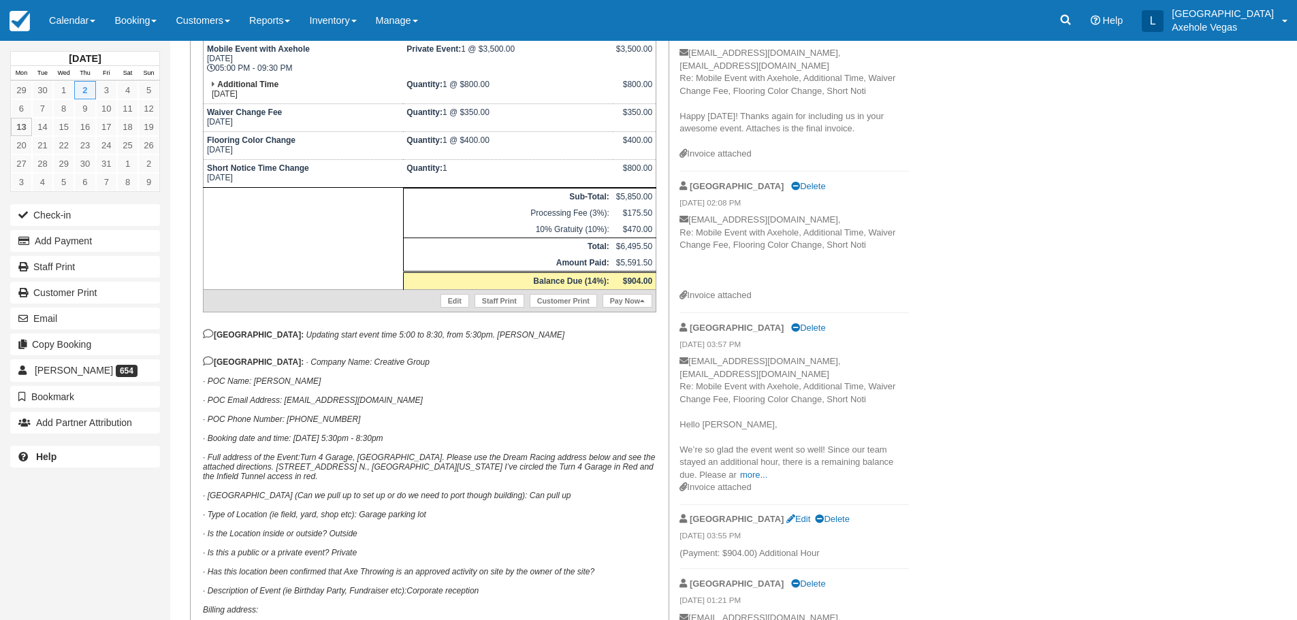
scroll to position [544, 0]
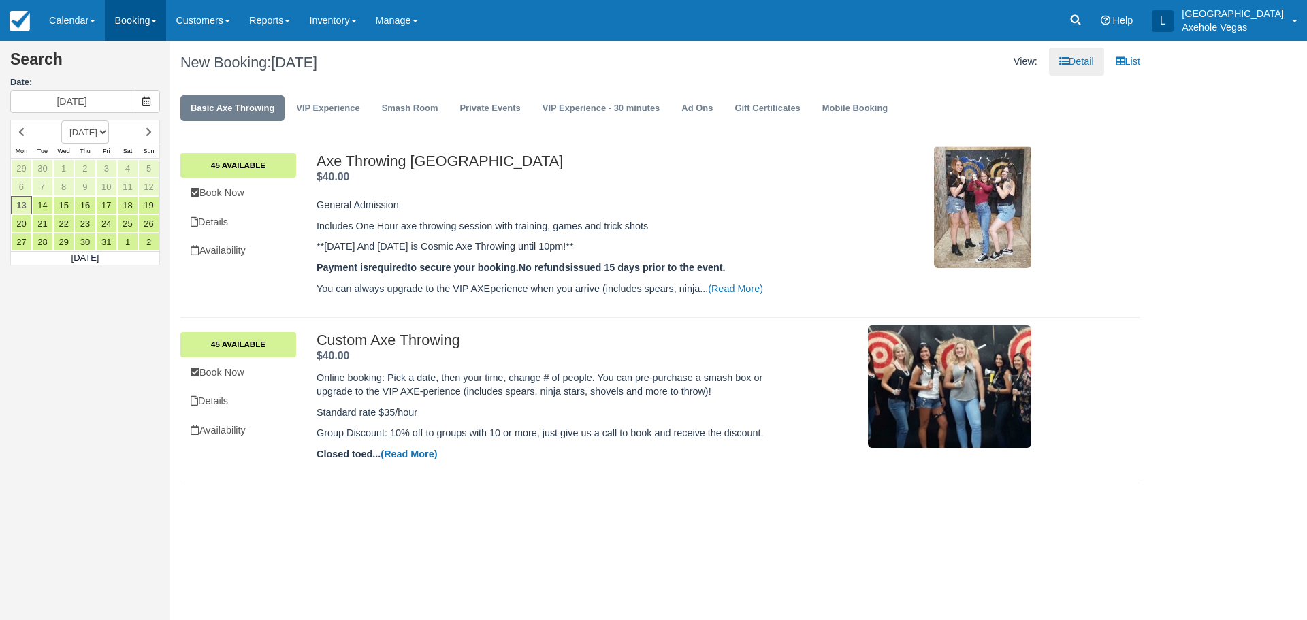
drag, startPoint x: 125, startPoint y: 21, endPoint x: 125, endPoint y: 30, distance: 8.8
click at [125, 21] on link "Booking" at bounding box center [135, 20] width 61 height 41
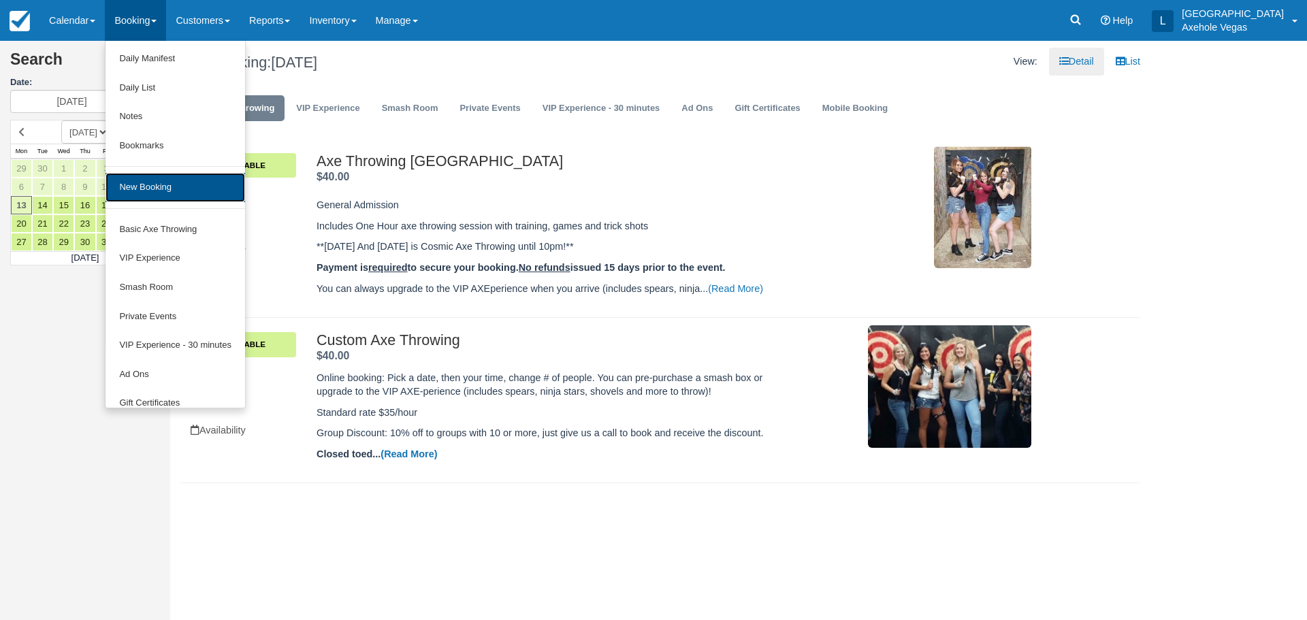
click at [167, 192] on link "New Booking" at bounding box center [175, 187] width 140 height 29
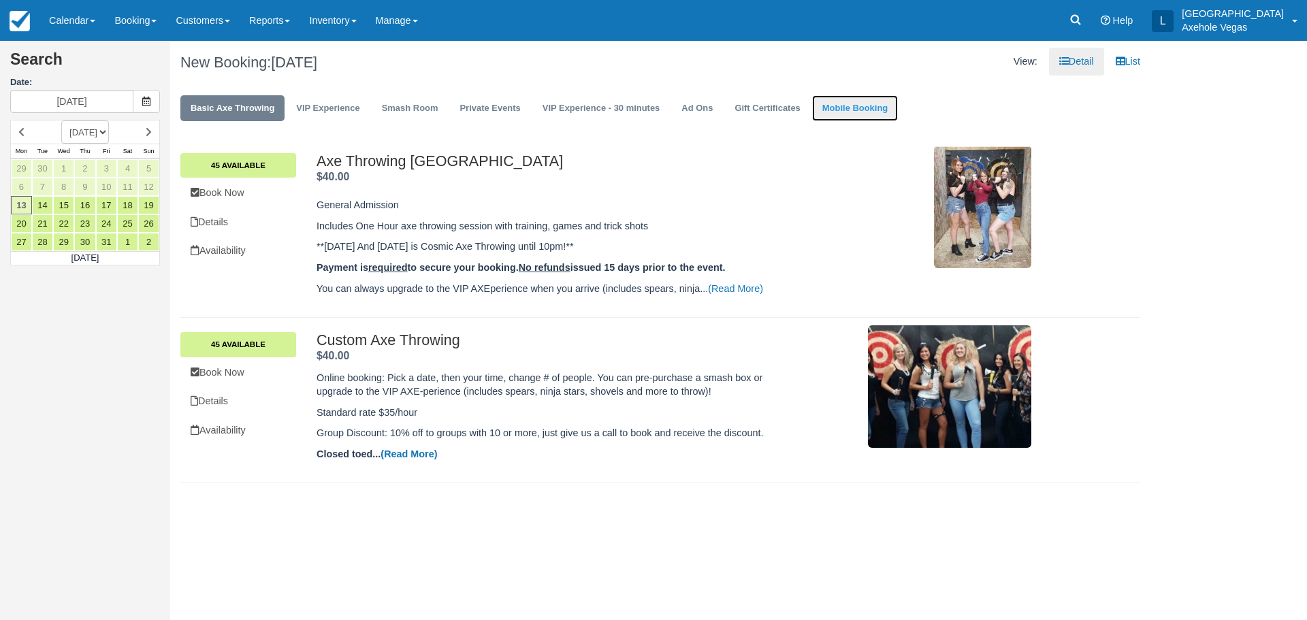
click at [851, 110] on link "Mobile Booking" at bounding box center [855, 108] width 86 height 27
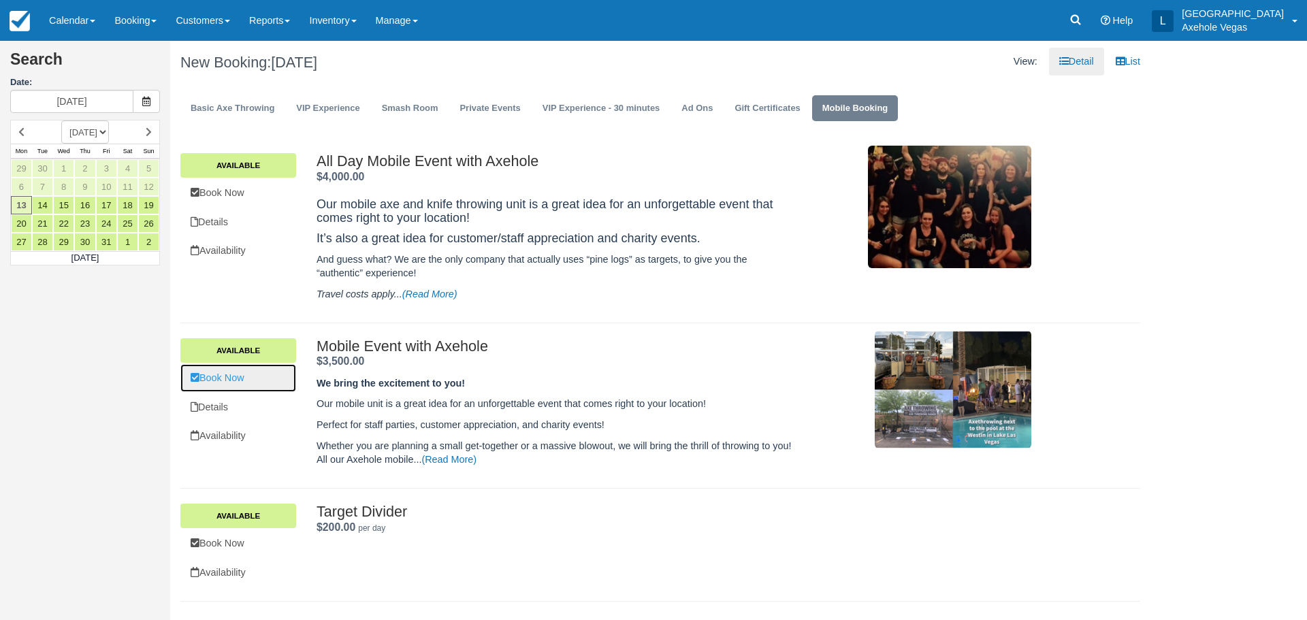
click at [246, 369] on link "Book Now" at bounding box center [238, 378] width 116 height 28
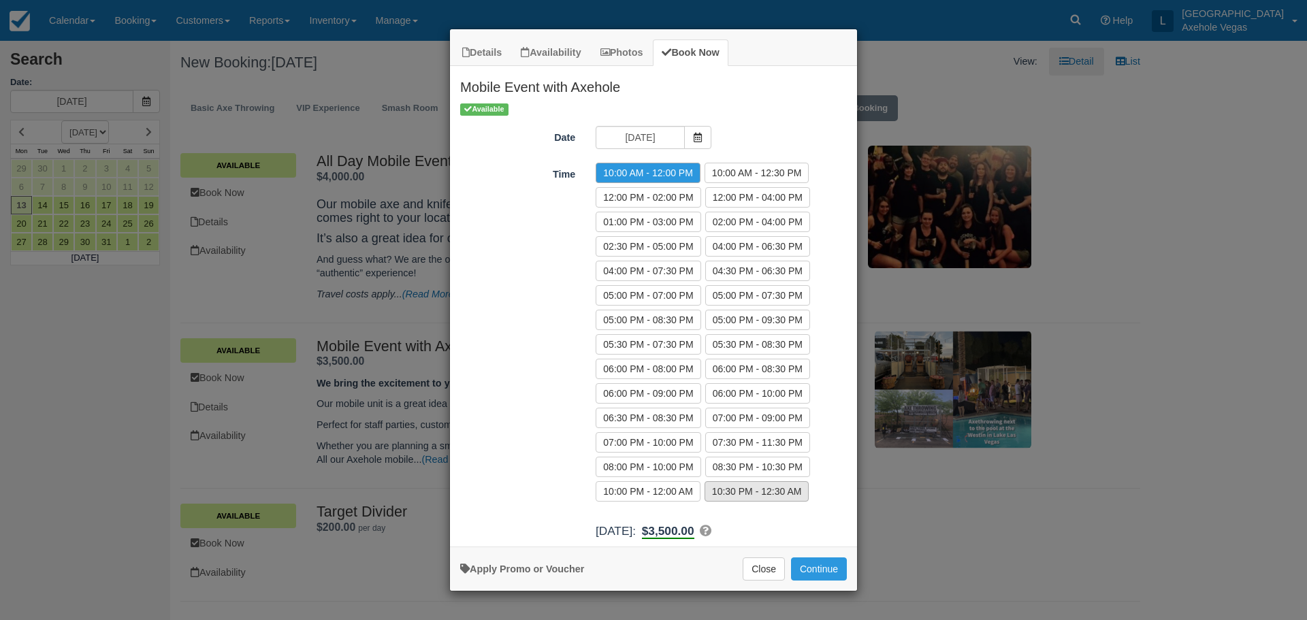
click at [792, 500] on label "10:30 PM - 12:30 AM" at bounding box center [756, 491] width 105 height 20
radio input "true"
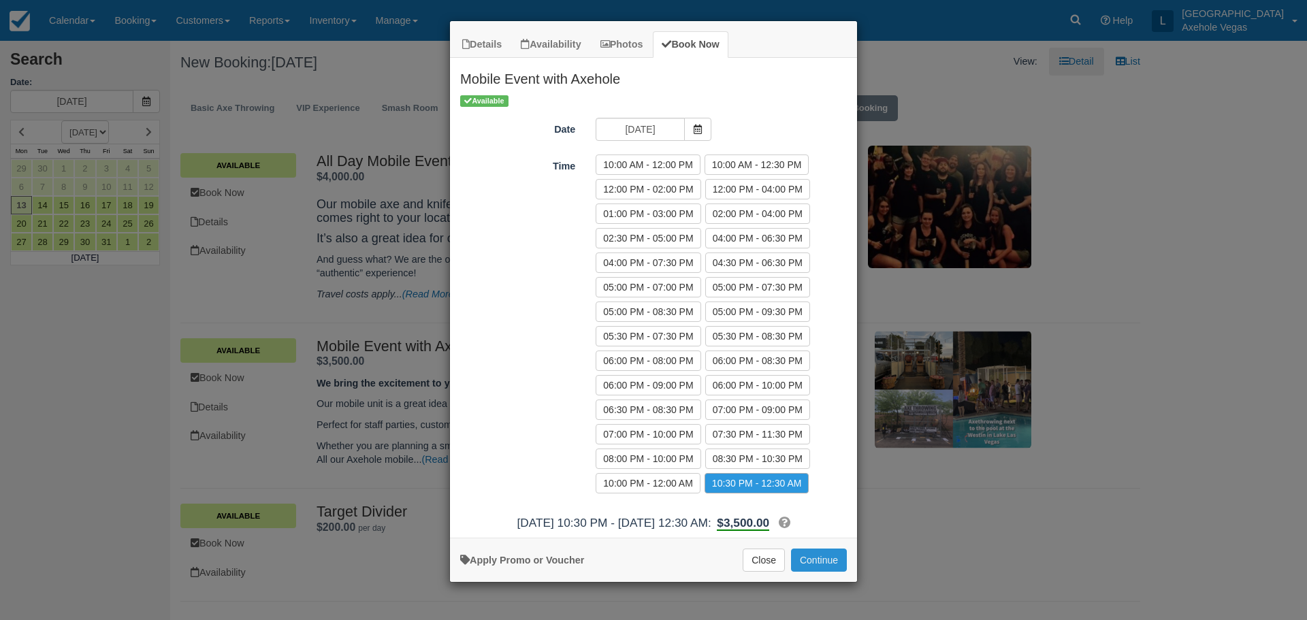
click at [820, 570] on button "Continue" at bounding box center [819, 560] width 56 height 23
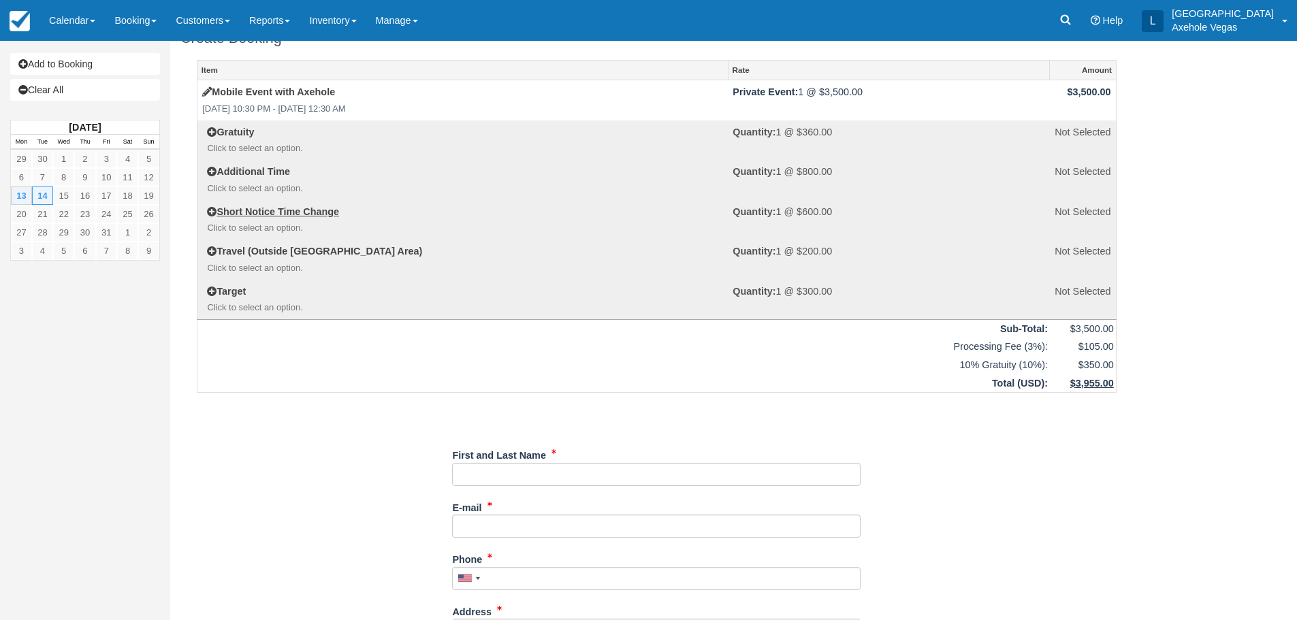
scroll to position [68, 0]
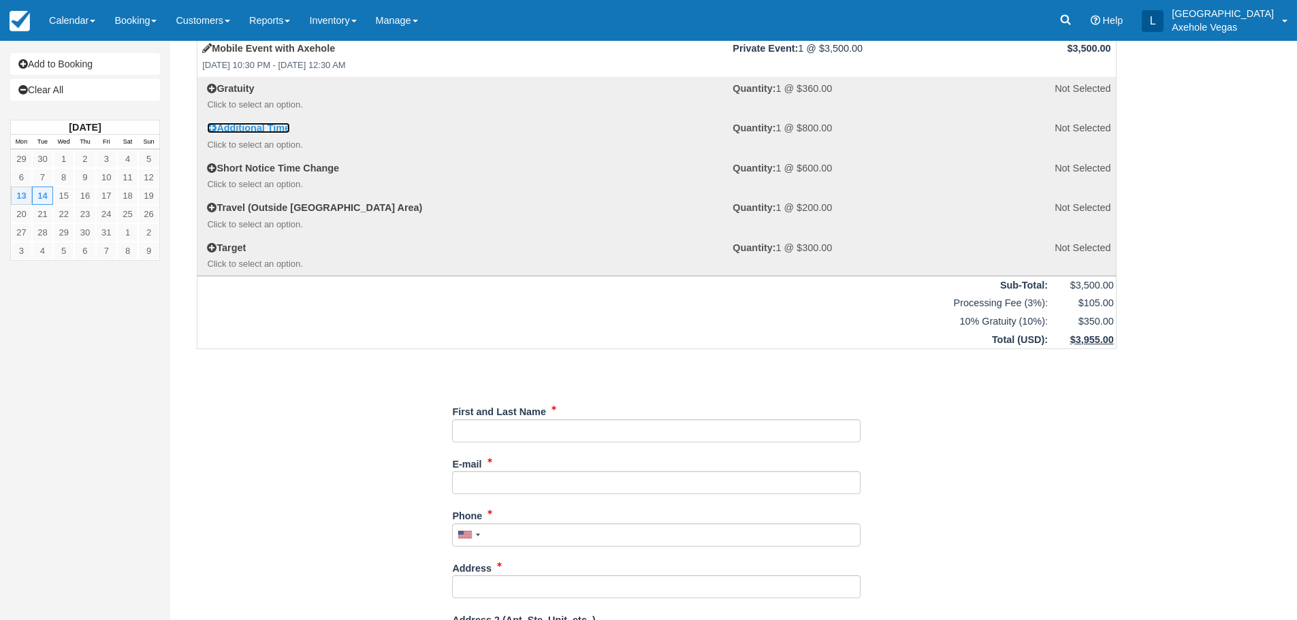
click at [211, 127] on icon at bounding box center [212, 128] width 10 height 10
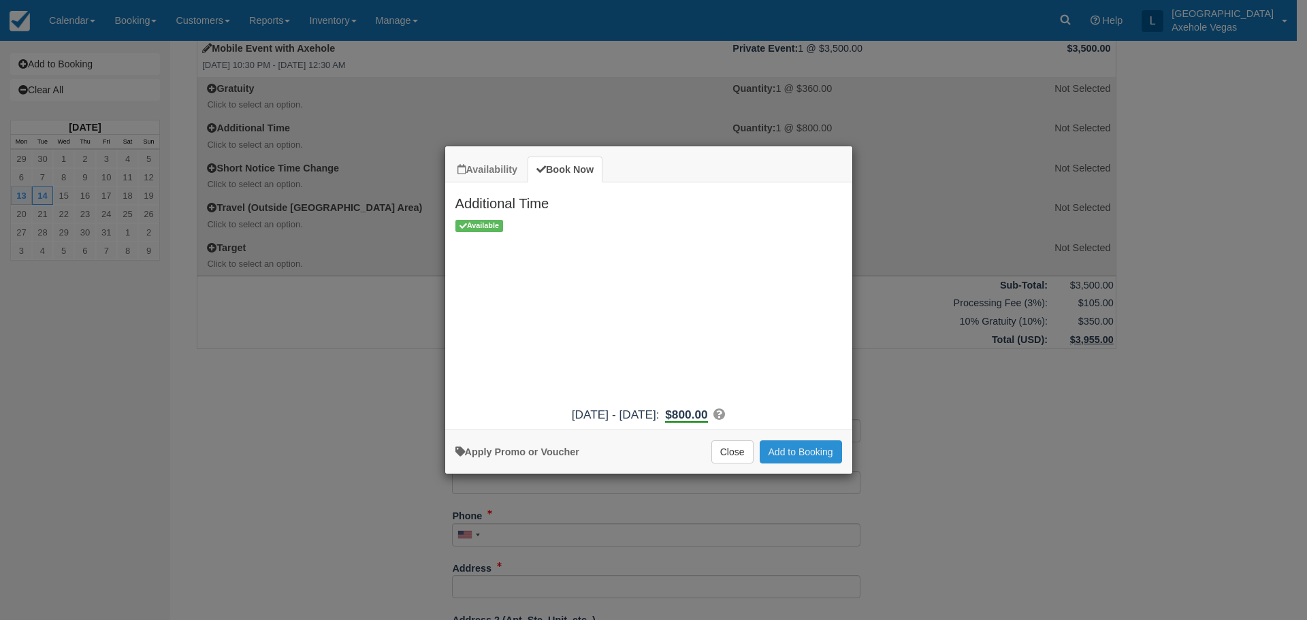
click at [820, 449] on button "Add to Booking" at bounding box center [801, 451] width 82 height 23
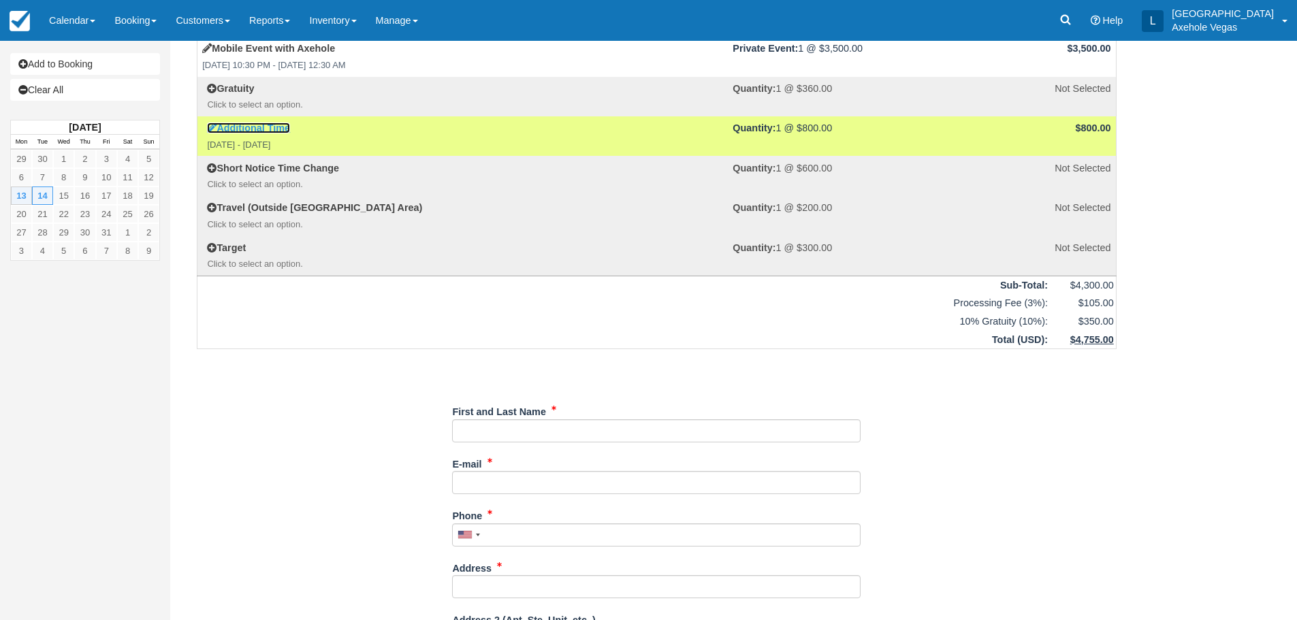
click at [227, 127] on link "Additional Time" at bounding box center [248, 128] width 83 height 11
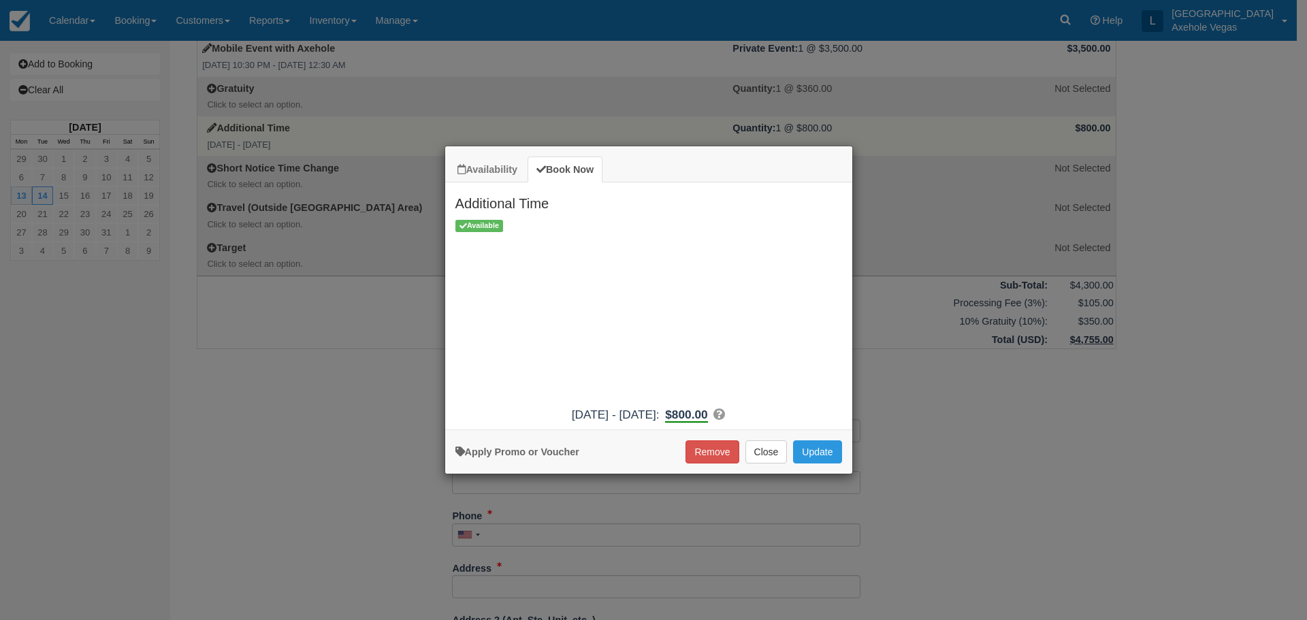
click at [306, 408] on div "Availability Book Now Additional Time October 2025 Mon Monday Tue Tuesday Wed W…" at bounding box center [653, 310] width 1307 height 620
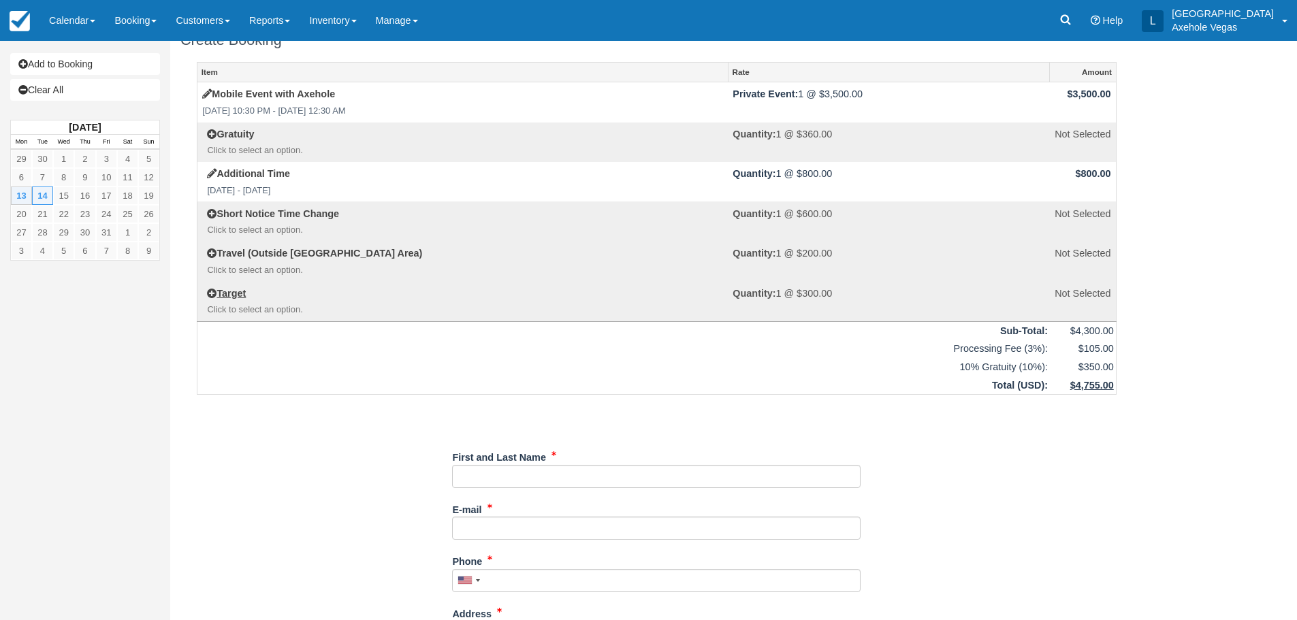
scroll to position [0, 0]
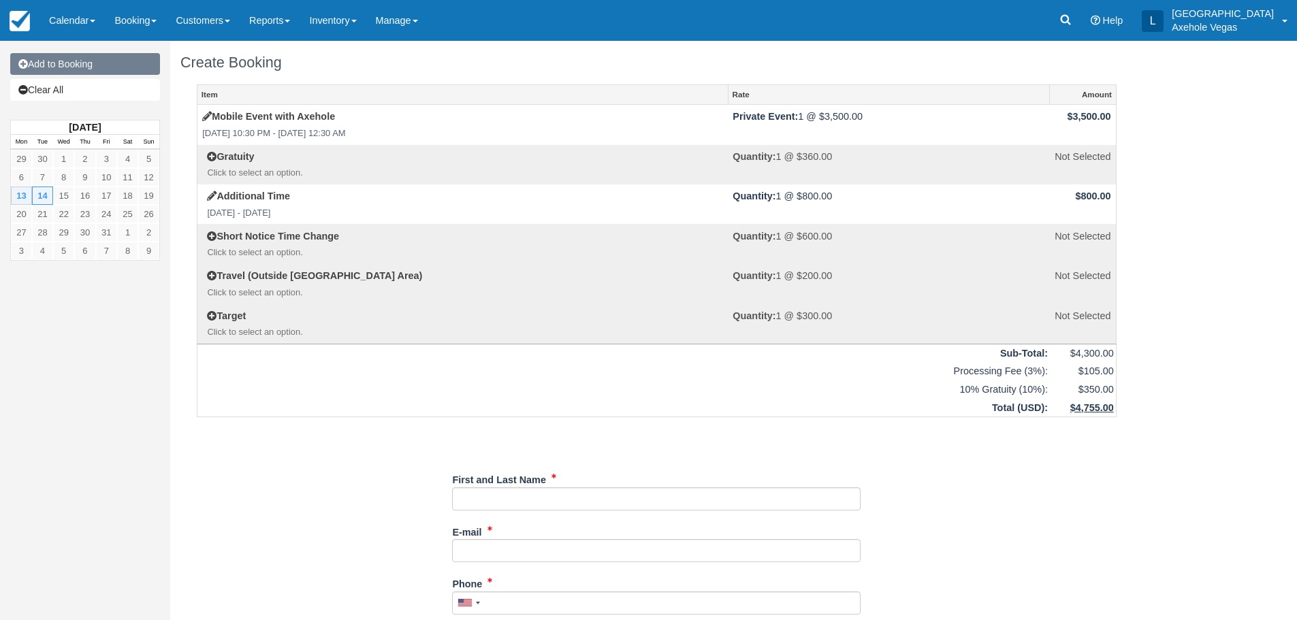
click at [91, 61] on link "Add to Booking" at bounding box center [85, 64] width 150 height 22
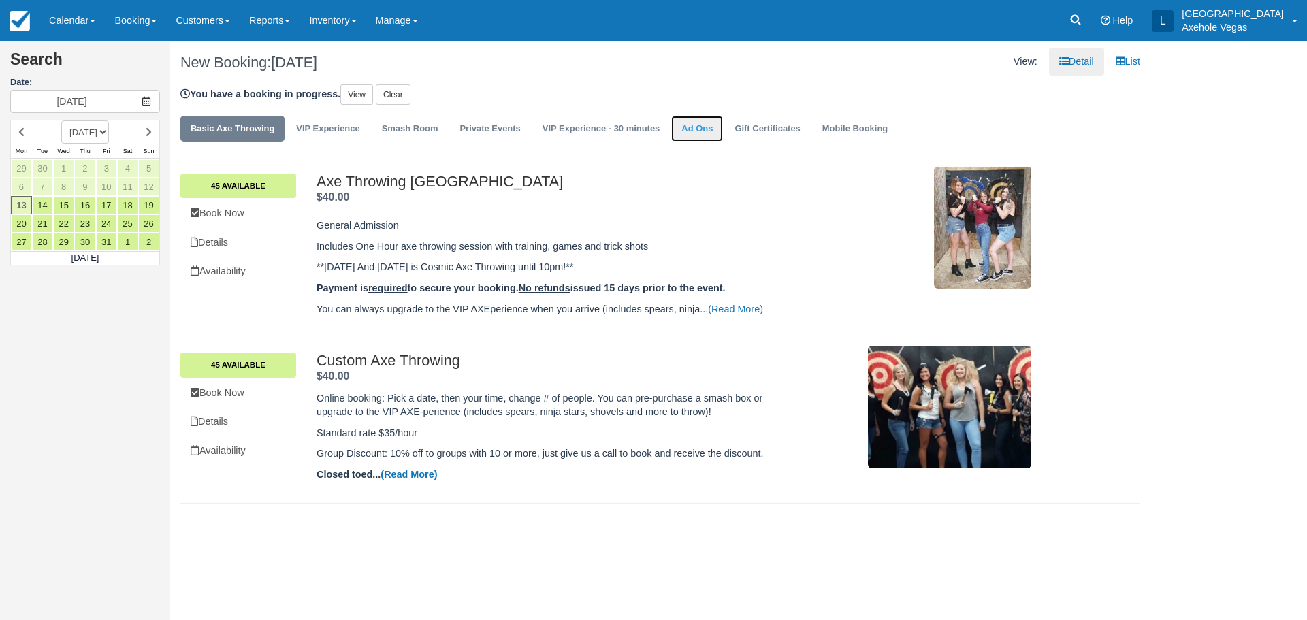
click at [696, 136] on link "Ad Ons" at bounding box center [697, 129] width 52 height 27
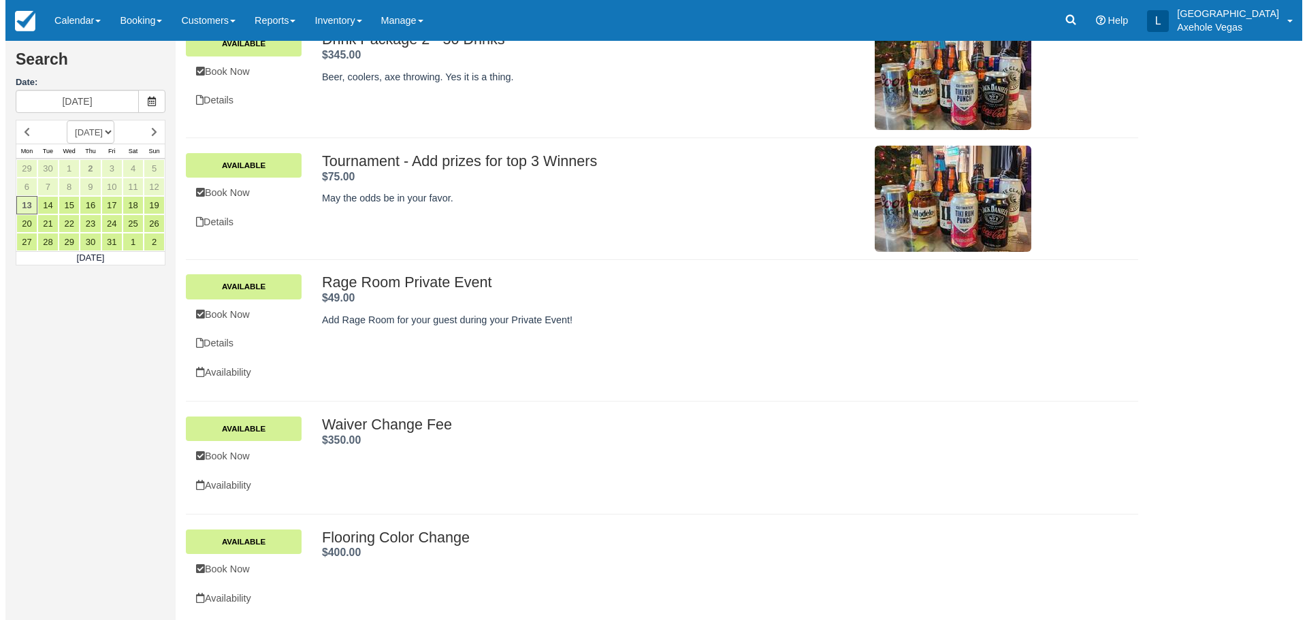
scroll to position [581, 0]
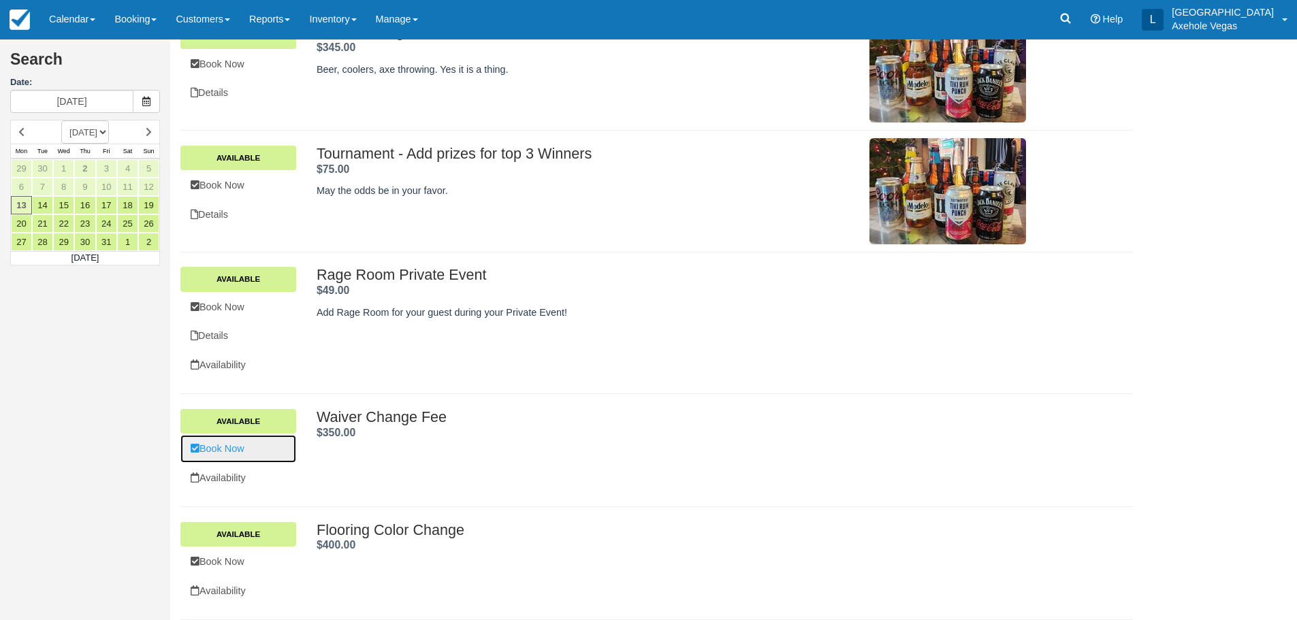
click at [245, 451] on link "Book Now" at bounding box center [238, 449] width 116 height 28
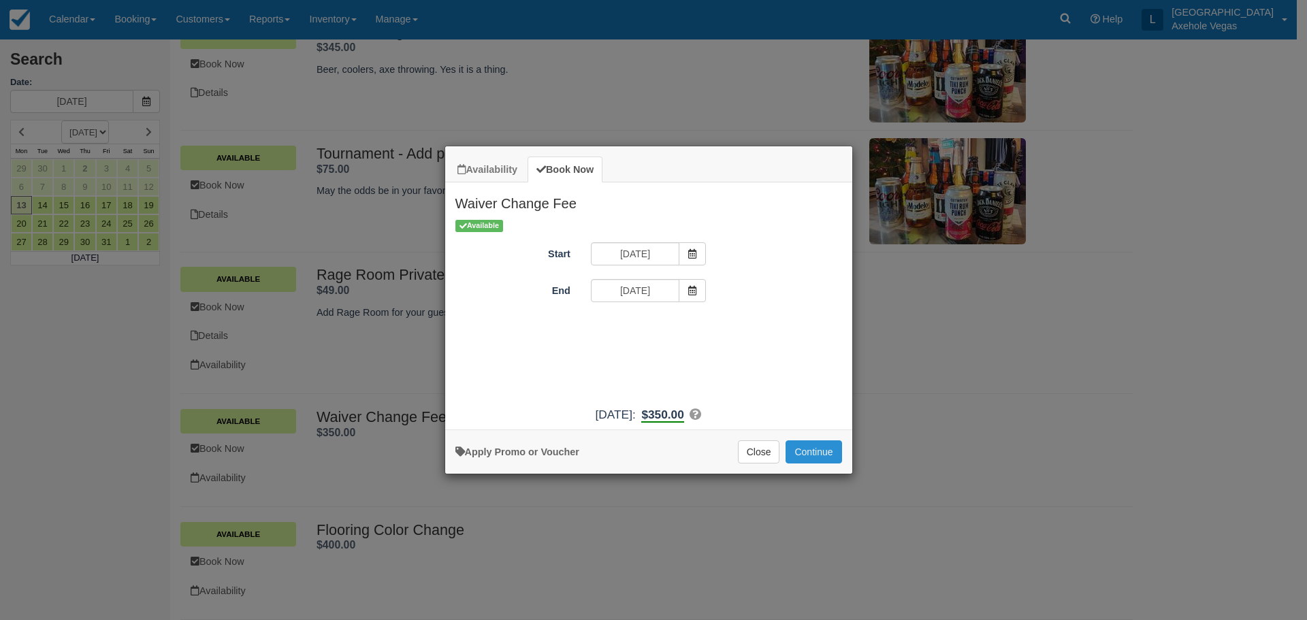
click at [800, 452] on button "Continue" at bounding box center [813, 451] width 56 height 23
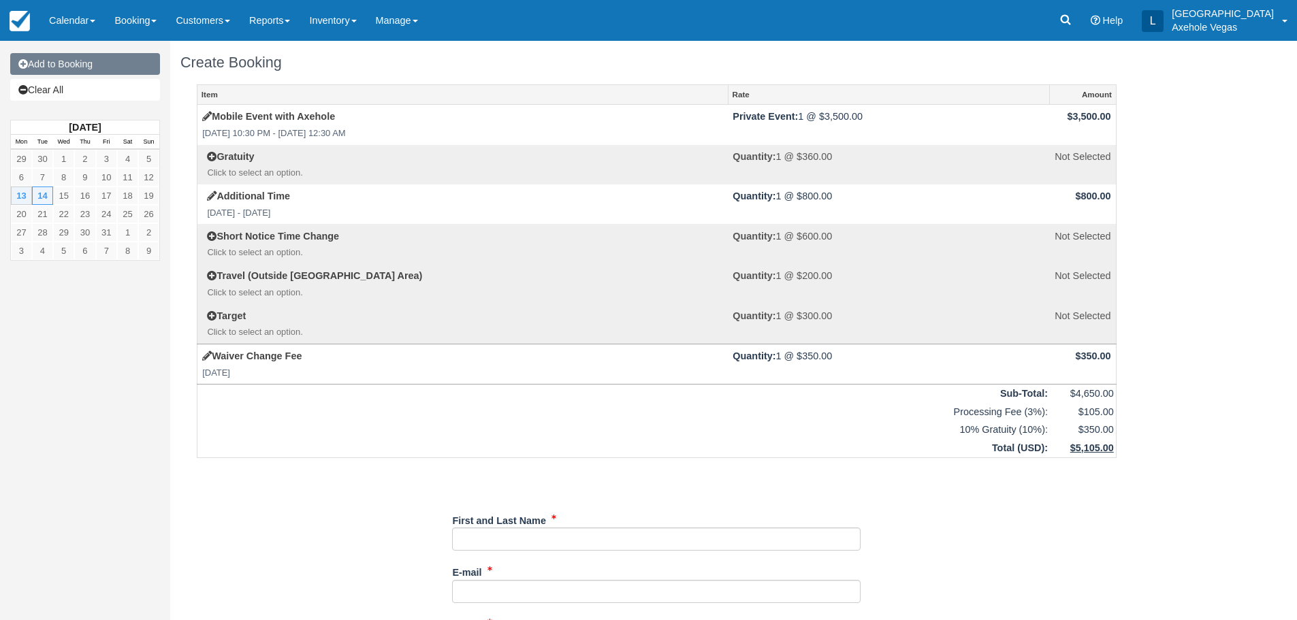
click at [61, 67] on link "Add to Booking" at bounding box center [85, 64] width 150 height 22
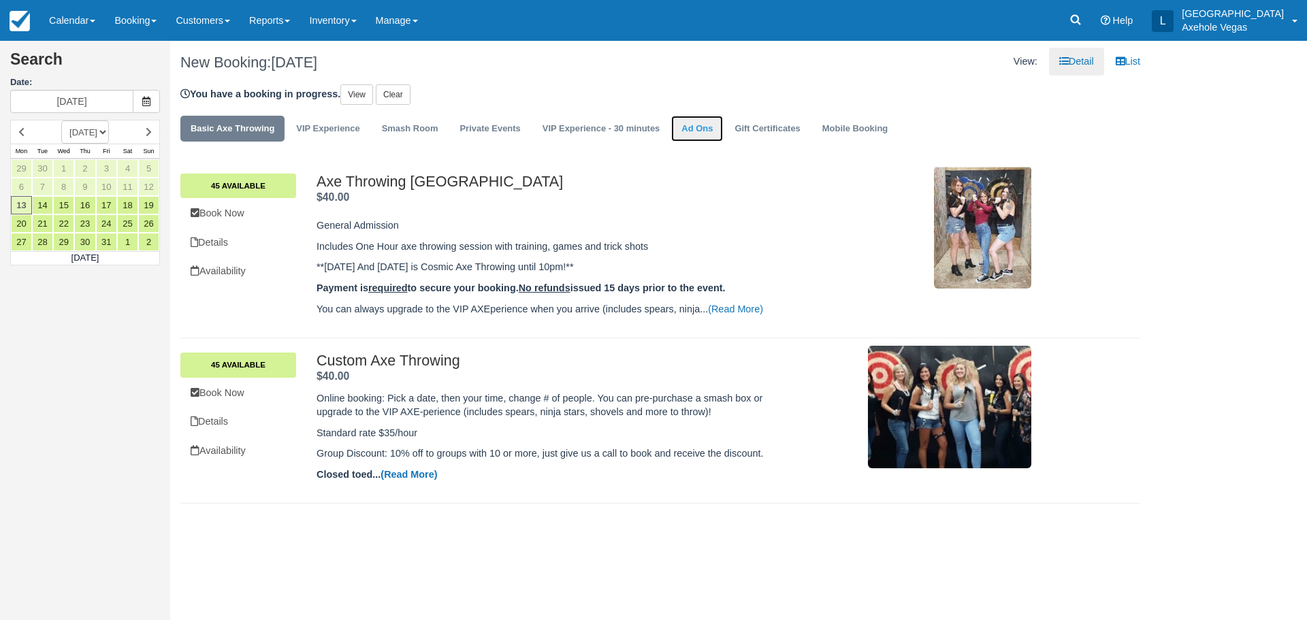
click at [691, 124] on link "Ad Ons" at bounding box center [697, 129] width 52 height 27
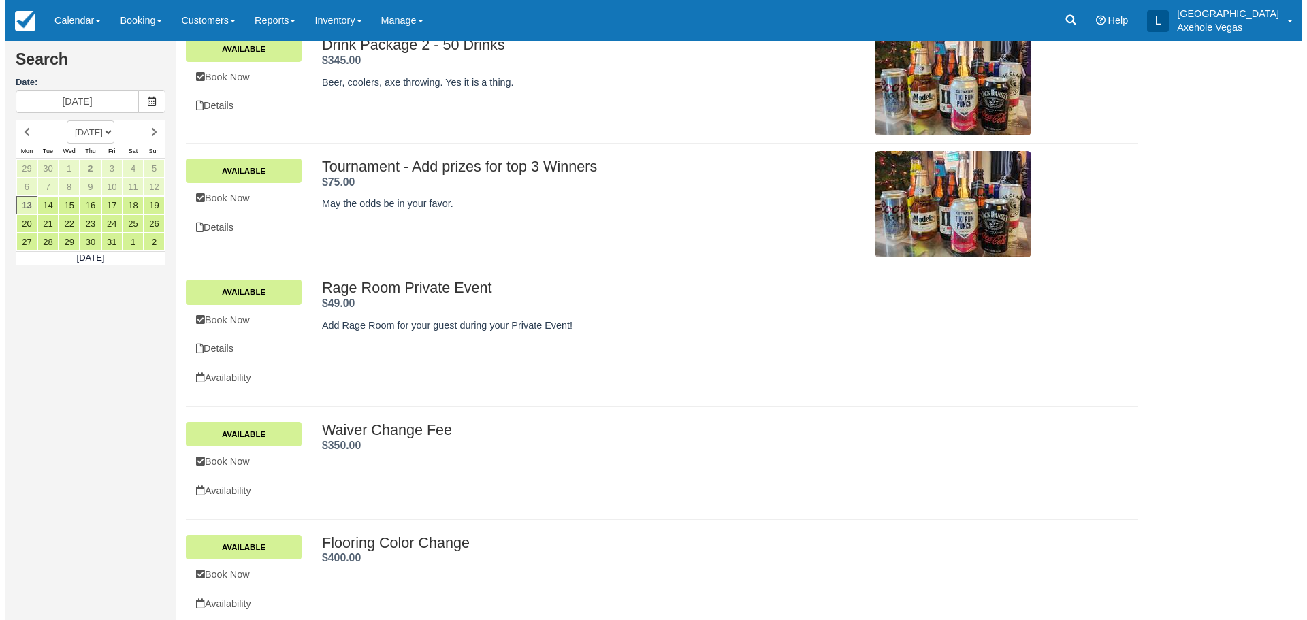
scroll to position [581, 0]
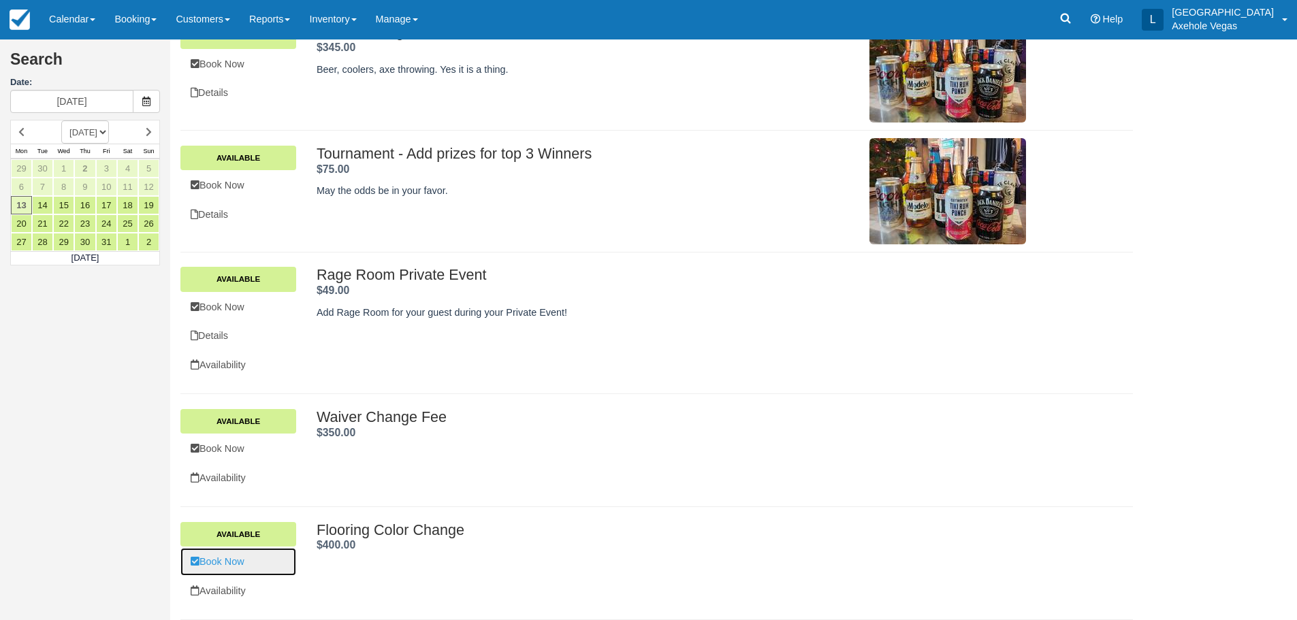
click at [241, 563] on link "Book Now" at bounding box center [238, 562] width 116 height 28
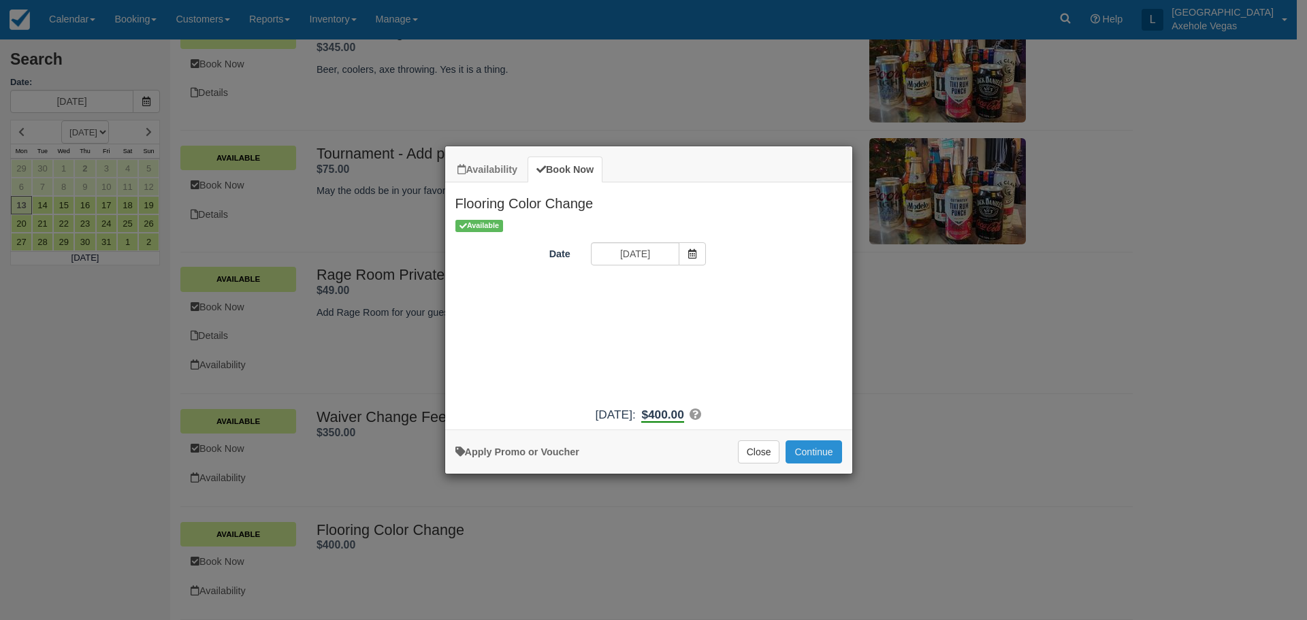
click at [823, 449] on button "Continue" at bounding box center [813, 451] width 56 height 23
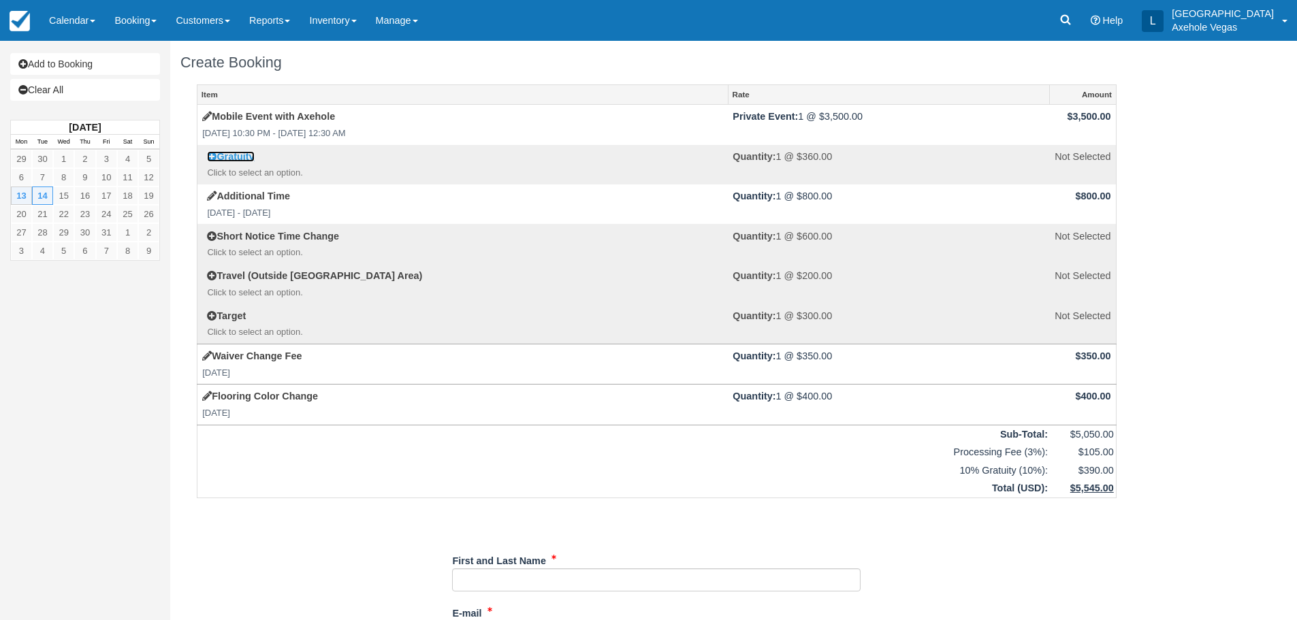
click at [212, 159] on icon at bounding box center [212, 157] width 10 height 10
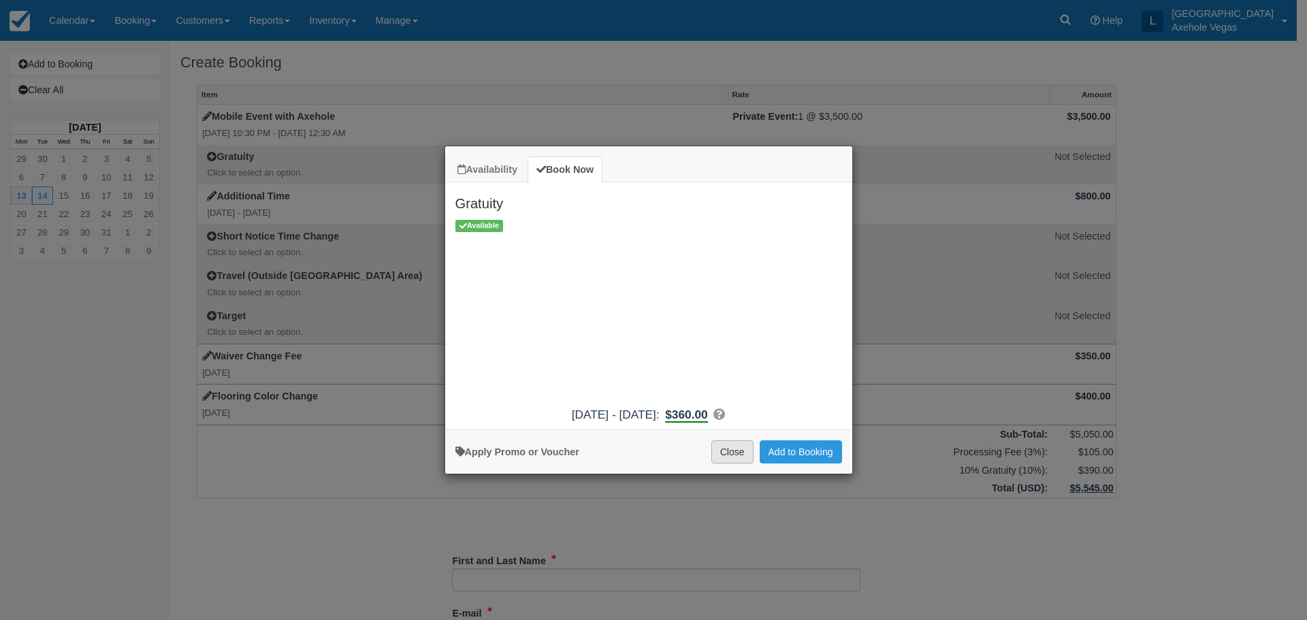
click at [725, 455] on button "Close" at bounding box center [732, 451] width 42 height 23
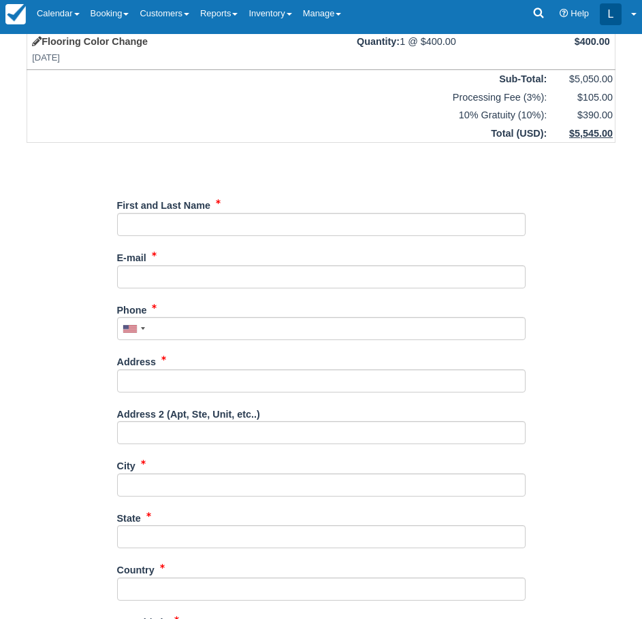
scroll to position [728, 0]
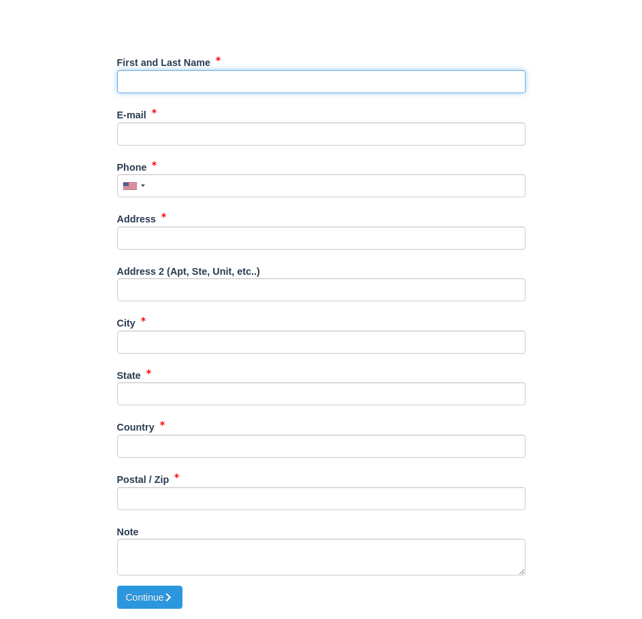
click at [160, 83] on input "First and Last Name" at bounding box center [321, 81] width 408 height 23
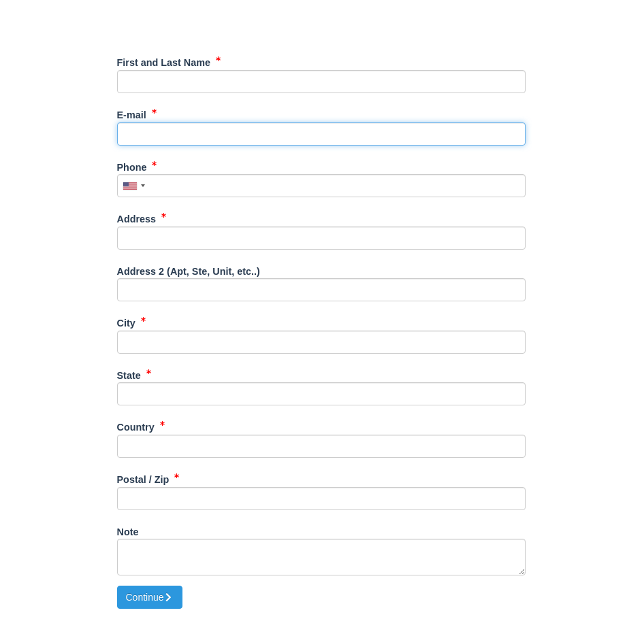
click at [325, 137] on input "E-mail" at bounding box center [321, 134] width 408 height 23
type input "[EMAIL_ADDRESS][DOMAIN_NAME]"
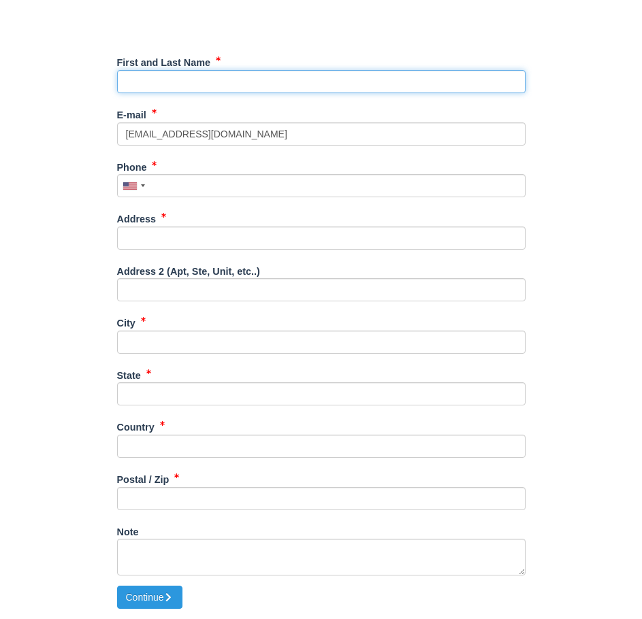
type input "London Axehole Inc. [GEOGRAPHIC_DATA]"
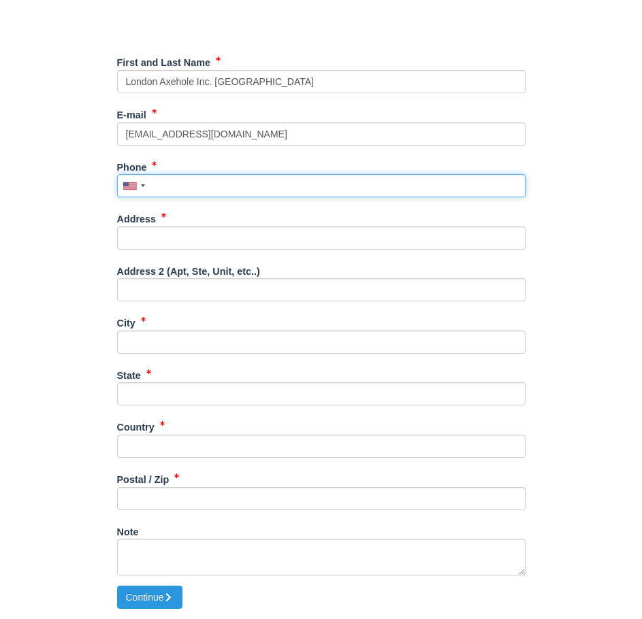
type input "7027767640"
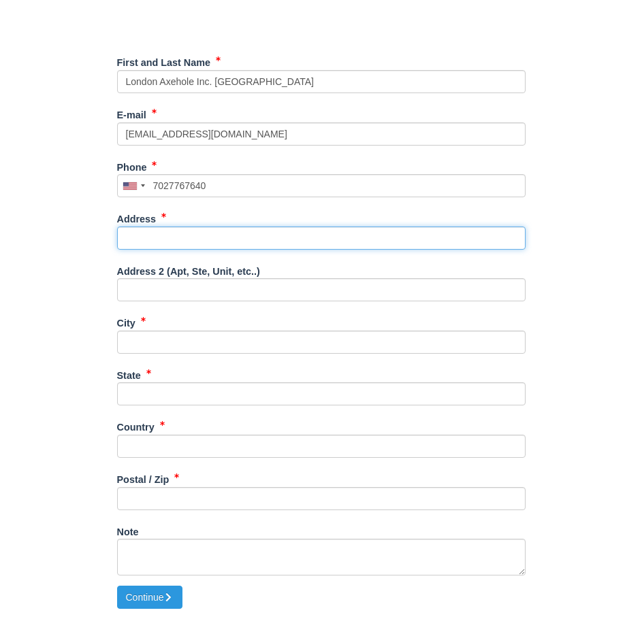
type input "[STREET_ADDRESS]"
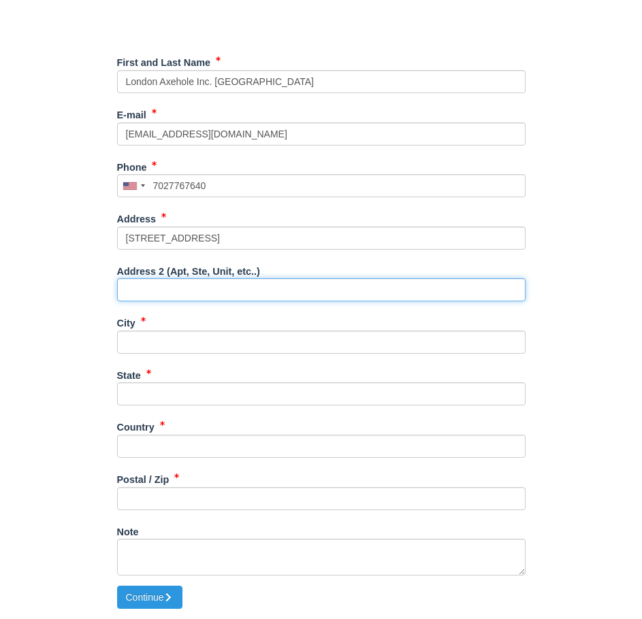
type input "Ste 163"
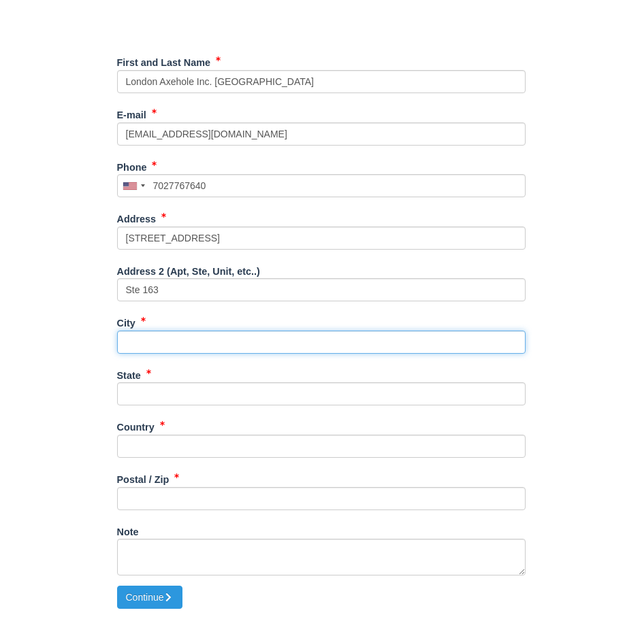
type input "[GEOGRAPHIC_DATA]"
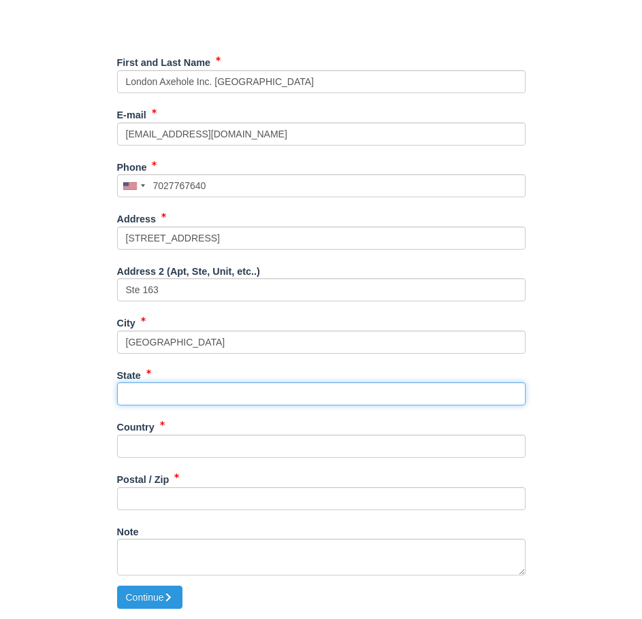
type input "NV"
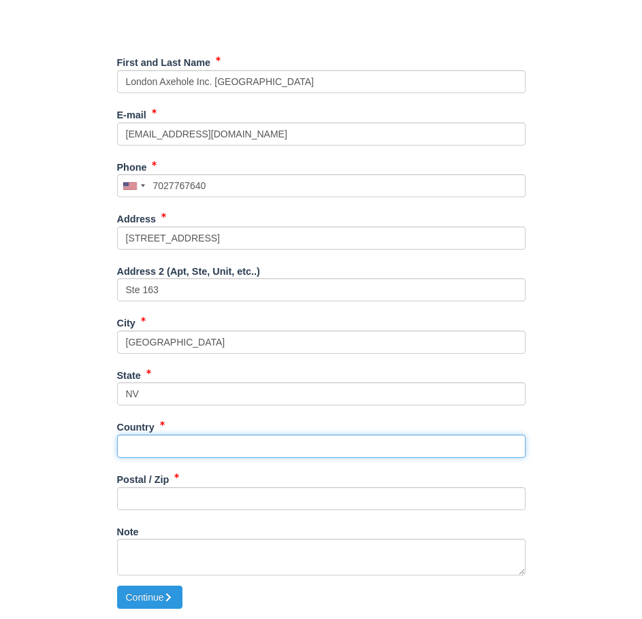
type input "[GEOGRAPHIC_DATA]"
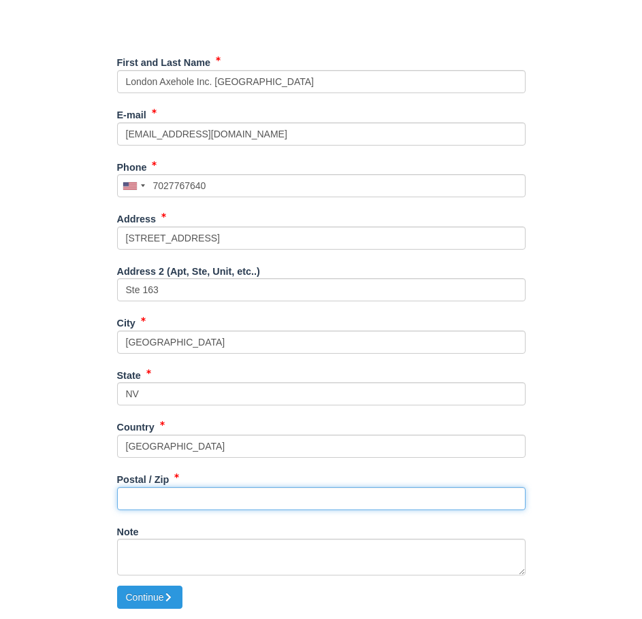
type input "89101"
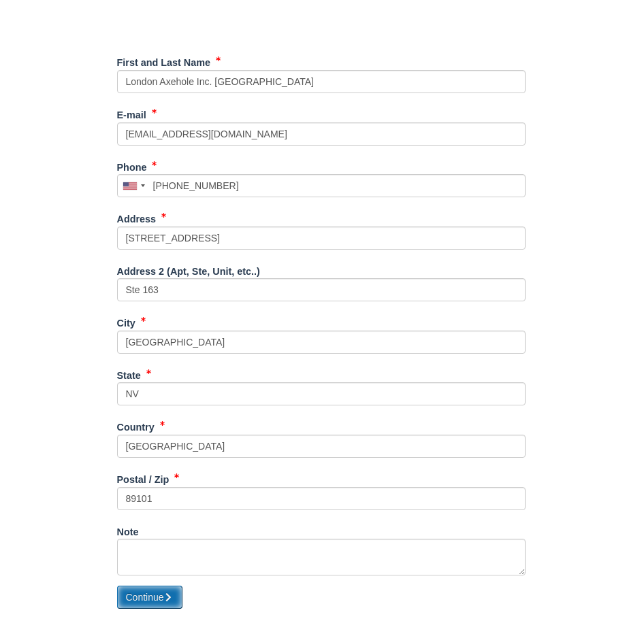
click at [174, 598] on icon "submit" at bounding box center [169, 598] width 10 height 10
type input "[PHONE_NUMBER]"
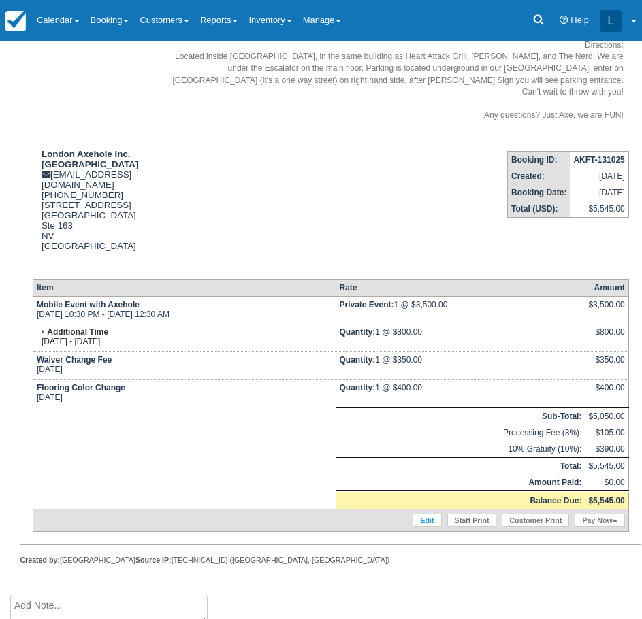
scroll to position [551, 0]
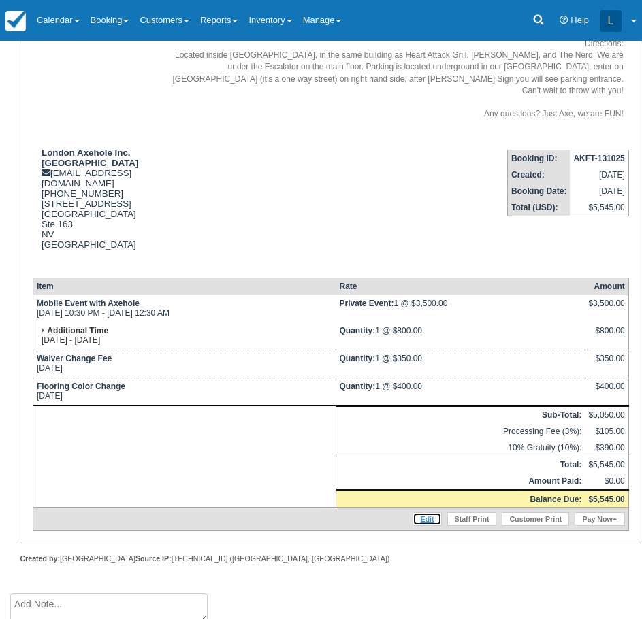
click at [427, 513] on link "Edit" at bounding box center [426, 520] width 29 height 14
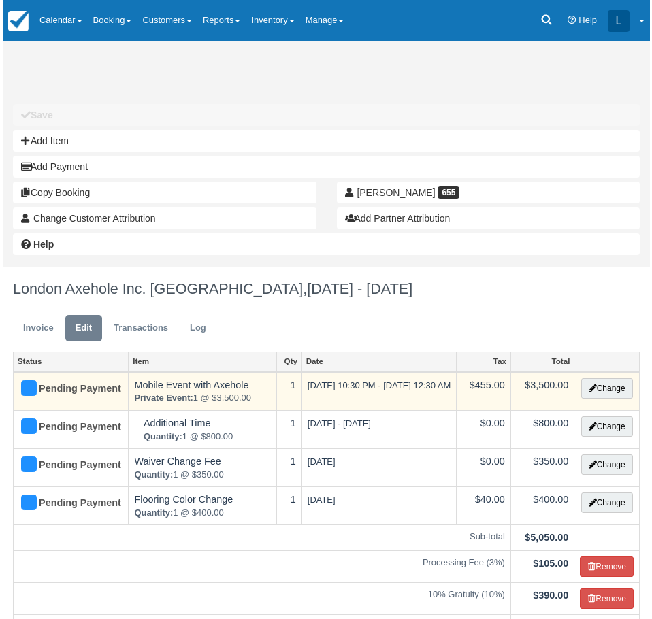
scroll to position [136, 0]
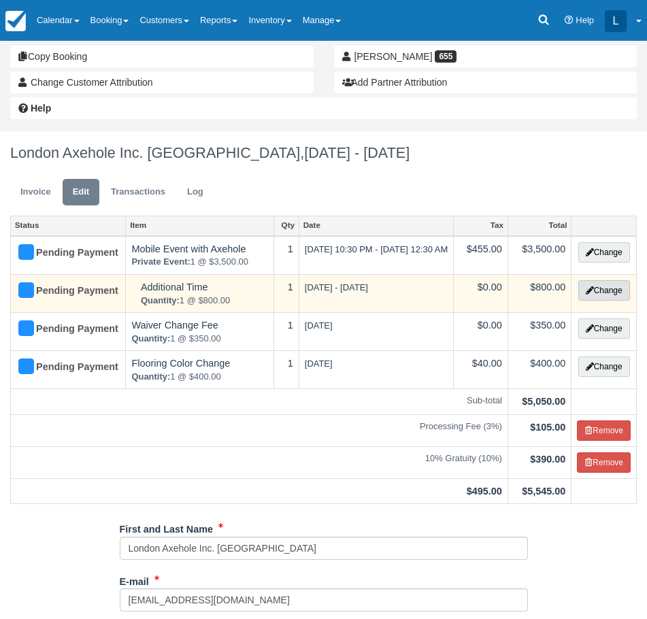
click at [611, 301] on button "Change" at bounding box center [605, 290] width 52 height 20
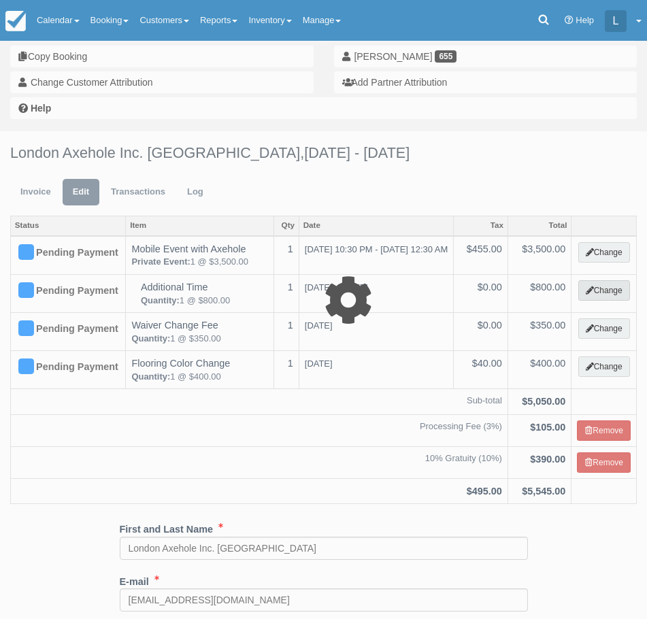
select select "3"
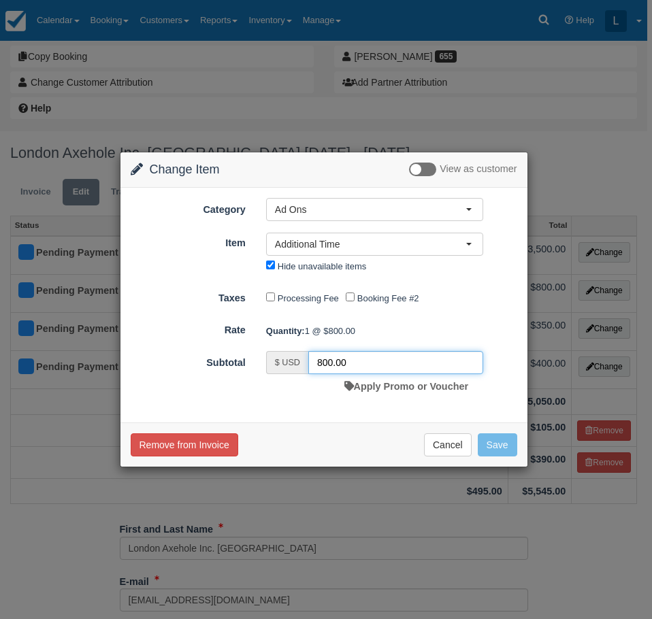
click at [316, 363] on input "800.00" at bounding box center [395, 362] width 175 height 23
type input "1600.00"
click at [492, 440] on button "Save" at bounding box center [497, 445] width 39 height 23
checkbox input "false"
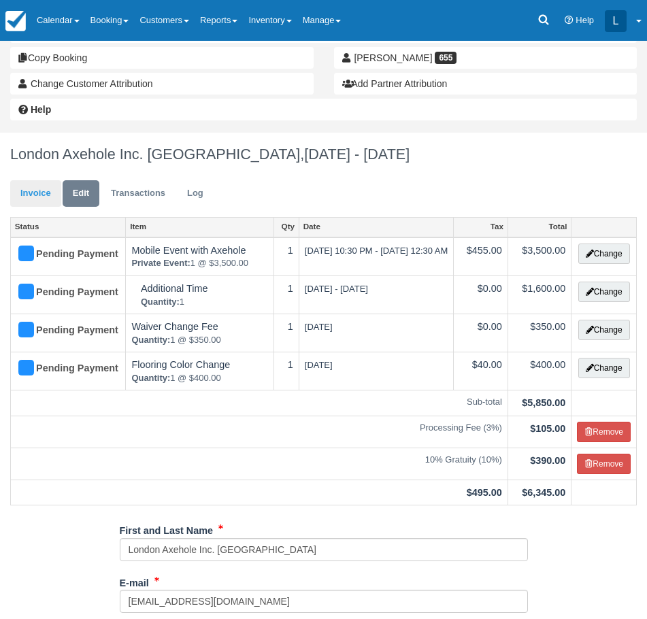
scroll to position [136, 0]
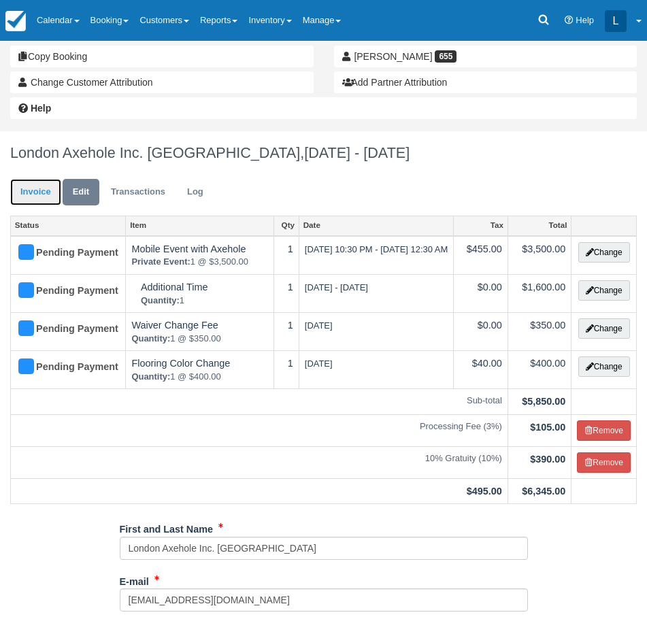
click at [27, 186] on link "Invoice" at bounding box center [35, 192] width 51 height 27
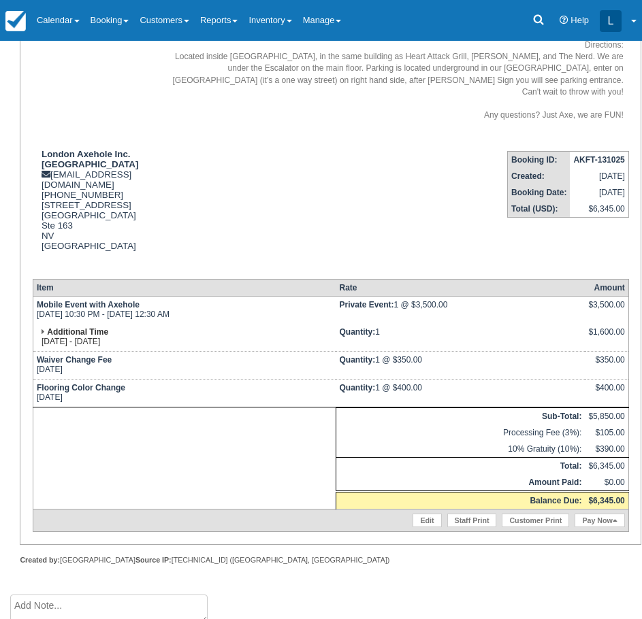
scroll to position [551, 0]
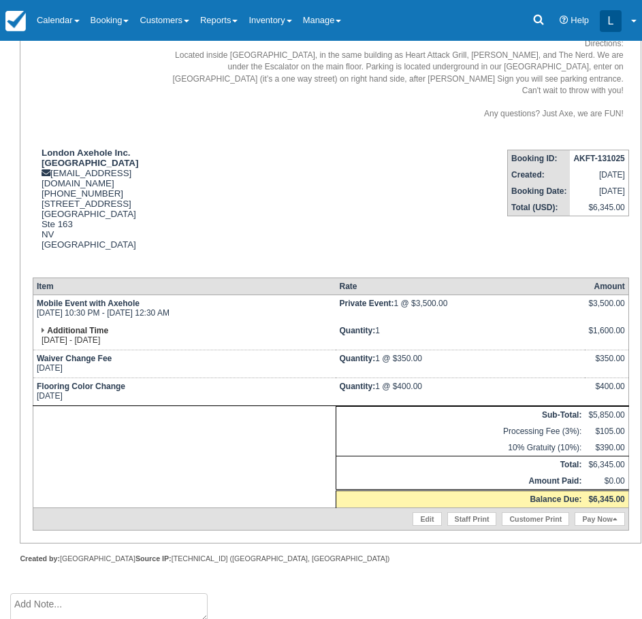
click at [405, 508] on td "Edit Staff Print Customer Print Pay Now" at bounding box center [331, 519] width 596 height 22
click at [422, 513] on link "Edit" at bounding box center [426, 520] width 29 height 14
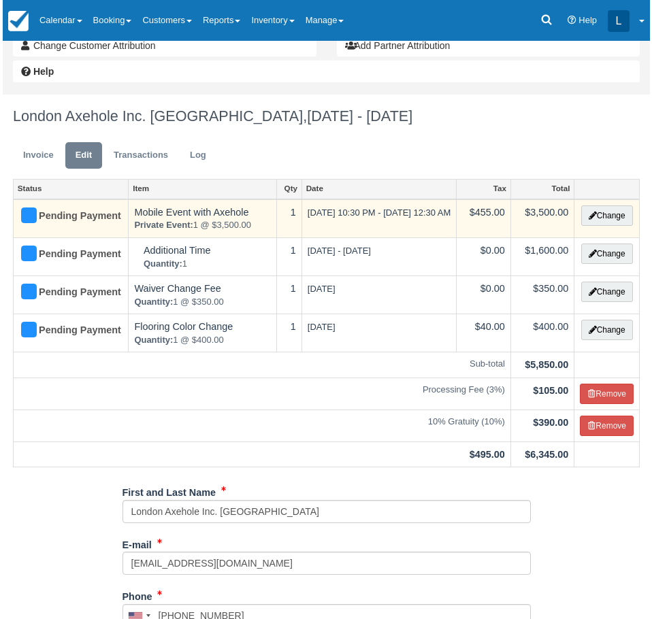
scroll to position [204, 0]
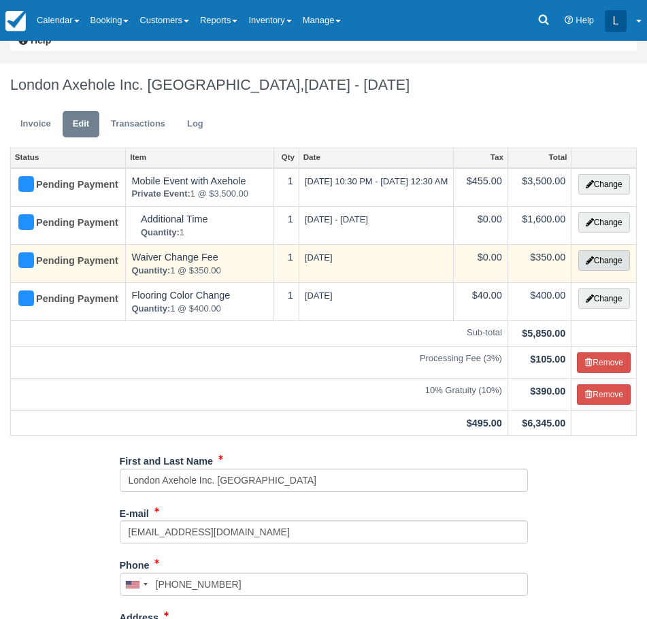
click at [602, 271] on button "Change" at bounding box center [605, 260] width 52 height 20
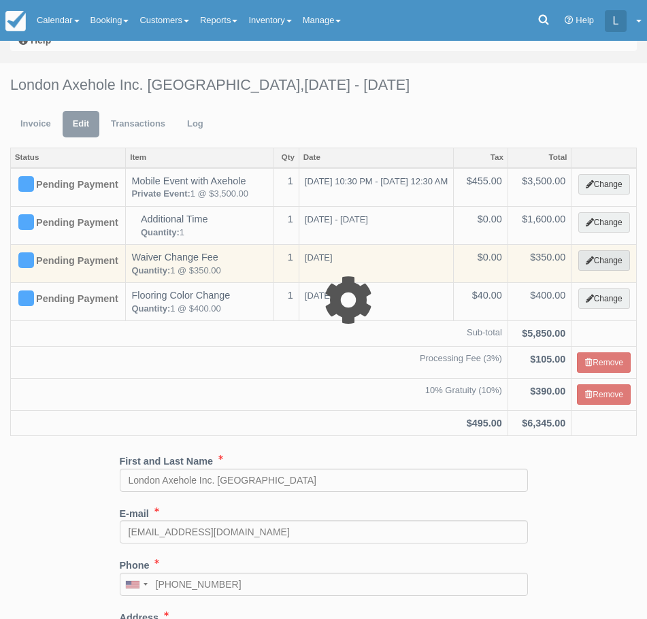
select select "3"
type input "350.00"
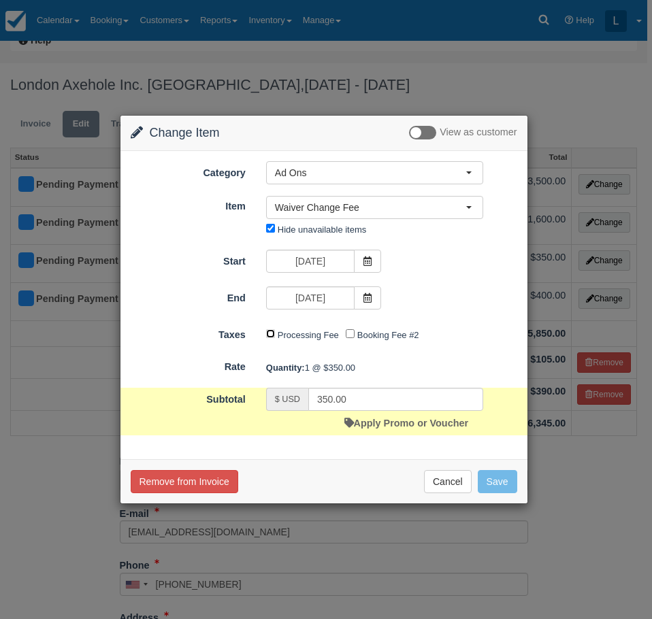
click at [269, 336] on input "Processing Fee" at bounding box center [270, 333] width 9 height 9
checkbox input "true"
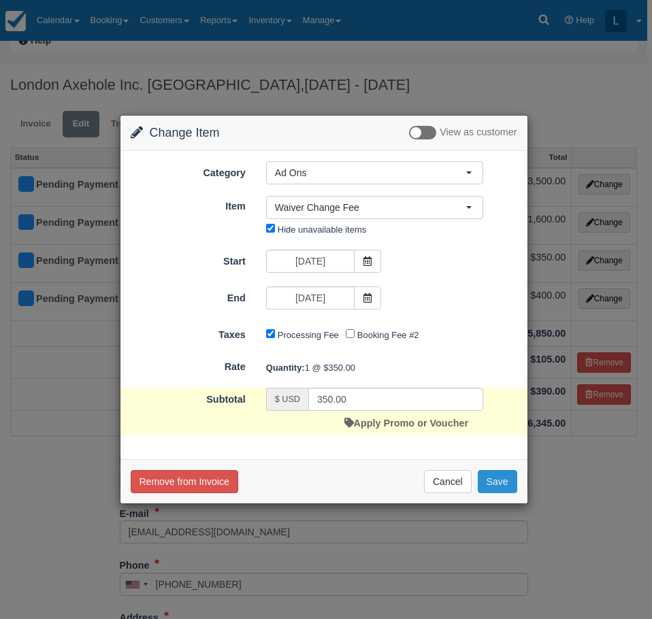
click at [507, 482] on button "Save" at bounding box center [497, 481] width 39 height 23
checkbox input "false"
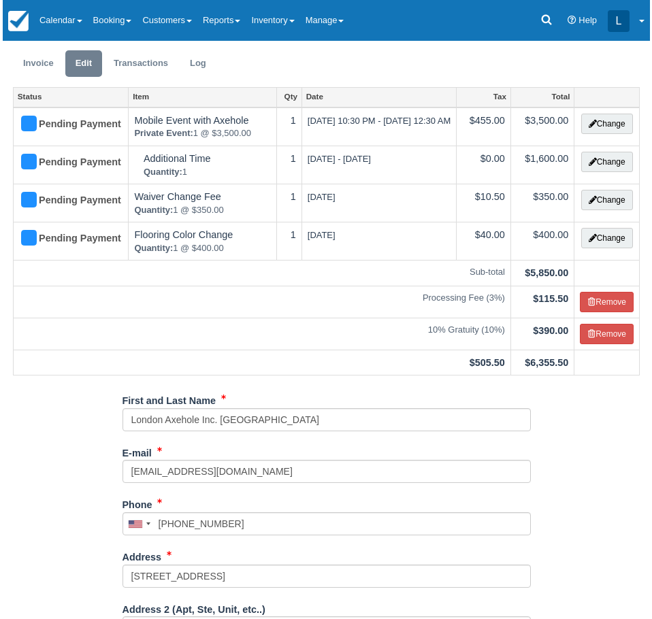
scroll to position [476, 0]
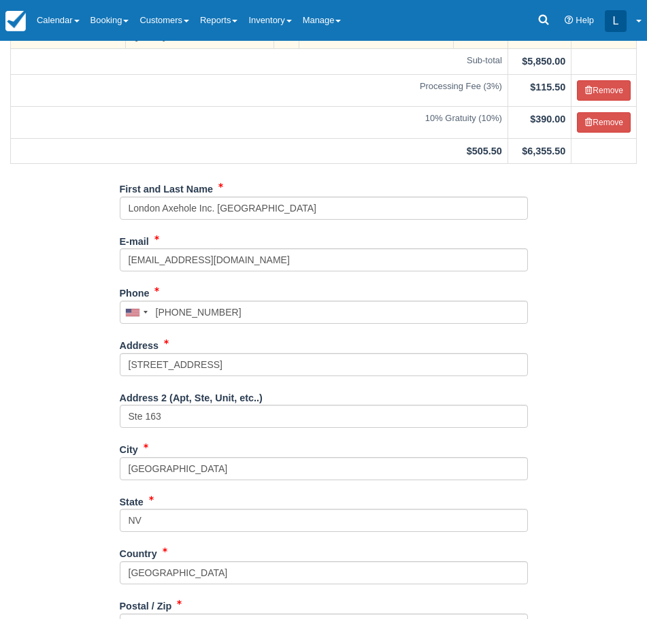
click at [598, 37] on button "Change" at bounding box center [605, 26] width 52 height 20
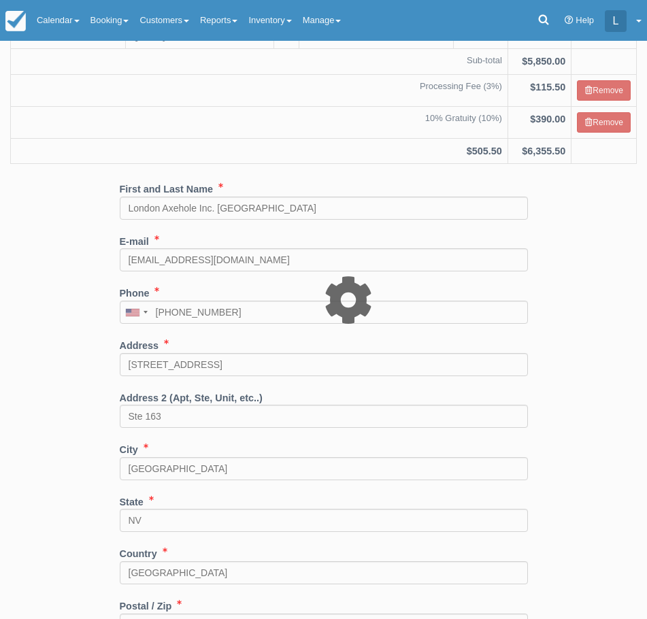
select select "3"
type input "400.00"
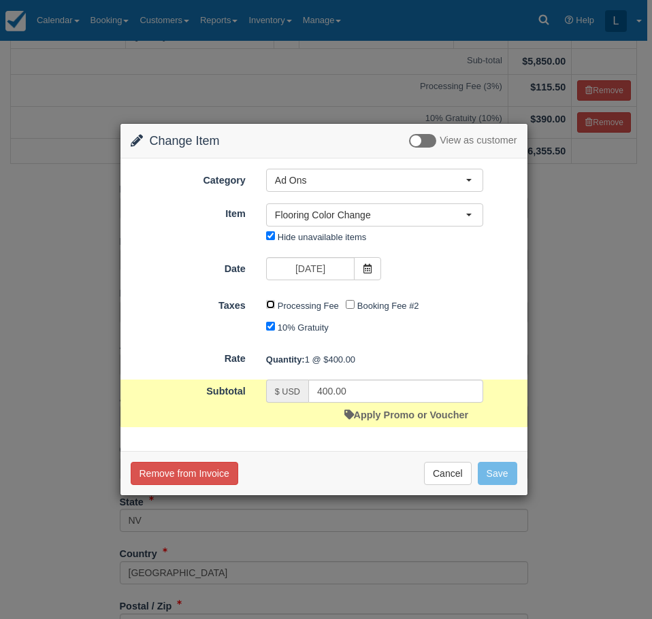
click at [270, 306] on input "Processing Fee" at bounding box center [270, 304] width 9 height 9
checkbox input "true"
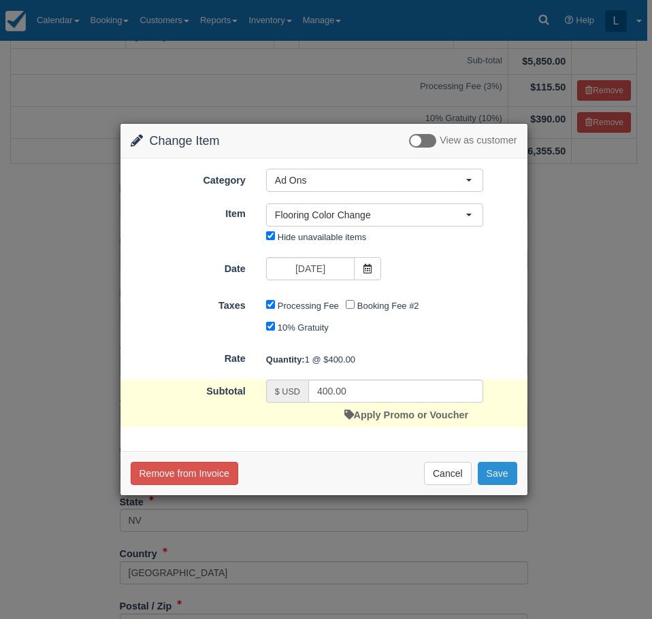
click at [508, 472] on button "Save" at bounding box center [497, 473] width 39 height 23
checkbox input "false"
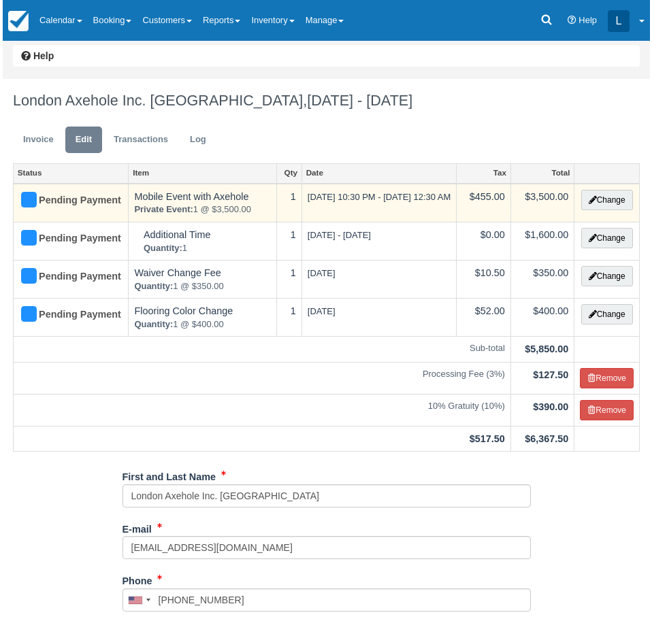
scroll to position [136, 0]
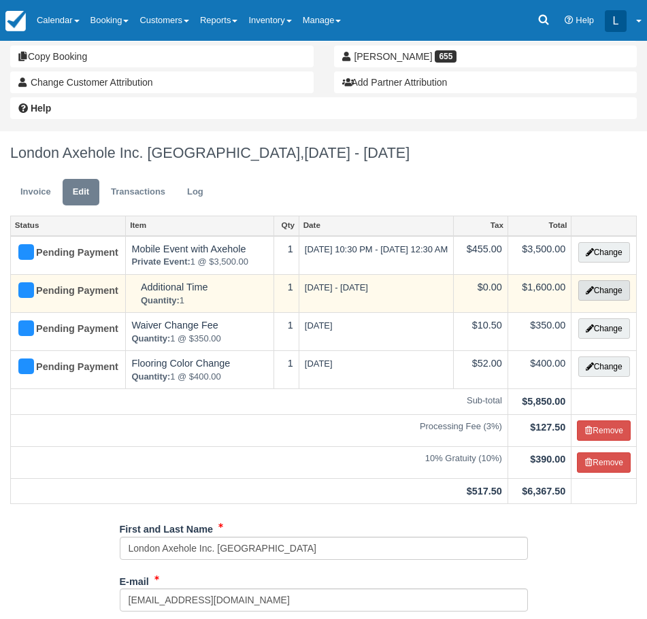
click at [602, 301] on button "Change" at bounding box center [605, 290] width 52 height 20
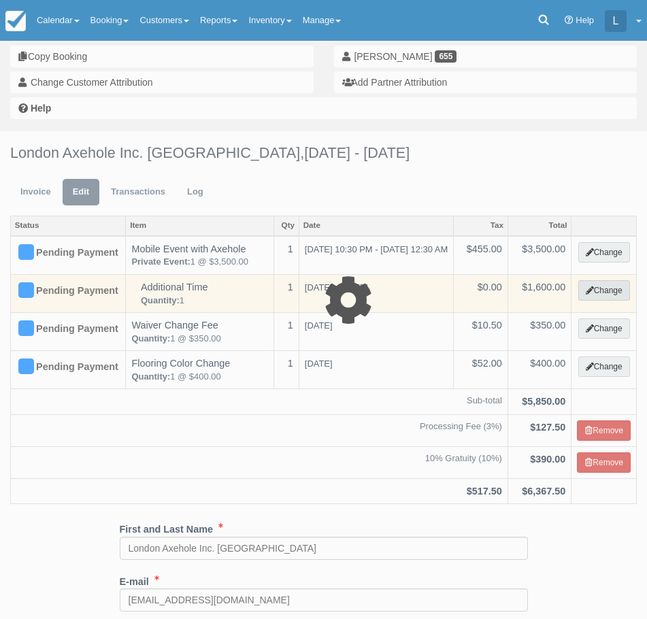
select select "3"
type input "1600.00"
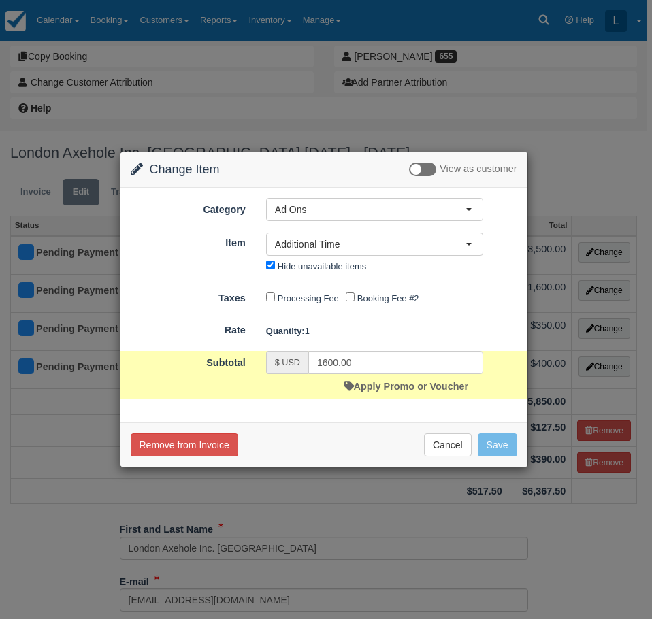
click at [267, 302] on div "Processing Fee" at bounding box center [306, 299] width 80 height 22
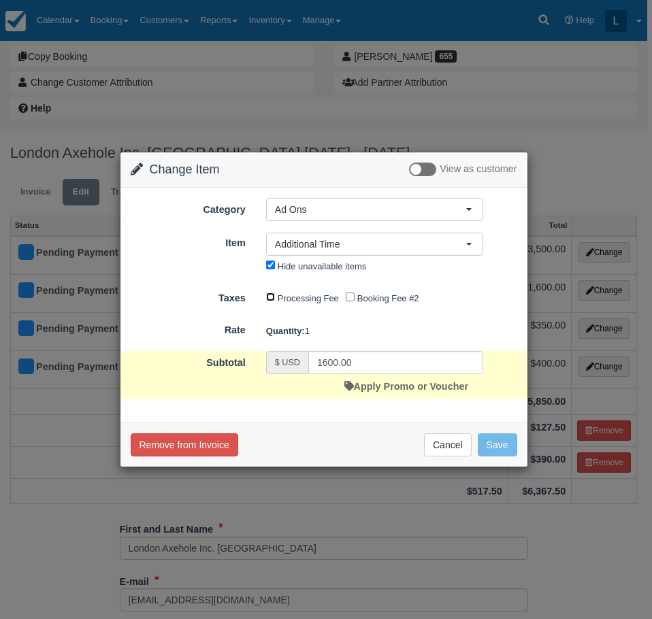
click at [267, 297] on input "Processing Fee" at bounding box center [270, 297] width 9 height 9
checkbox input "true"
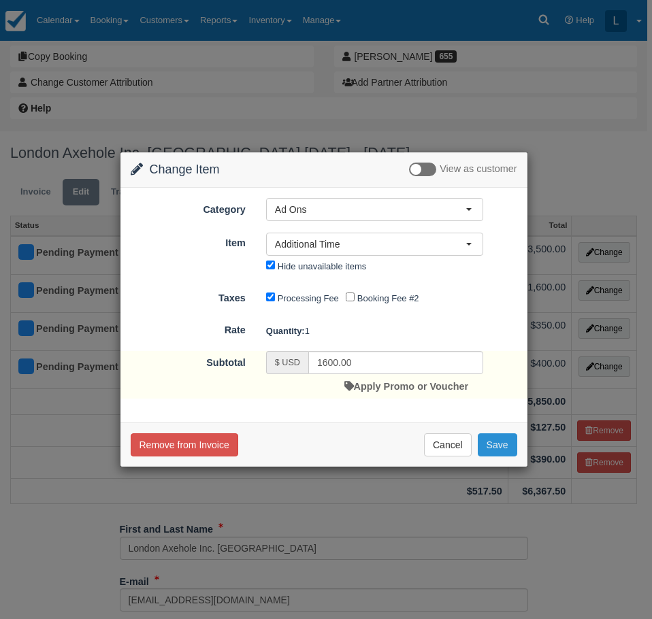
click at [499, 441] on button "Save" at bounding box center [497, 445] width 39 height 23
checkbox input "false"
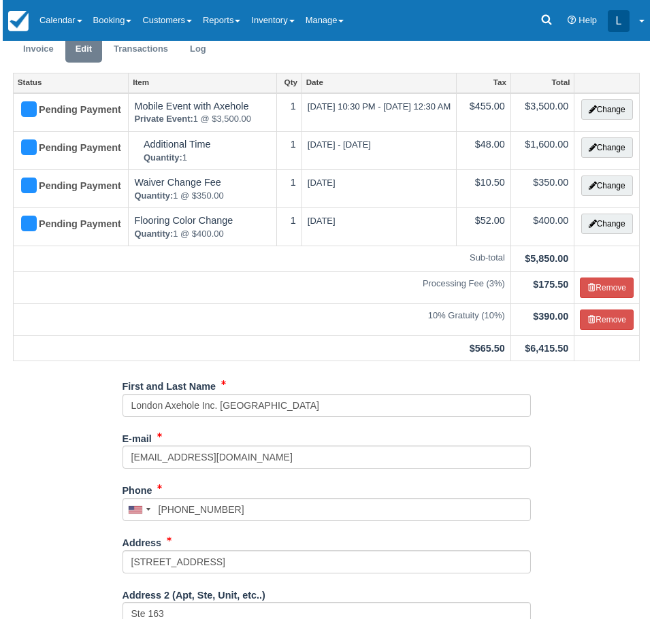
scroll to position [204, 0]
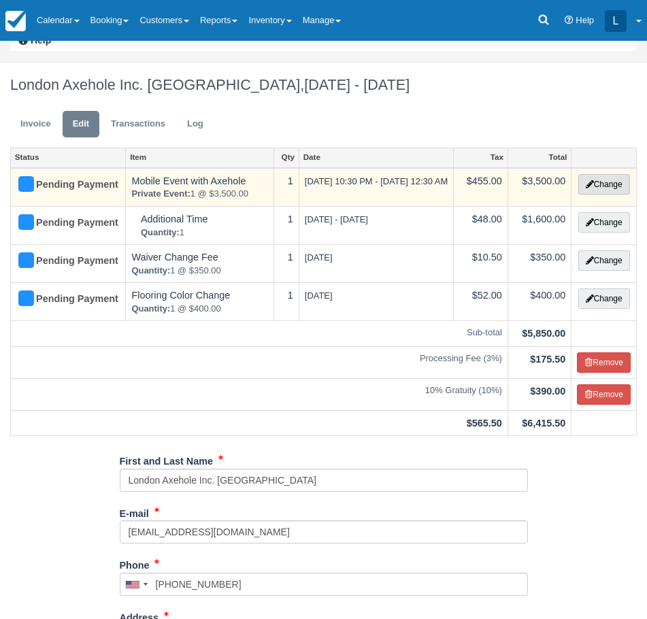
click at [589, 185] on icon "button" at bounding box center [590, 184] width 8 height 8
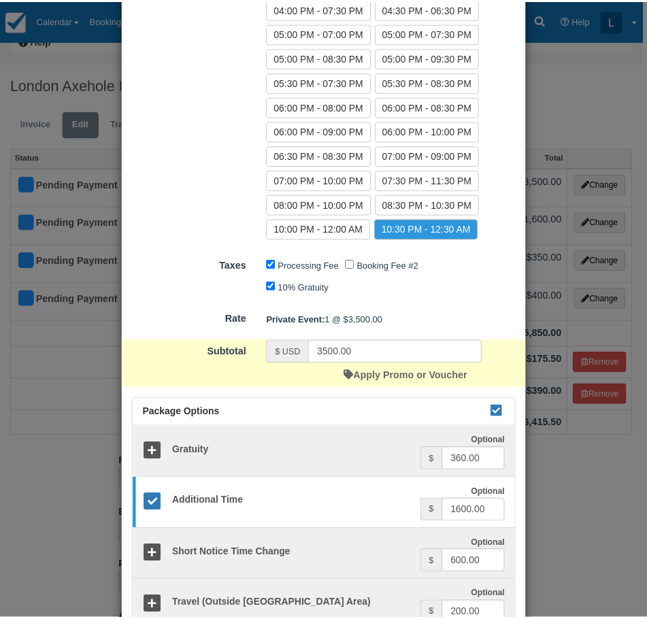
scroll to position [444, 0]
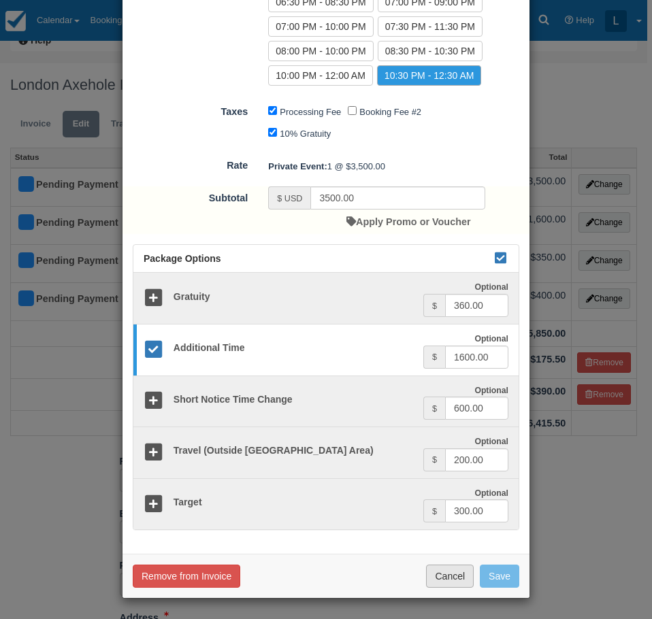
click at [449, 576] on button "Cancel" at bounding box center [450, 576] width 48 height 23
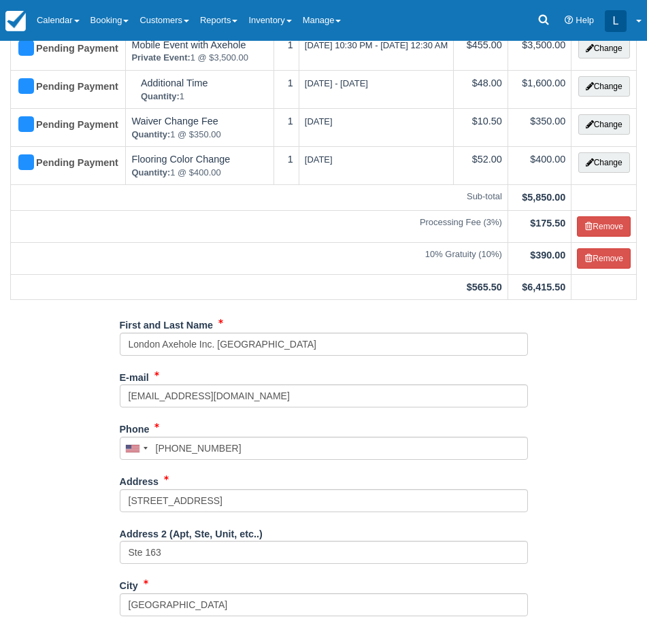
scroll to position [0, 0]
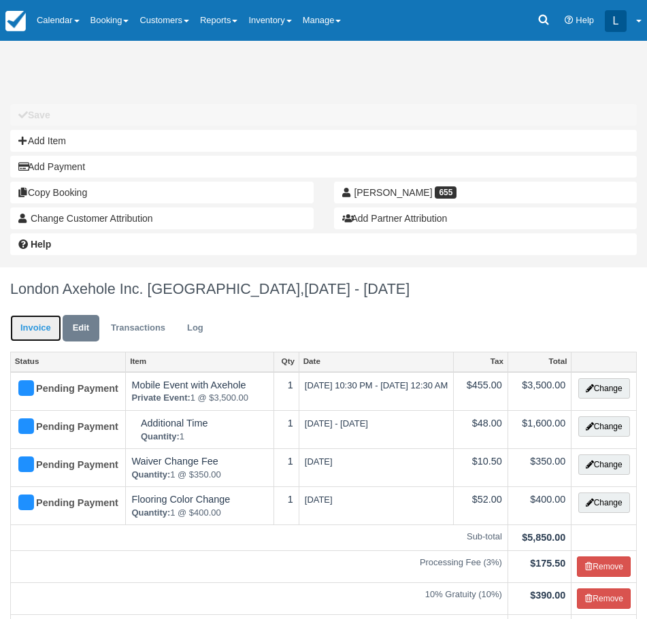
click at [38, 323] on link "Invoice" at bounding box center [35, 328] width 51 height 27
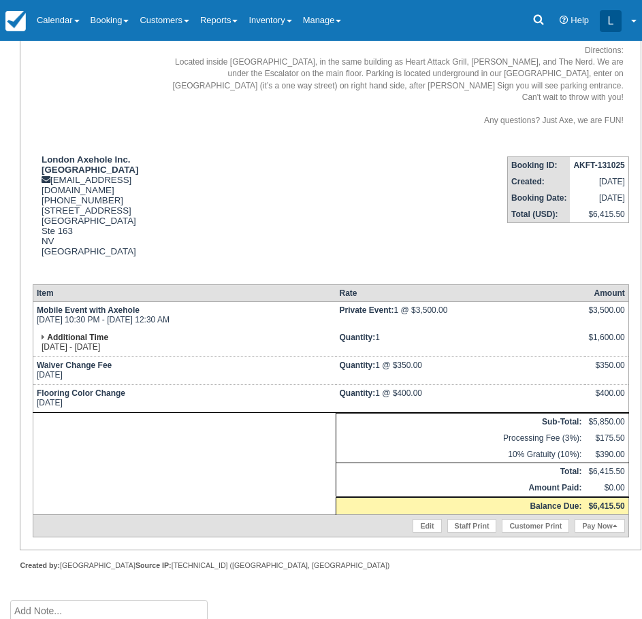
scroll to position [551, 0]
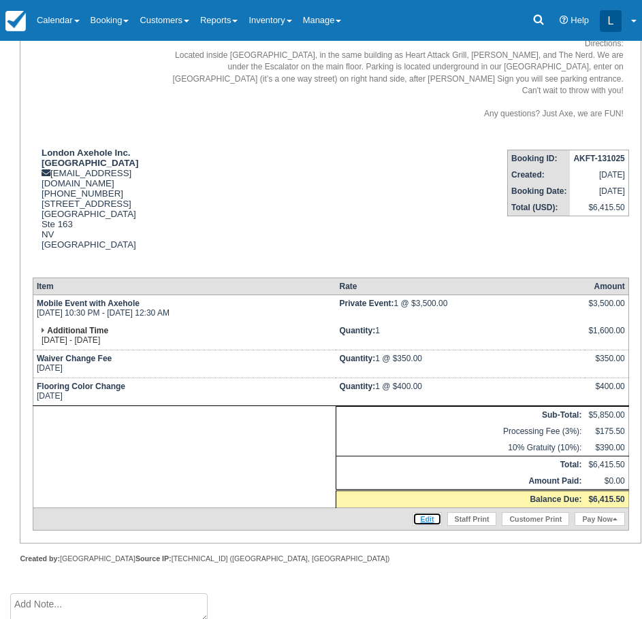
click at [425, 513] on link "Edit" at bounding box center [426, 520] width 29 height 14
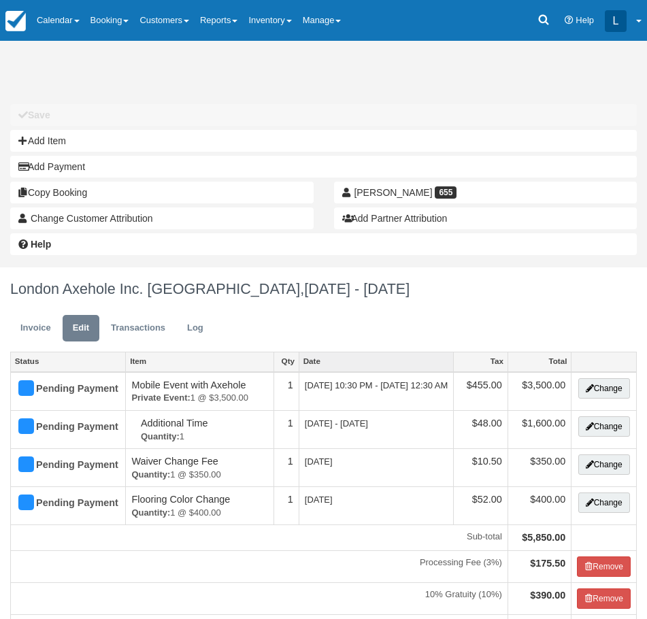
type input "(702) 776-7640"
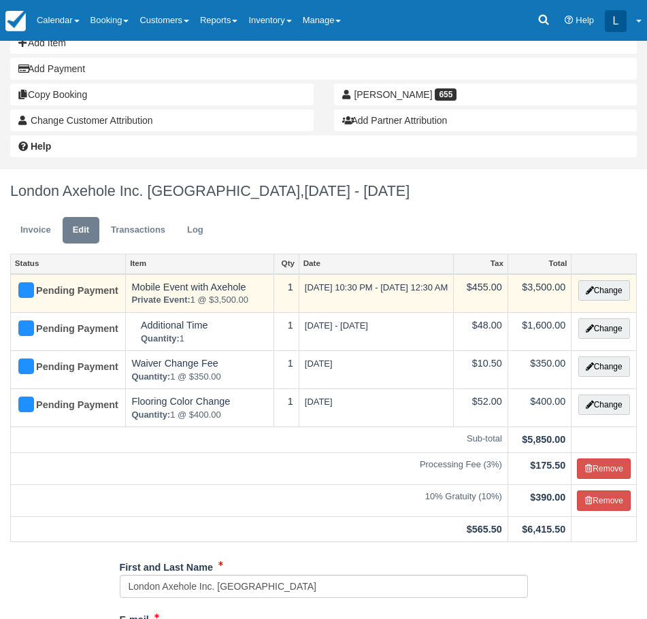
scroll to position [340, 0]
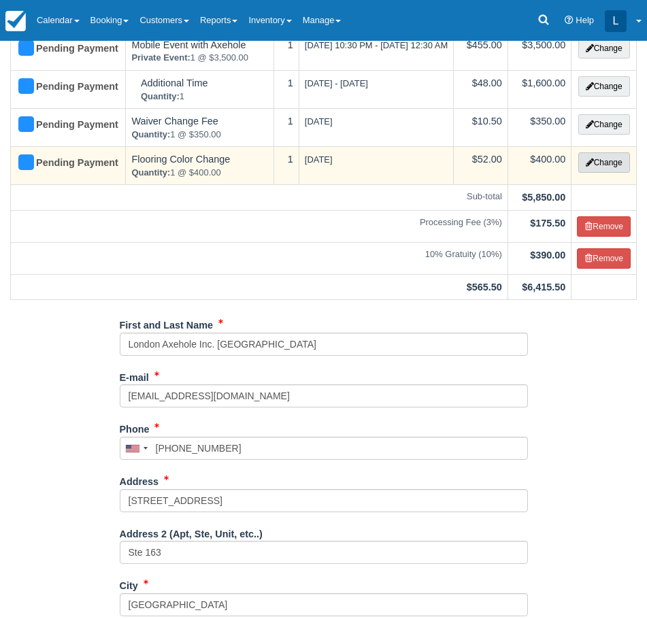
click at [617, 173] on button "Change" at bounding box center [605, 162] width 52 height 20
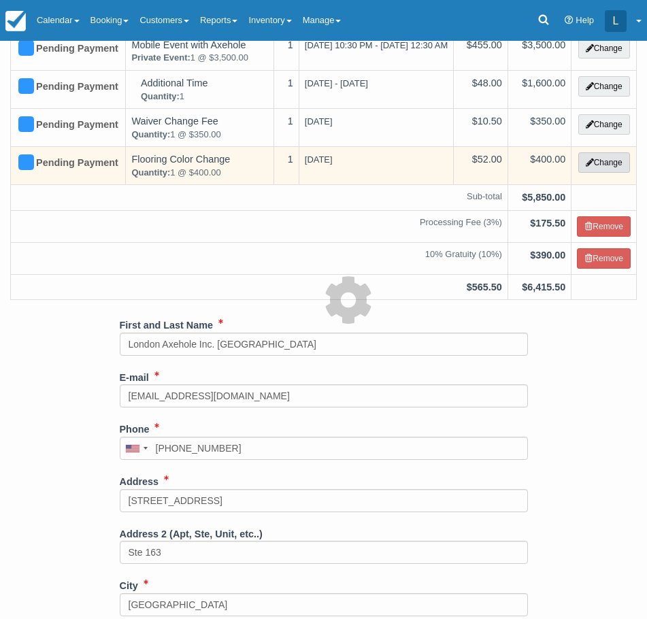
type input "400.00"
select select "3"
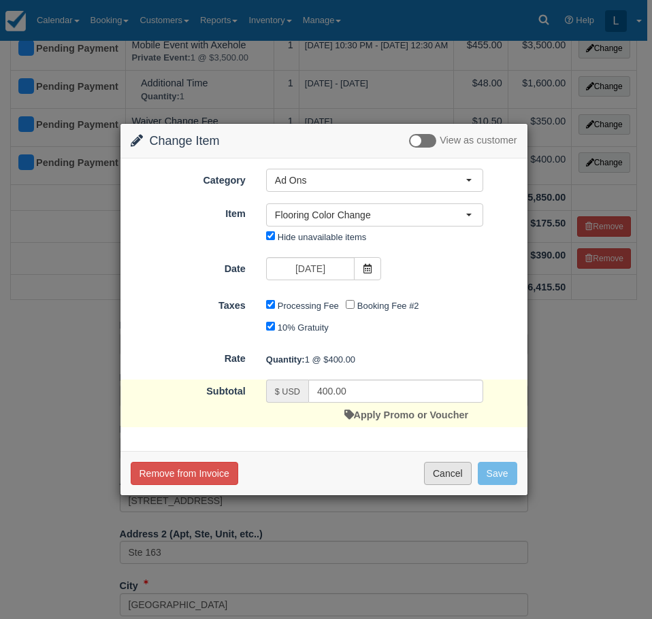
click at [455, 478] on button "Cancel" at bounding box center [448, 473] width 48 height 23
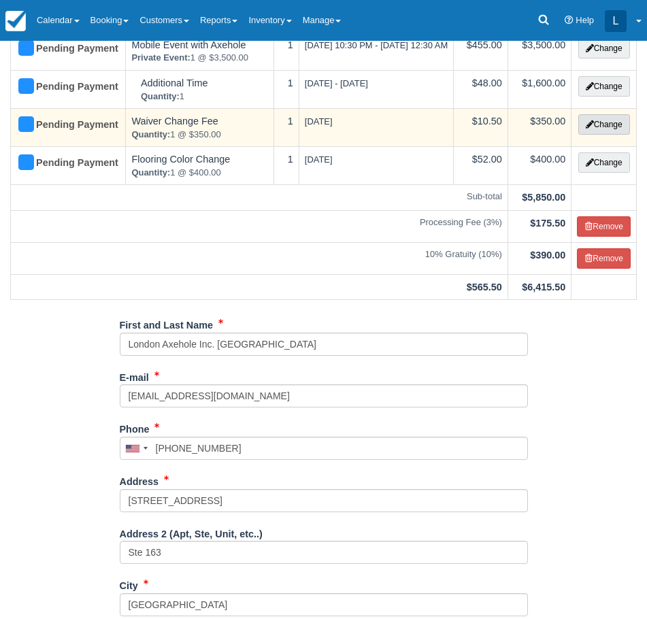
click at [601, 135] on button "Change" at bounding box center [605, 124] width 52 height 20
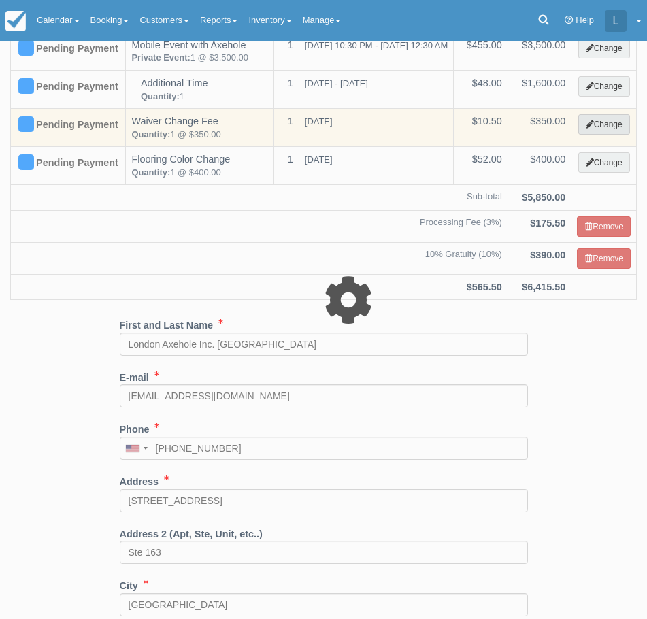
type input "350.00"
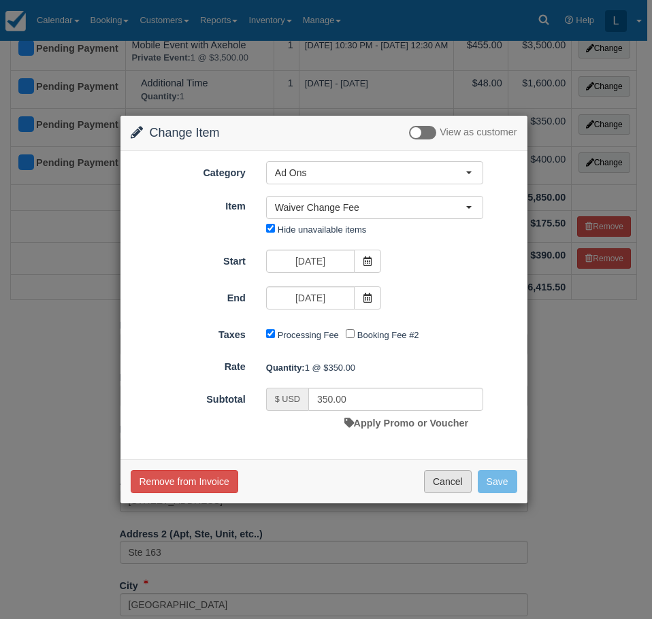
click at [446, 480] on button "Cancel" at bounding box center [448, 481] width 48 height 23
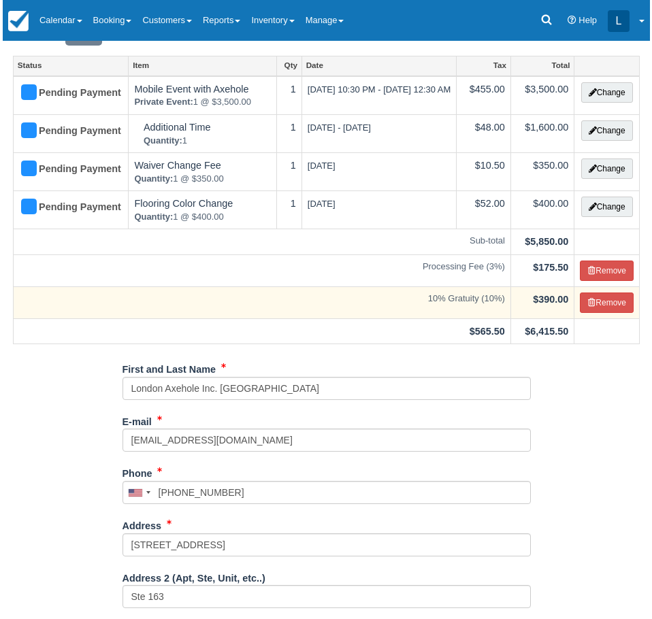
scroll to position [272, 0]
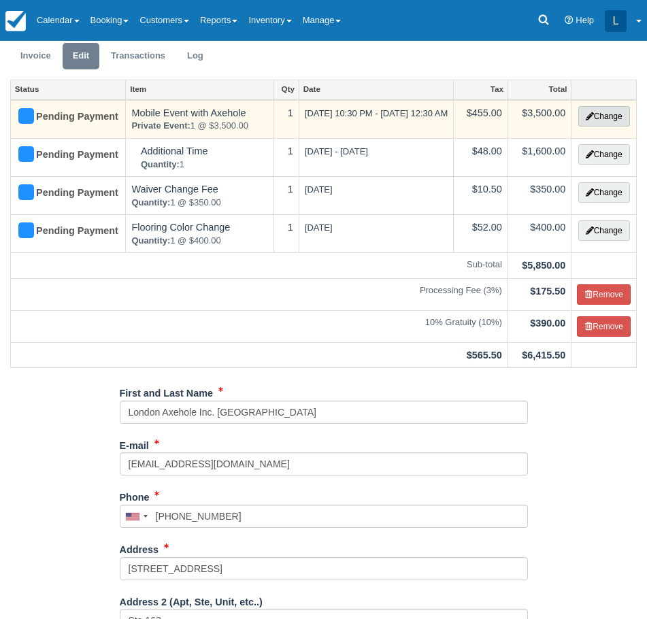
click at [606, 115] on button "Change" at bounding box center [605, 116] width 52 height 20
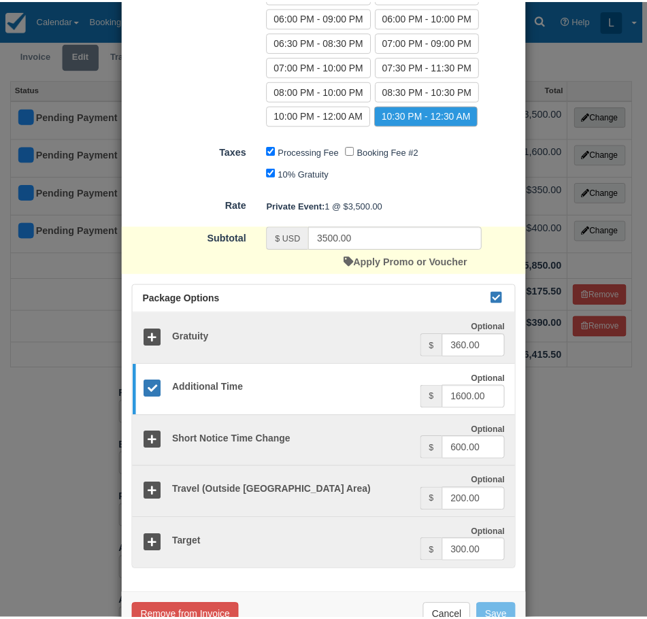
scroll to position [444, 0]
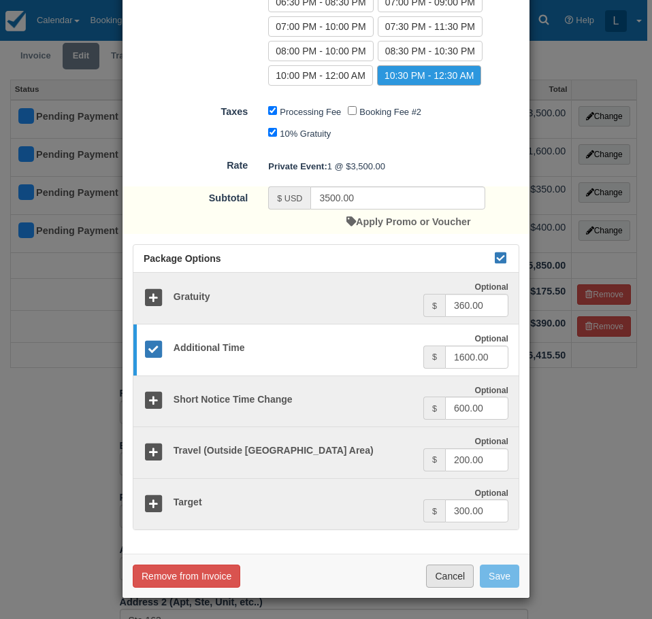
click at [461, 576] on button "Cancel" at bounding box center [450, 576] width 48 height 23
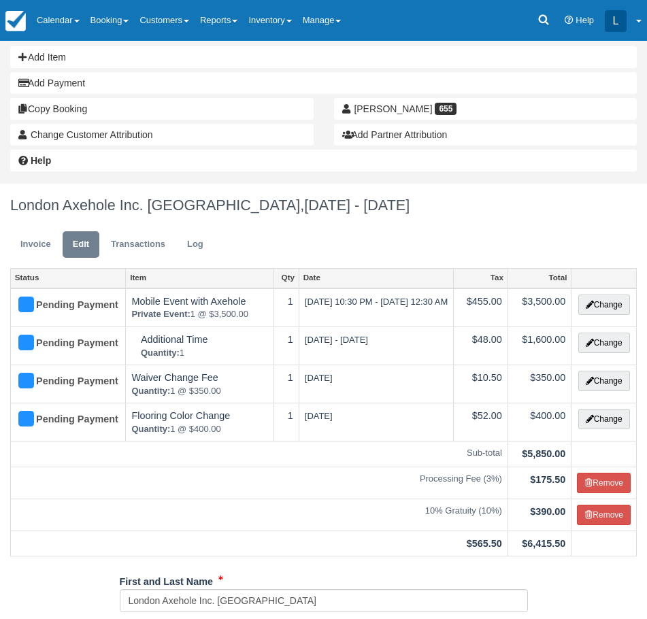
scroll to position [0, 0]
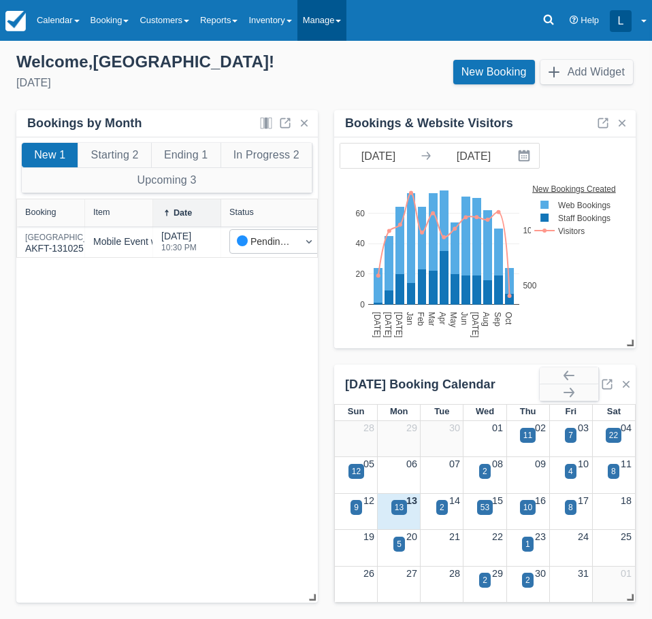
click at [317, 20] on link "Manage" at bounding box center [322, 20] width 50 height 41
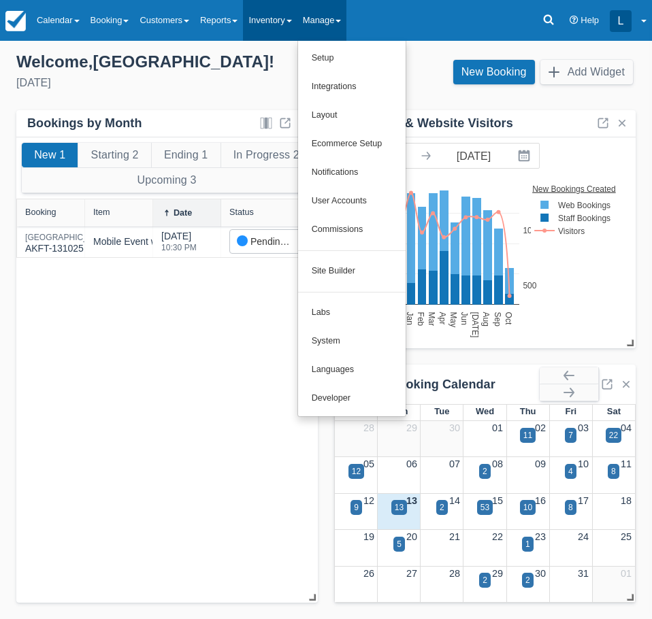
click at [285, 29] on link "Inventory" at bounding box center [270, 20] width 54 height 41
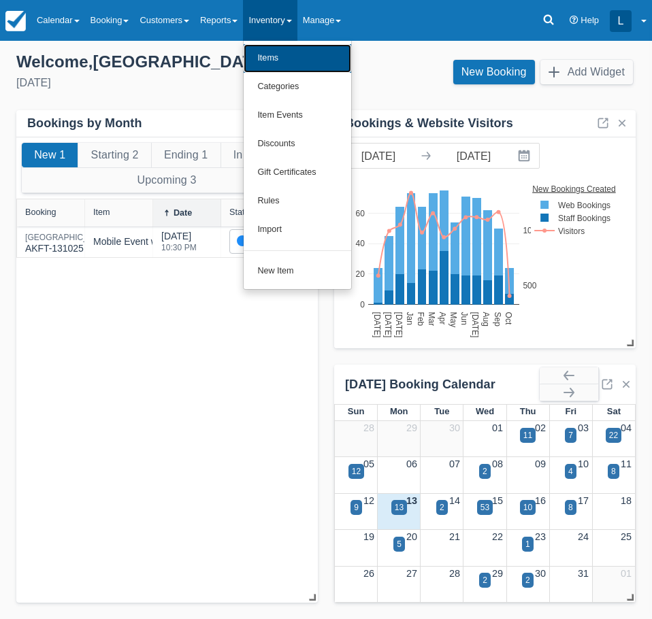
click at [326, 69] on link "Items" at bounding box center [298, 58] width 108 height 29
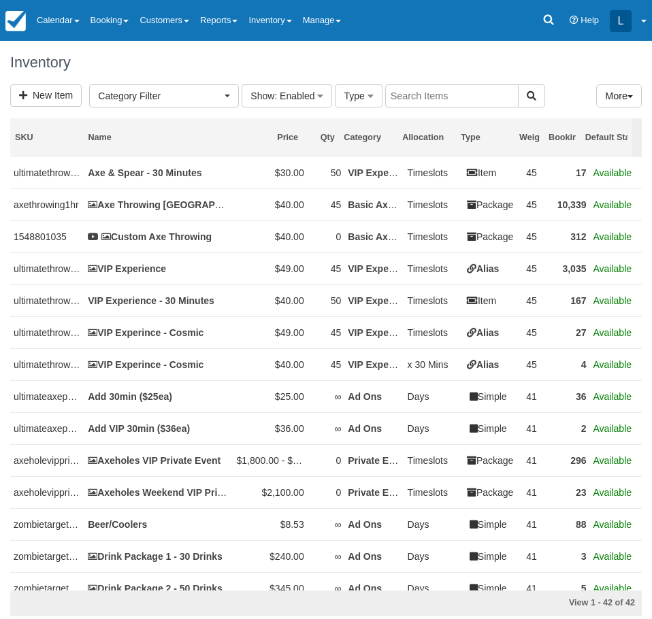
select select
click at [435, 95] on input "text" at bounding box center [451, 95] width 133 height 23
type input "waiver"
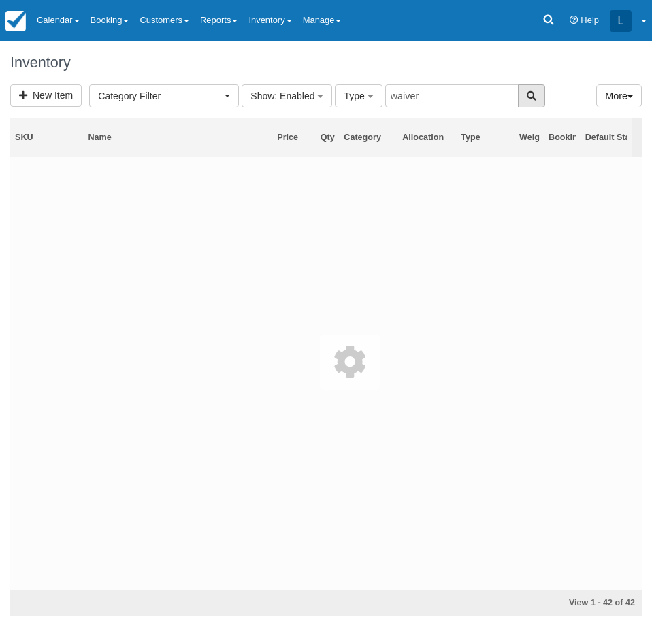
click at [536, 99] on button "button" at bounding box center [531, 95] width 27 height 23
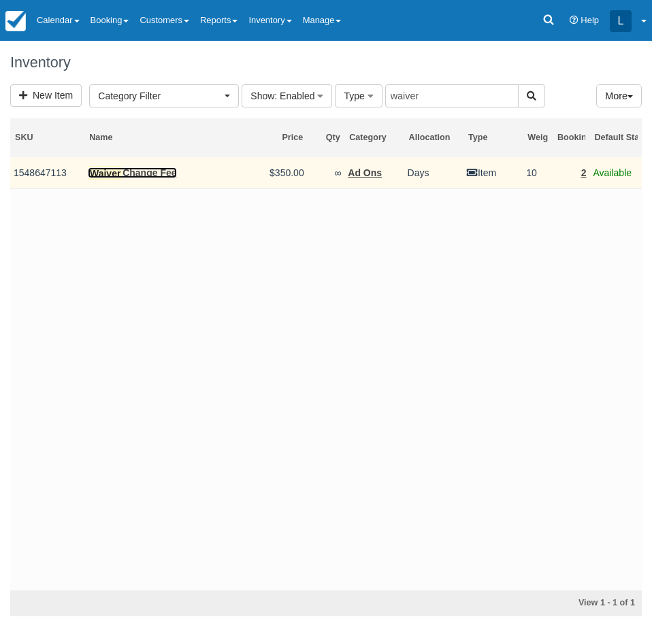
click at [145, 175] on link "Waiver Change Fee" at bounding box center [132, 172] width 88 height 11
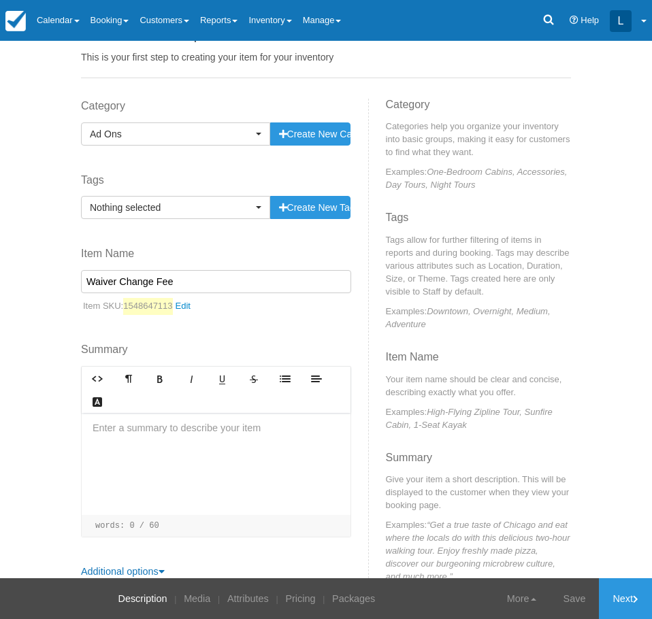
scroll to position [86, 0]
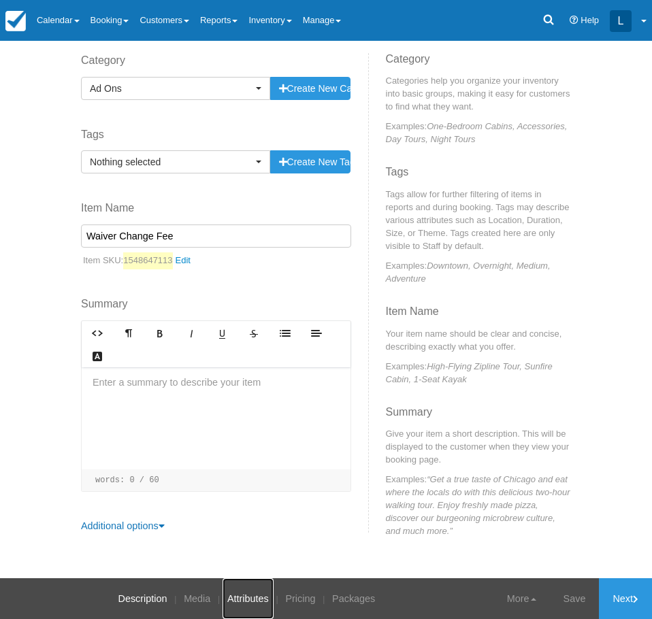
click at [265, 589] on link "Attributes" at bounding box center [248, 599] width 51 height 41
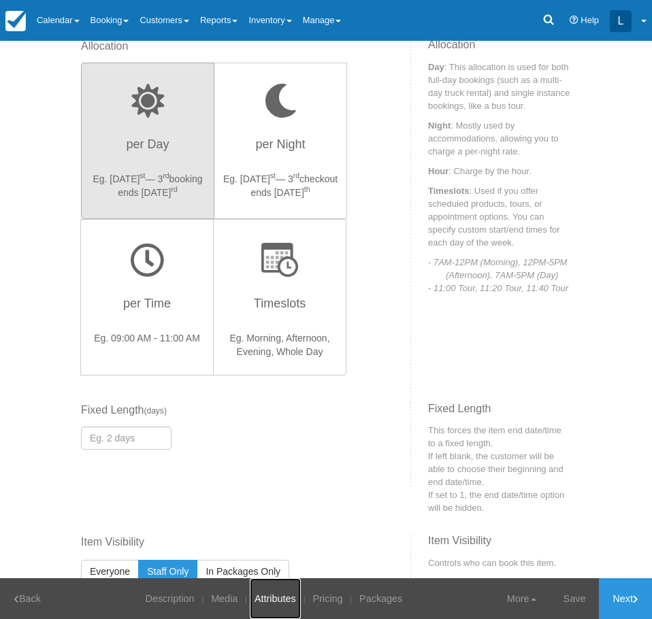
scroll to position [470, 0]
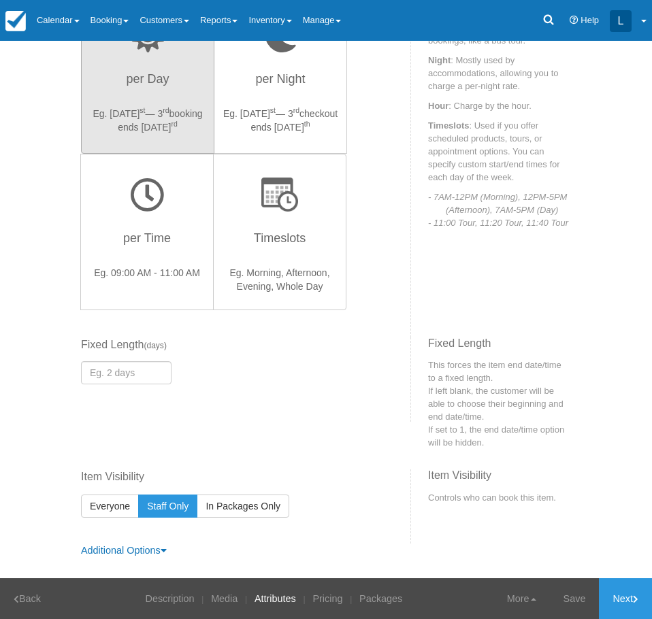
click at [152, 542] on div "Item Visibility Everyone Staff Only In Packages Only" at bounding box center [241, 507] width 340 height 74
click at [161, 553] on icon at bounding box center [164, 551] width 6 height 10
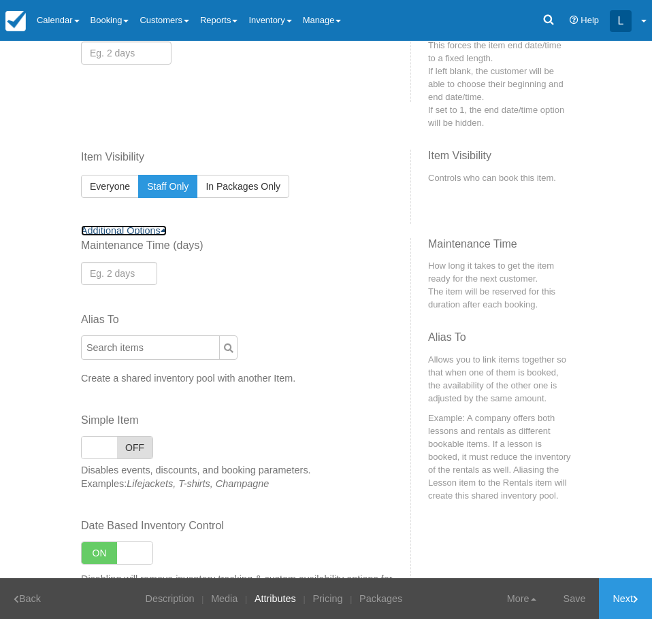
scroll to position [859, 0]
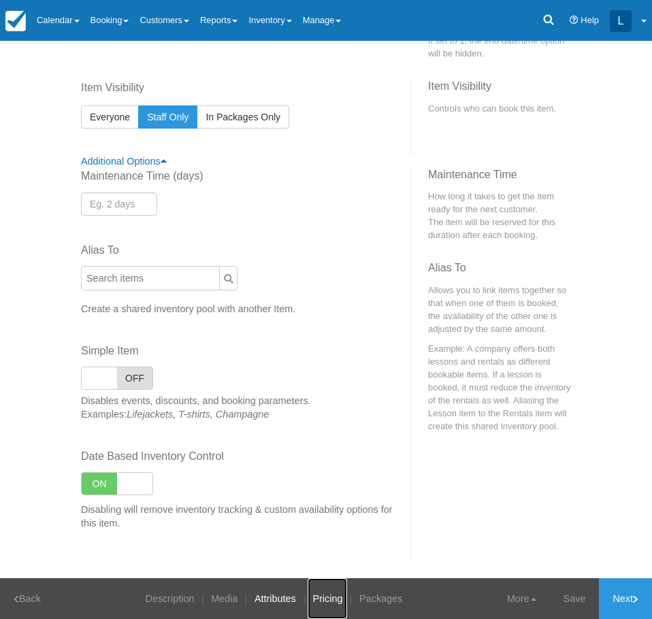
click at [335, 598] on link "Pricing" at bounding box center [327, 599] width 39 height 41
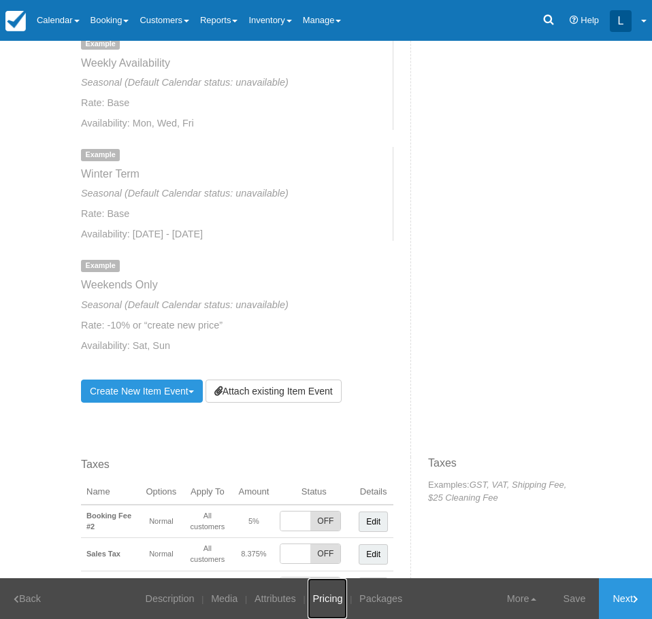
scroll to position [1361, 0]
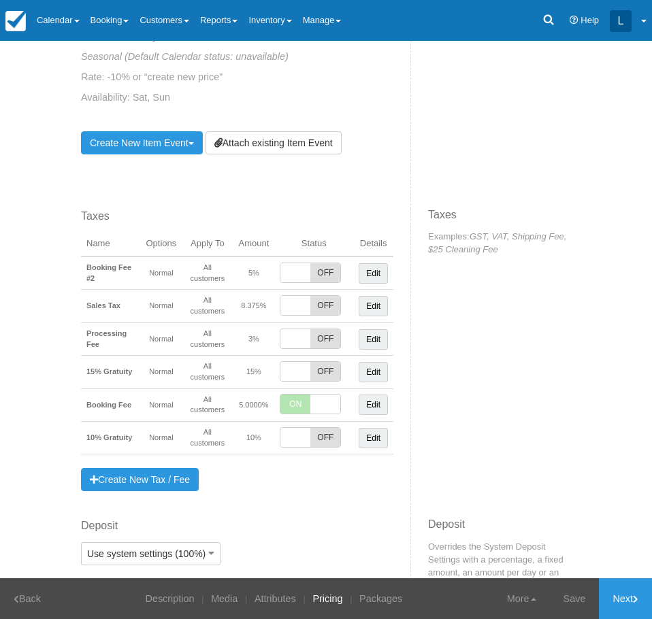
click at [310, 440] on span "OFF" at bounding box center [325, 437] width 30 height 19
checkbox input "true"
click at [572, 595] on link "Save" at bounding box center [575, 599] width 50 height 41
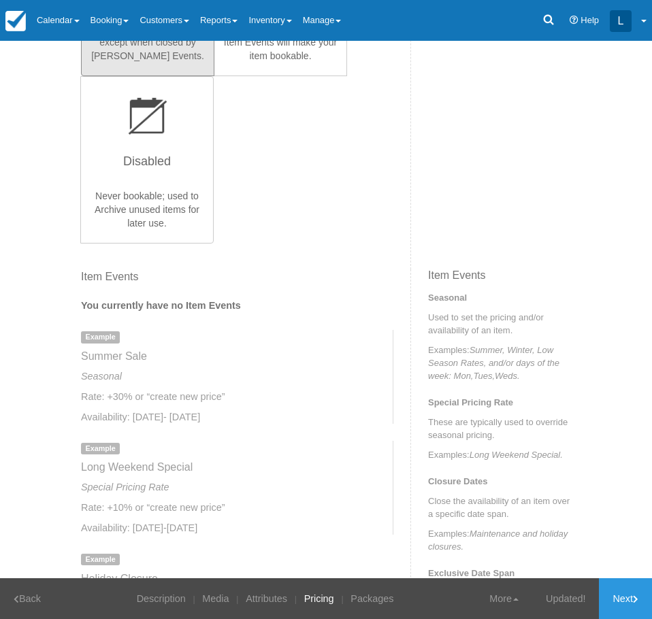
scroll to position [340, 0]
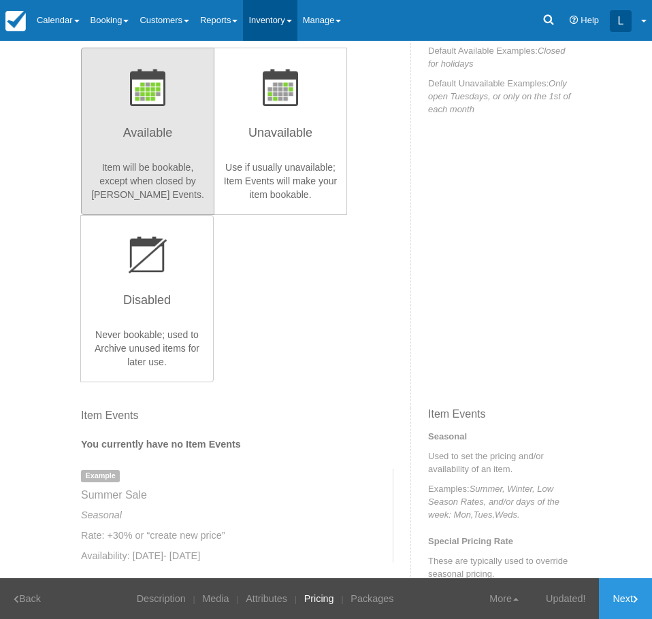
click at [292, 17] on link "Inventory" at bounding box center [270, 20] width 54 height 41
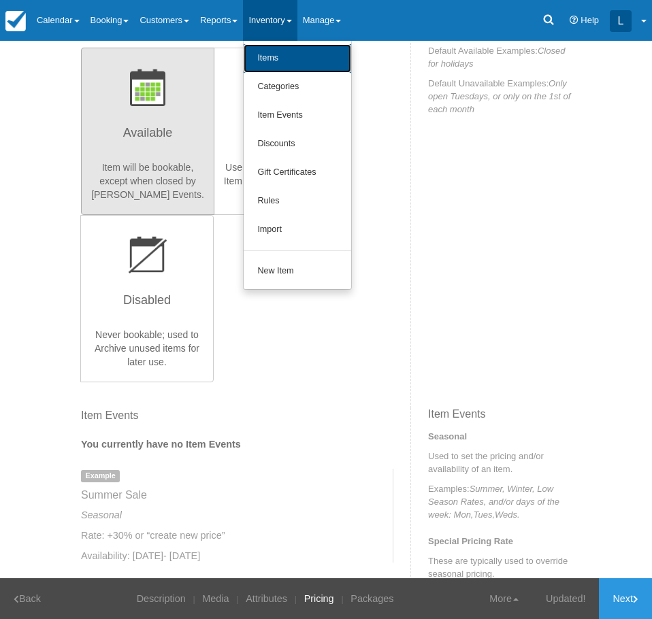
click at [316, 65] on link "Items" at bounding box center [298, 58] width 108 height 29
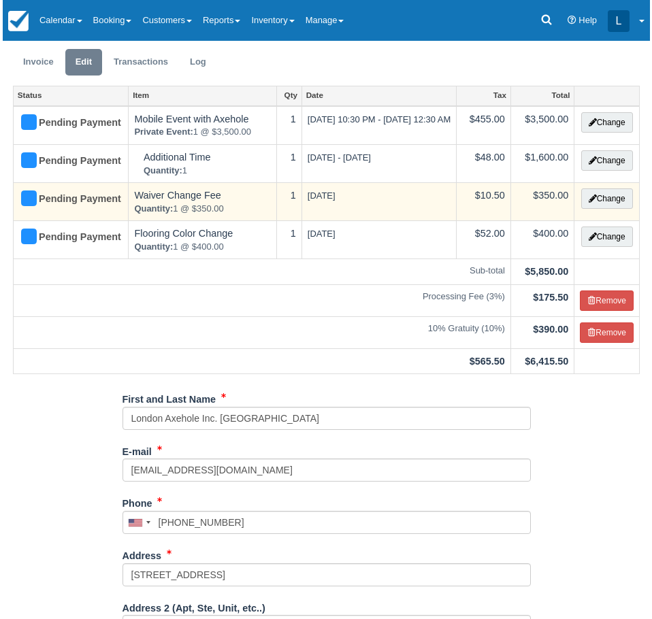
scroll to position [272, 0]
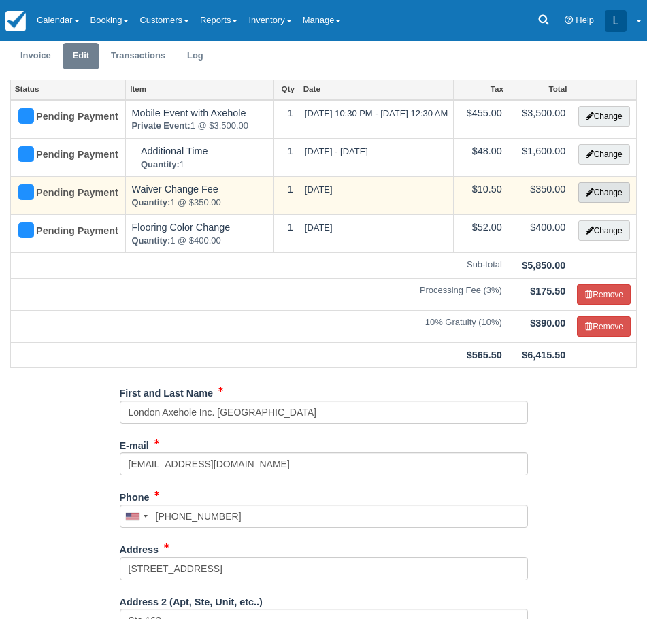
click at [611, 203] on button "Change" at bounding box center [605, 192] width 52 height 20
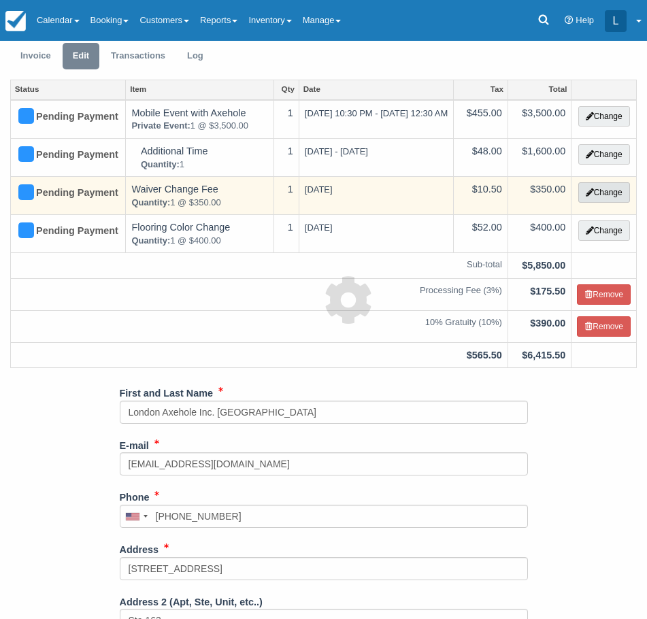
select select "3"
type input "350.00"
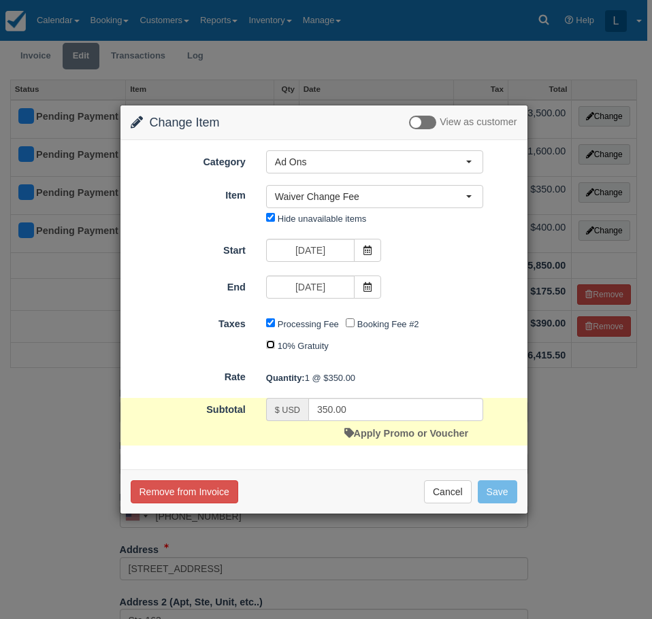
click at [268, 341] on input "10% Gratuity" at bounding box center [270, 344] width 9 height 9
checkbox input "true"
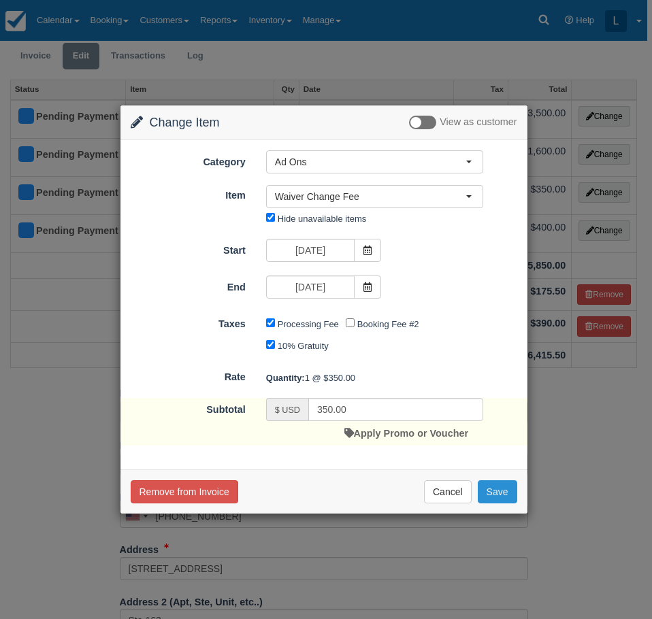
click at [493, 491] on button "Save" at bounding box center [497, 492] width 39 height 23
checkbox input "false"
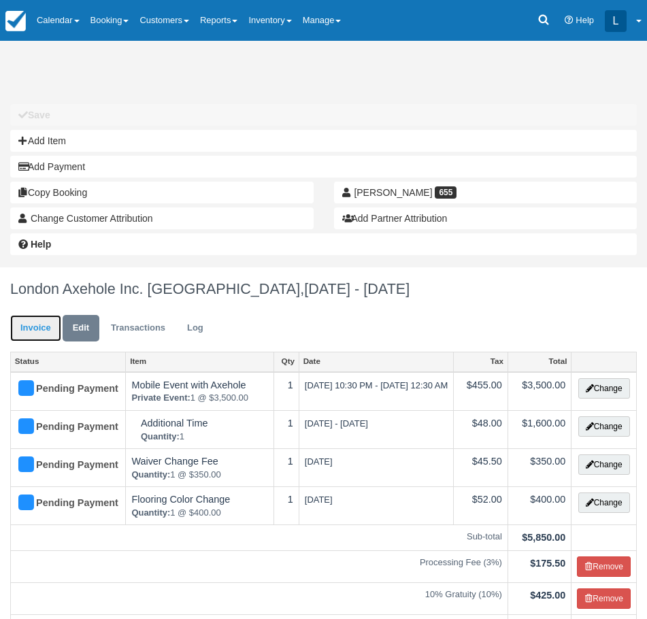
click at [42, 334] on link "Invoice" at bounding box center [35, 328] width 51 height 27
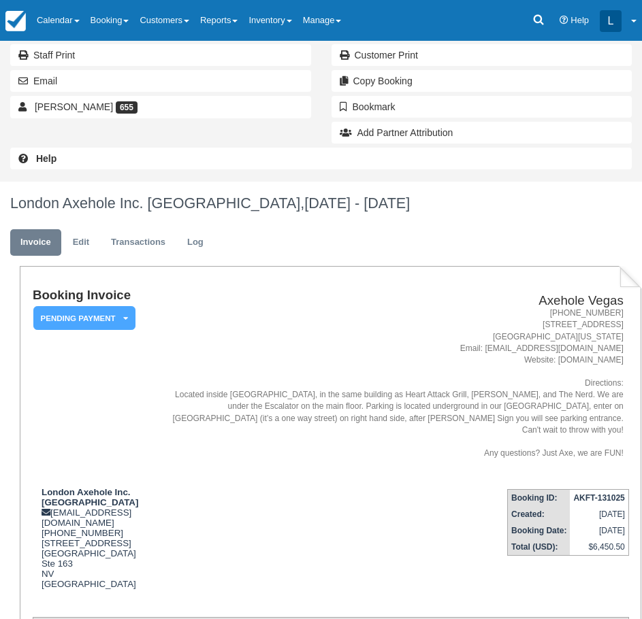
scroll to position [211, 0]
drag, startPoint x: 86, startPoint y: 227, endPoint x: 86, endPoint y: 250, distance: 23.1
click at [86, 227] on ul "Invoice Edit Transactions Log" at bounding box center [320, 246] width 621 height 41
click at [86, 250] on link "Edit" at bounding box center [81, 243] width 37 height 27
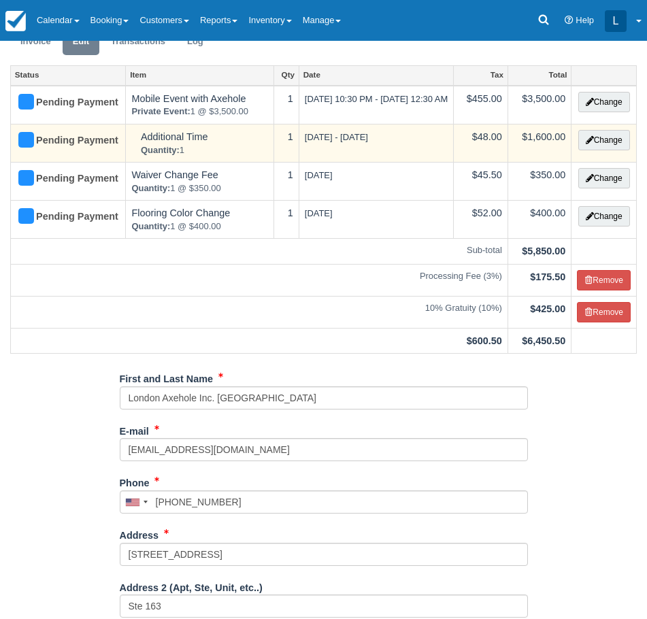
scroll to position [272, 0]
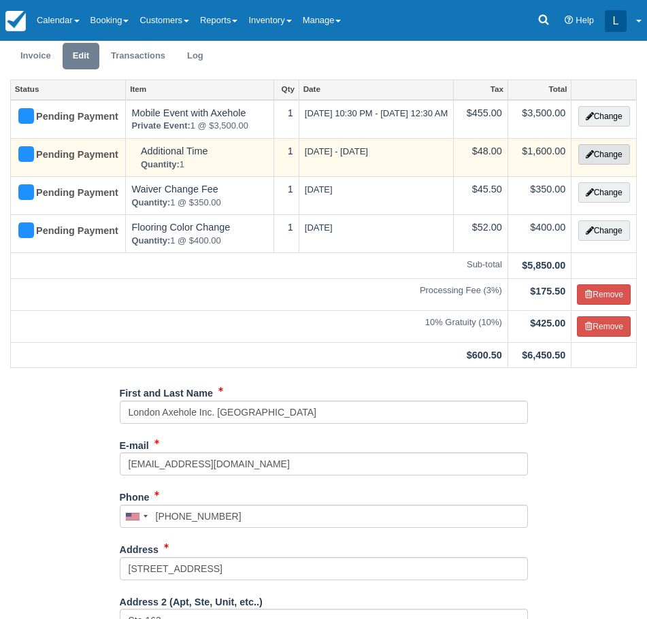
click at [617, 165] on button "Change" at bounding box center [605, 154] width 52 height 20
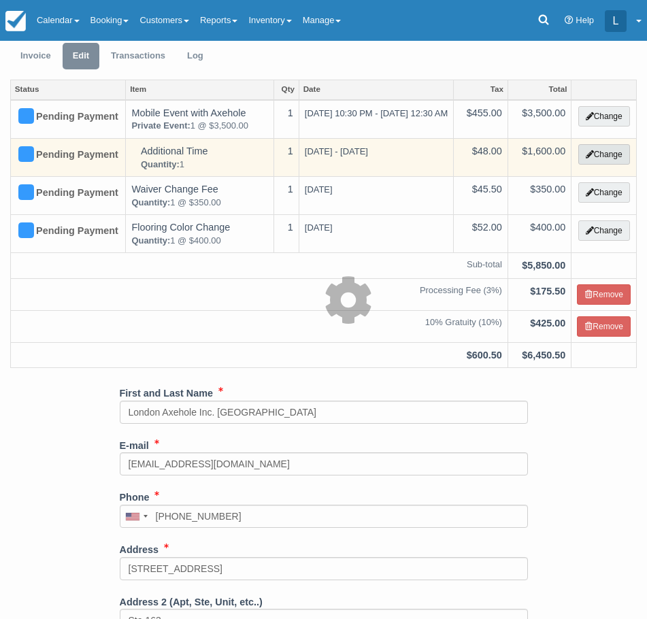
select select "3"
type input "1600.00"
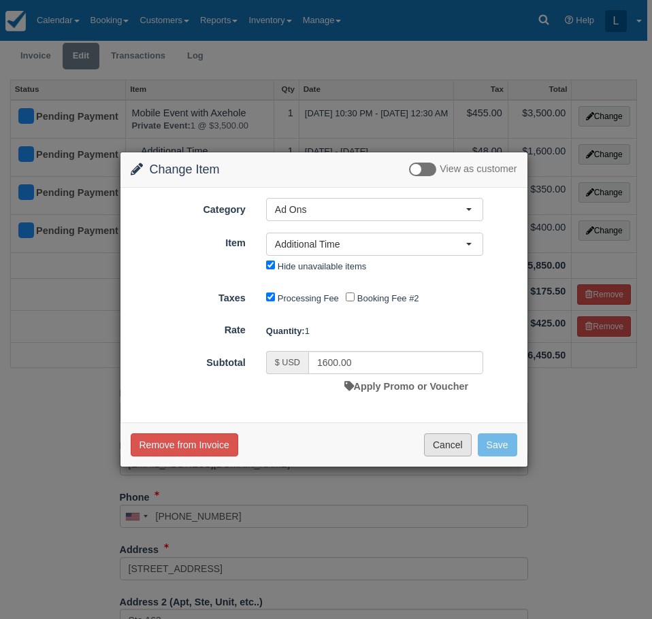
click at [438, 444] on button "Cancel" at bounding box center [448, 445] width 48 height 23
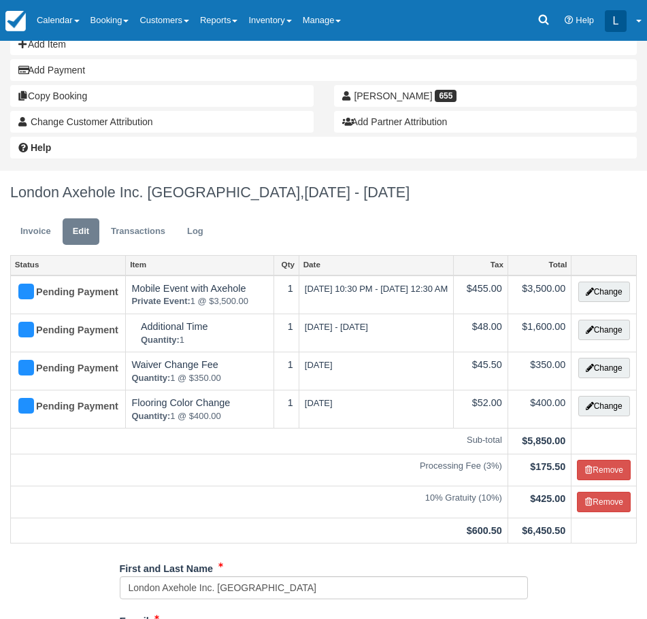
scroll to position [0, 0]
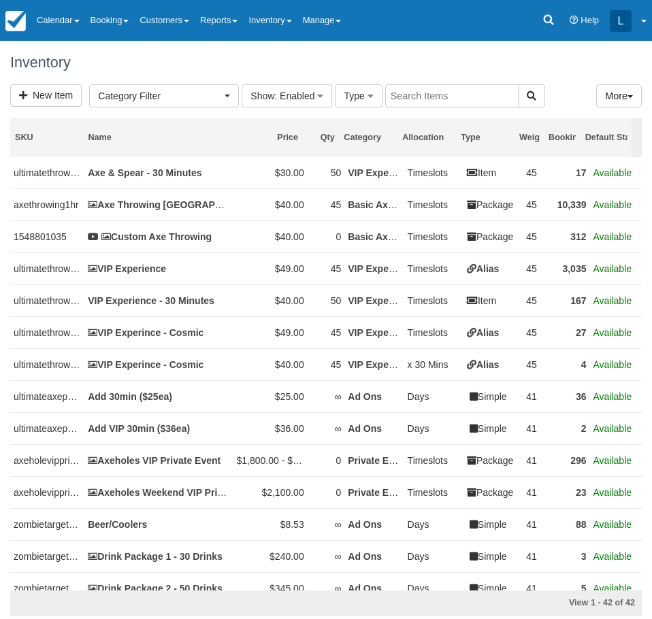
select select
click at [393, 99] on input "text" at bounding box center [451, 95] width 133 height 23
type input "addit"
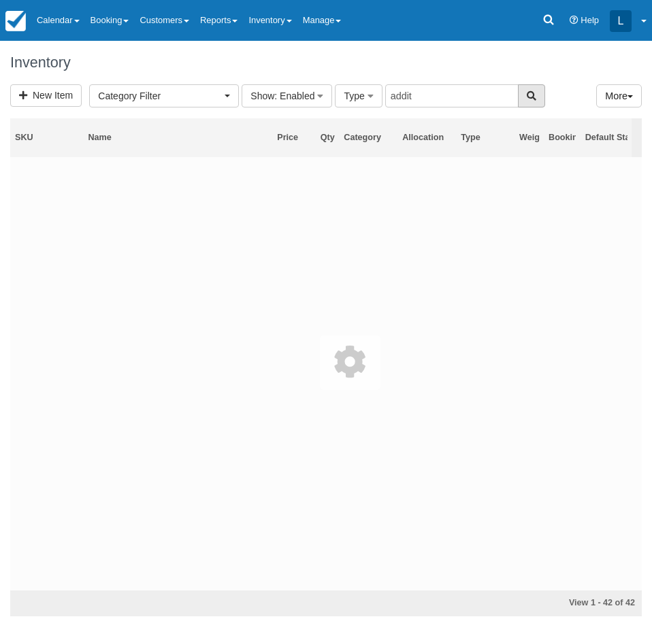
click at [534, 90] on button "button" at bounding box center [531, 95] width 27 height 23
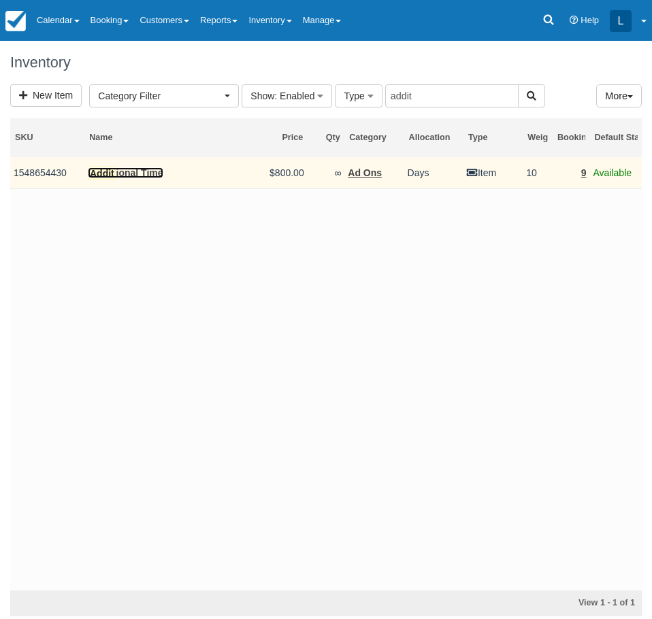
click at [123, 173] on link "Addit ional Time" at bounding box center [125, 172] width 75 height 11
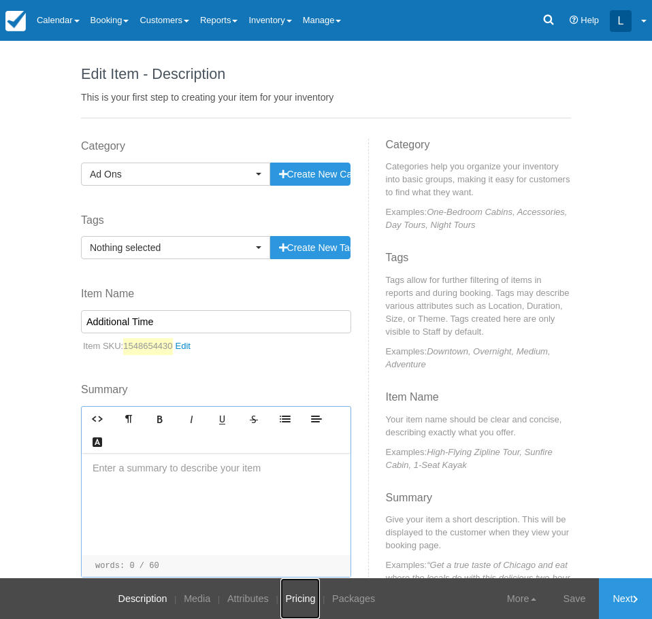
drag, startPoint x: 371, startPoint y: 548, endPoint x: 291, endPoint y: 608, distance: 100.6
click at [291, 608] on link "Pricing" at bounding box center [299, 599] width 39 height 41
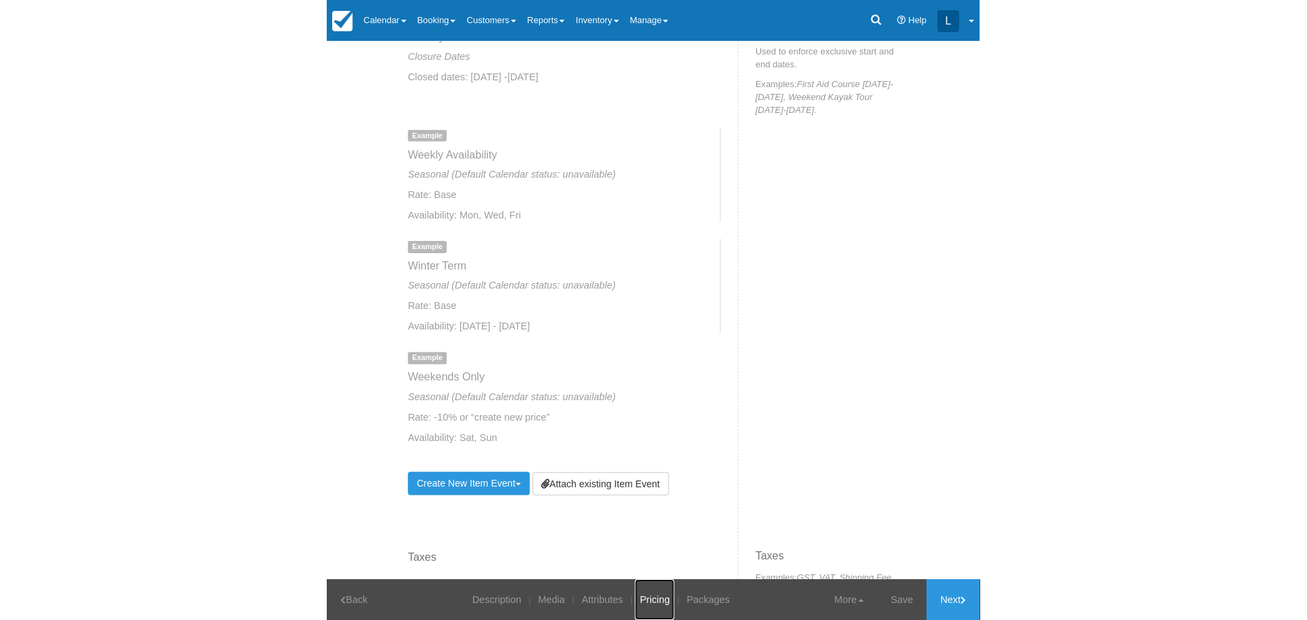
scroll to position [1416, 0]
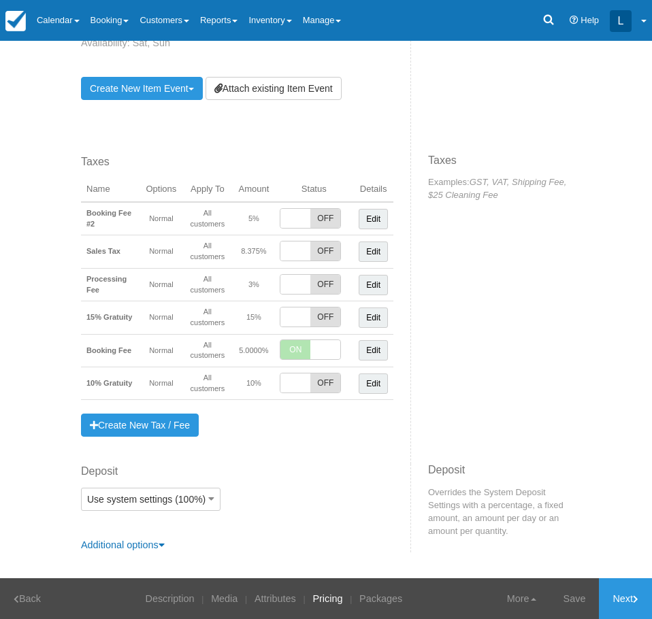
click at [313, 380] on span "OFF" at bounding box center [325, 383] width 30 height 19
checkbox input "true"
click at [569, 603] on link "Save" at bounding box center [575, 599] width 50 height 41
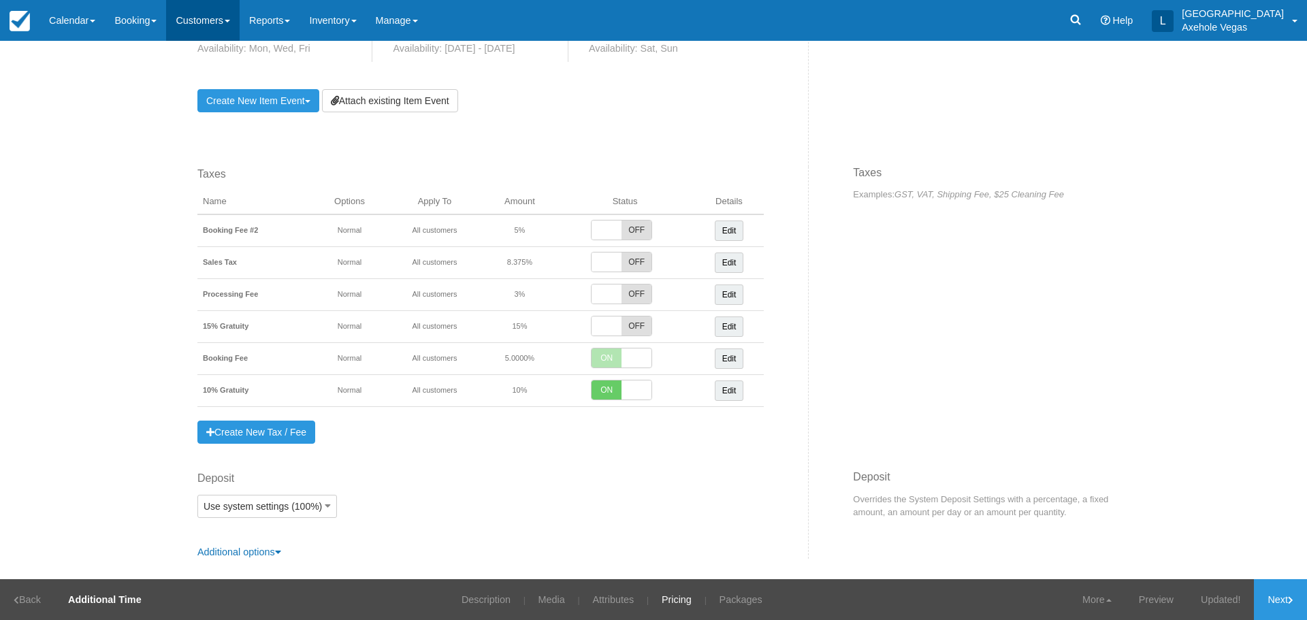
scroll to position [800, 0]
click at [77, 18] on link "Calendar" at bounding box center [71, 20] width 65 height 41
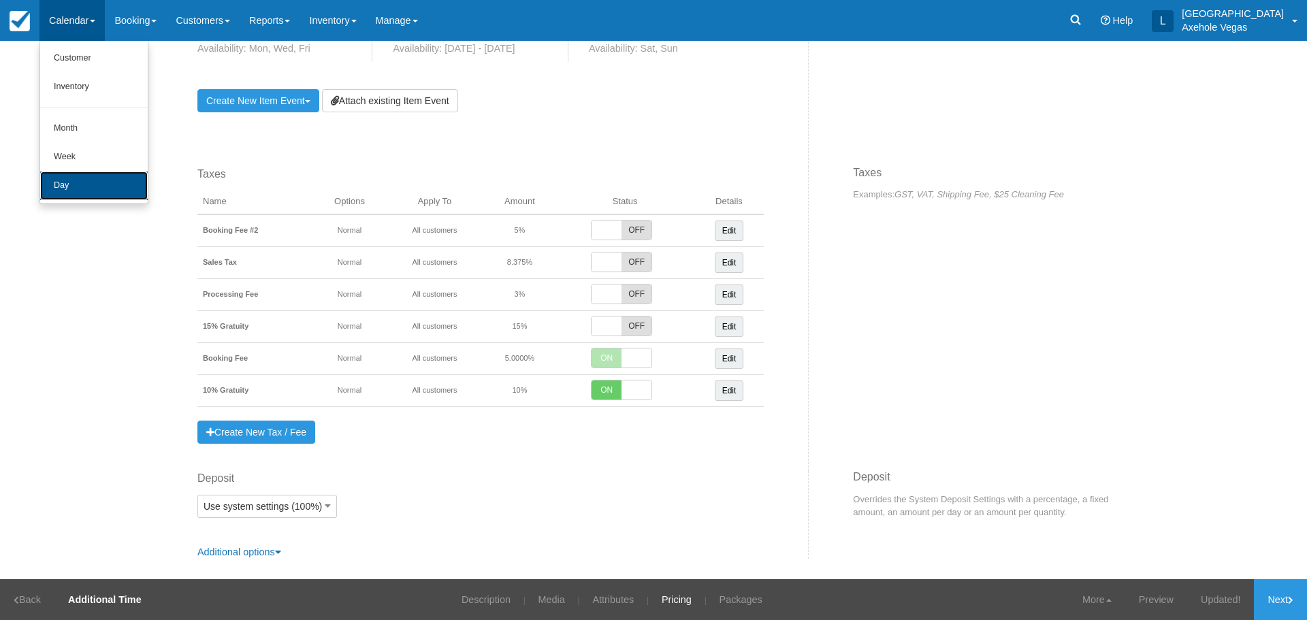
click at [84, 183] on link "Day" at bounding box center [94, 186] width 108 height 29
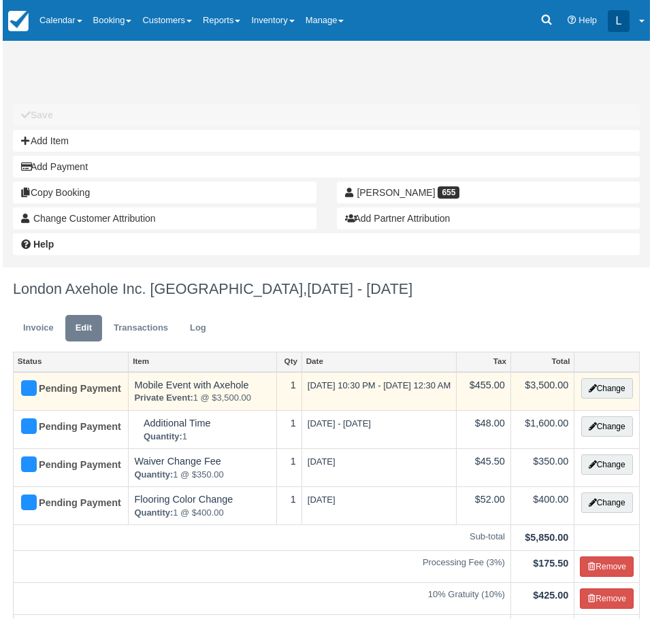
scroll to position [272, 0]
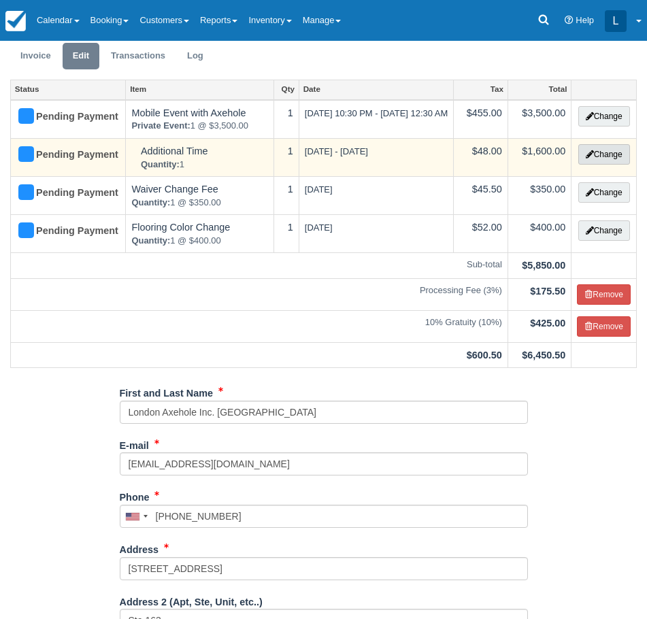
click at [606, 165] on button "Change" at bounding box center [605, 154] width 52 height 20
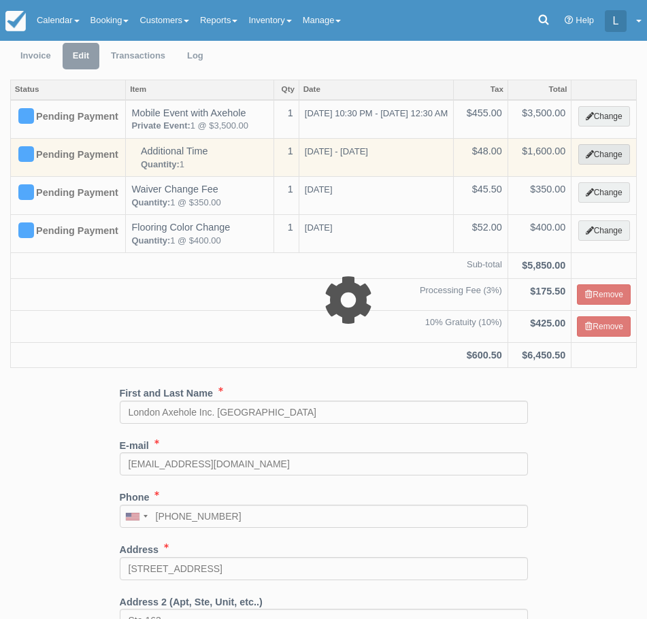
select select "3"
type input "1600.00"
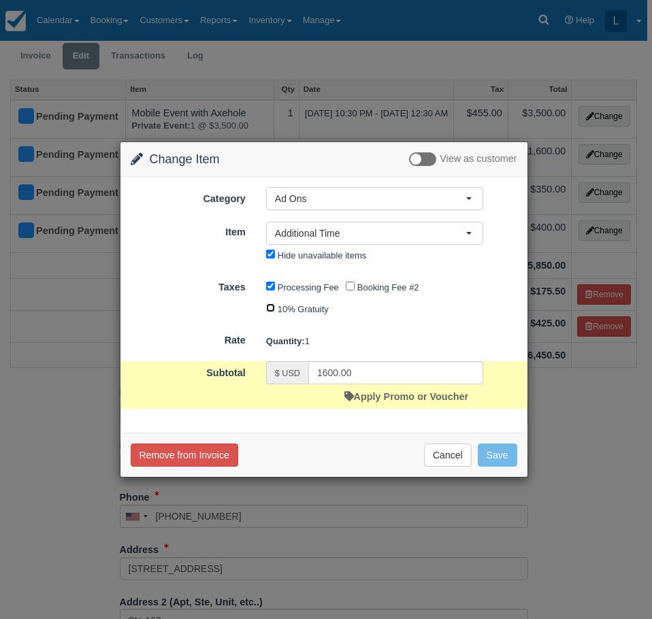
click at [267, 304] on input "10% Gratuity" at bounding box center [270, 308] width 9 height 9
checkbox input "true"
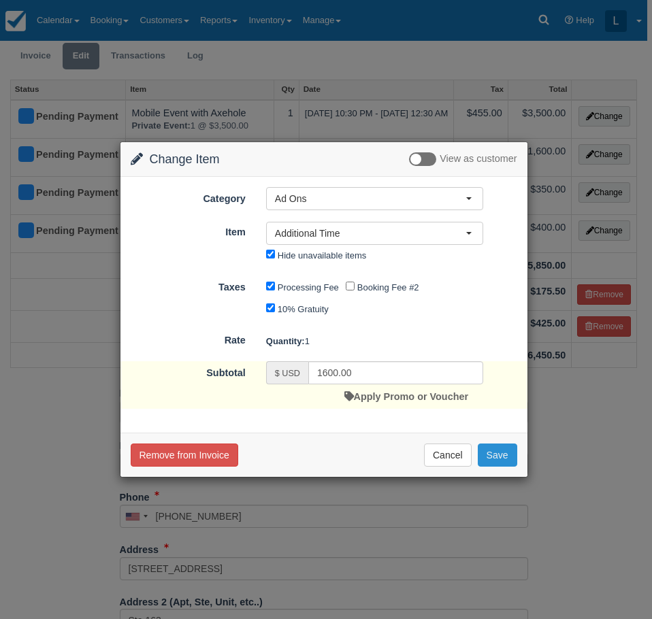
click at [508, 453] on button "Save" at bounding box center [497, 455] width 39 height 23
checkbox input "false"
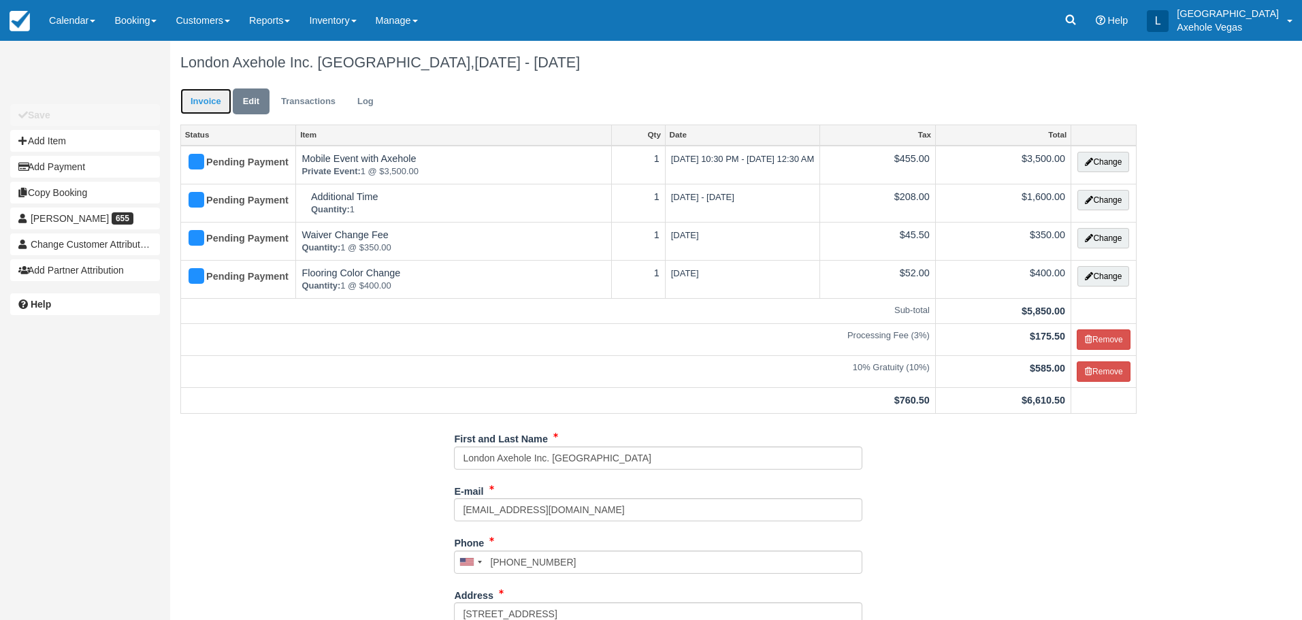
click at [214, 107] on link "Invoice" at bounding box center [205, 101] width 51 height 27
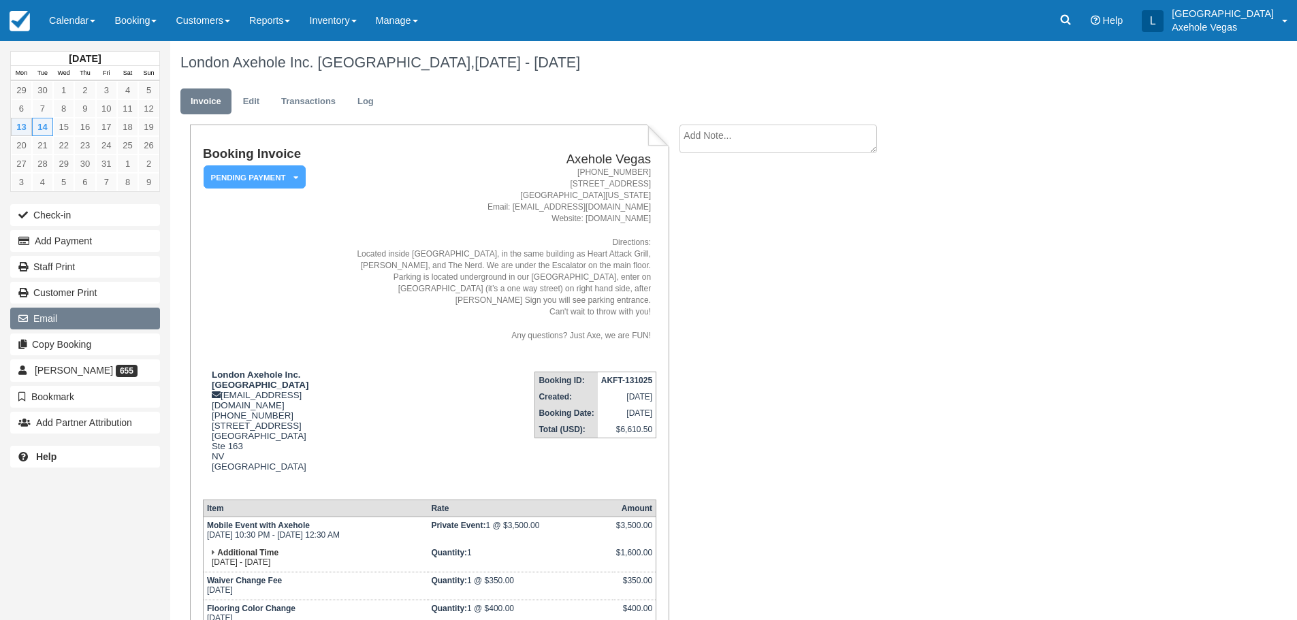
click at [71, 319] on button "Email" at bounding box center [85, 319] width 150 height 22
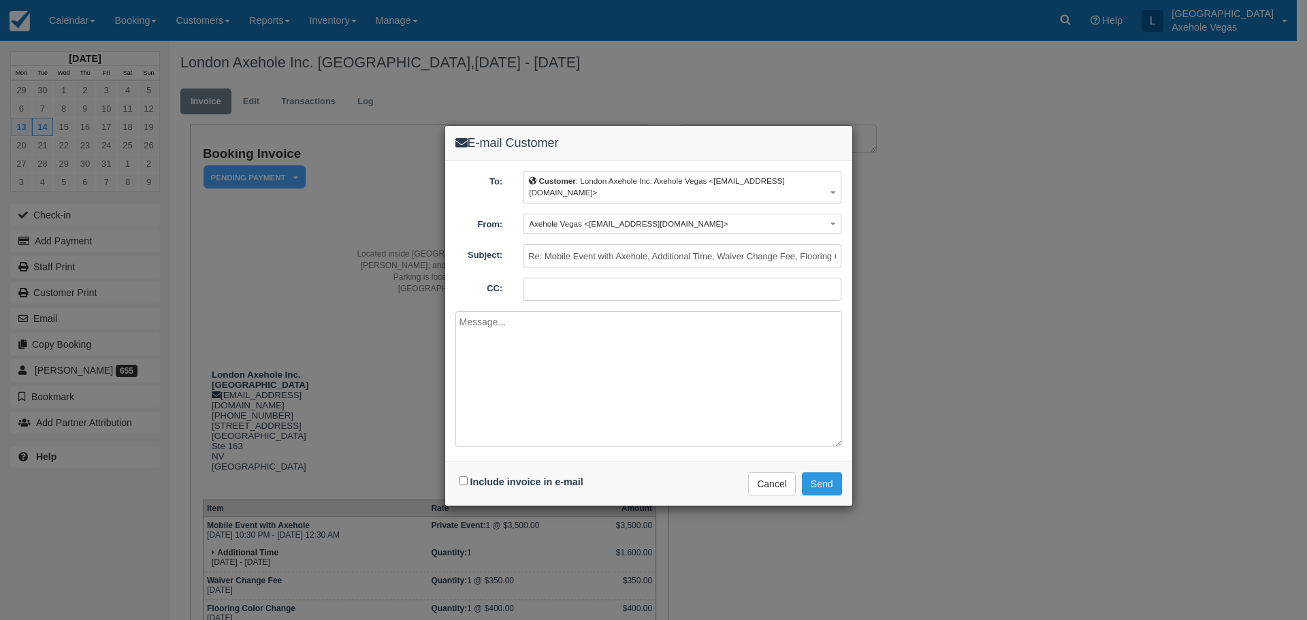
click at [468, 474] on div "Include invoice in e-mail" at bounding box center [522, 482] width 135 height 20
click at [461, 476] on input "Include invoice in e-mail" at bounding box center [463, 480] width 9 height 9
checkbox input "true"
click at [817, 472] on button "Send" at bounding box center [822, 483] width 40 height 23
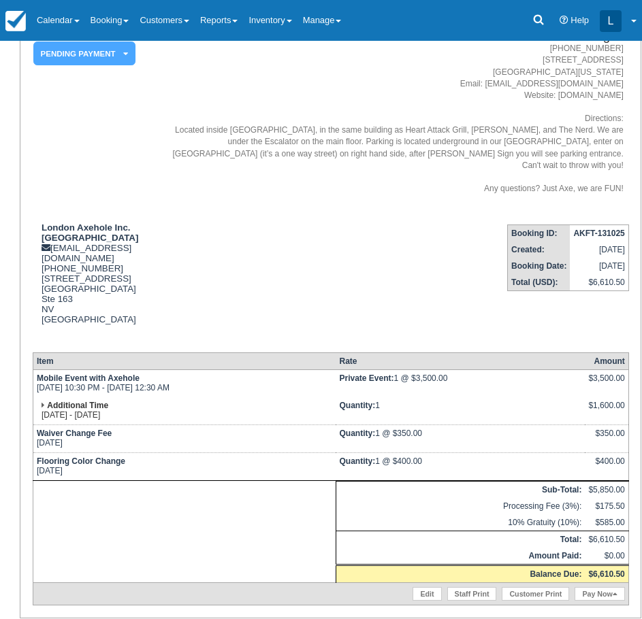
scroll to position [544, 0]
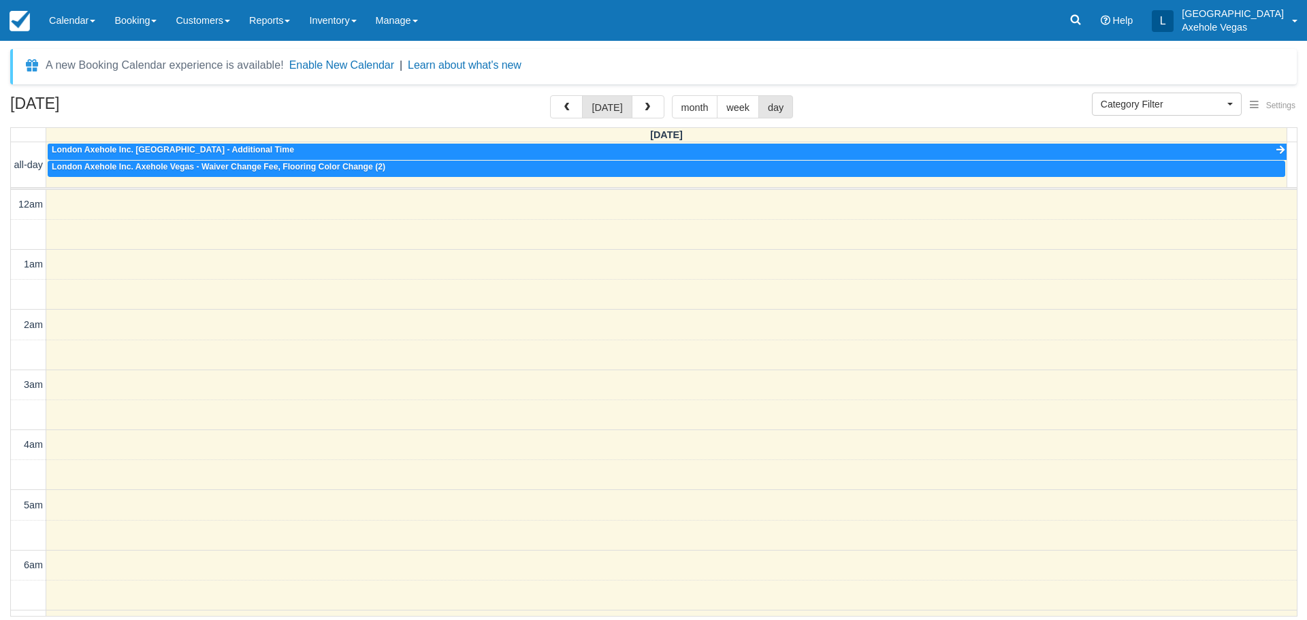
select select
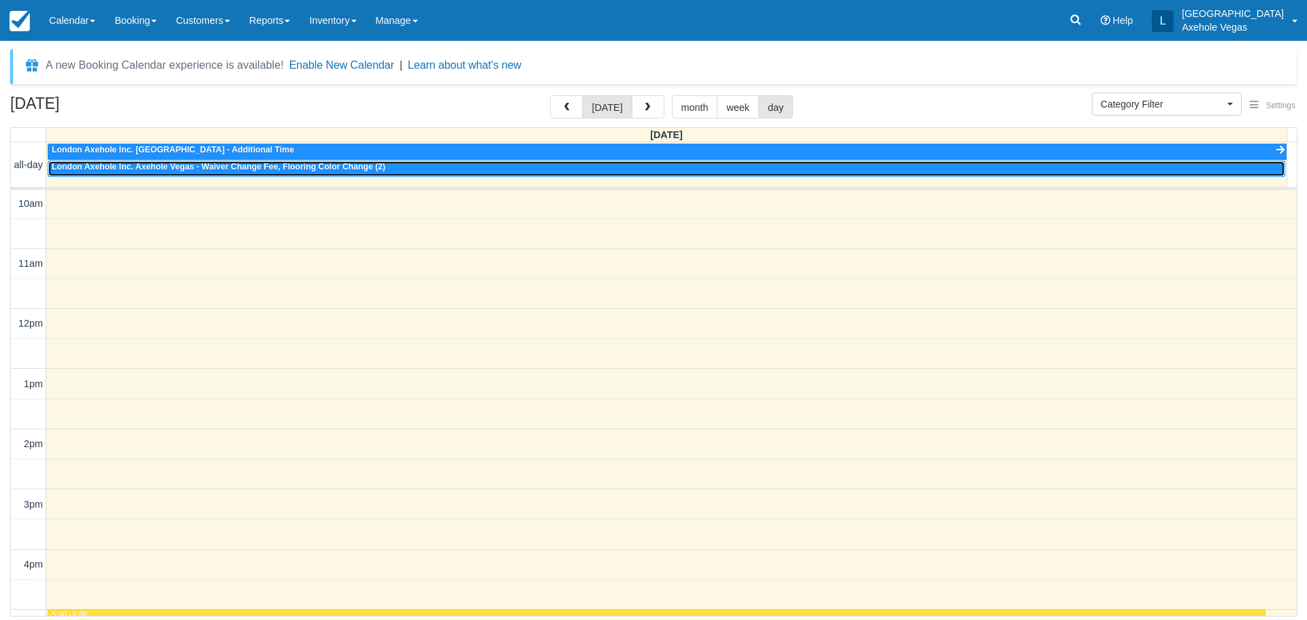
click at [412, 168] on div "London Axehole Inc. Axehole Vegas - Waiver Change Fee, Flooring Color Change (2)" at bounding box center [666, 167] width 1229 height 11
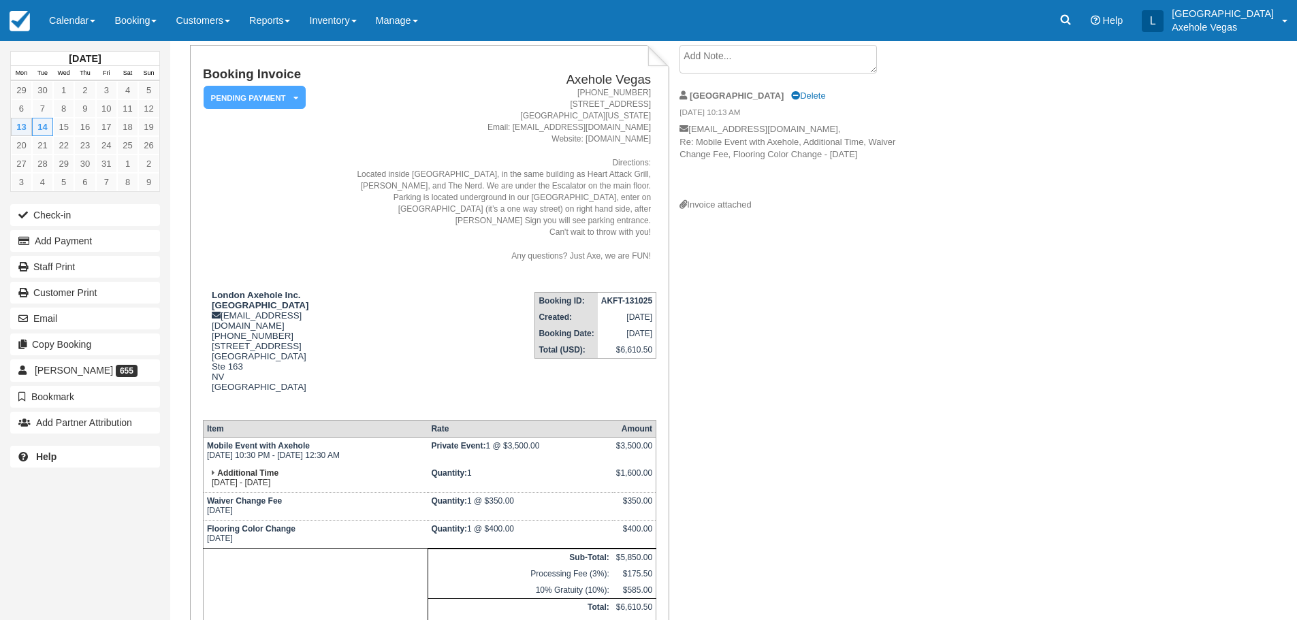
scroll to position [184, 0]
